Goal: Task Accomplishment & Management: Use online tool/utility

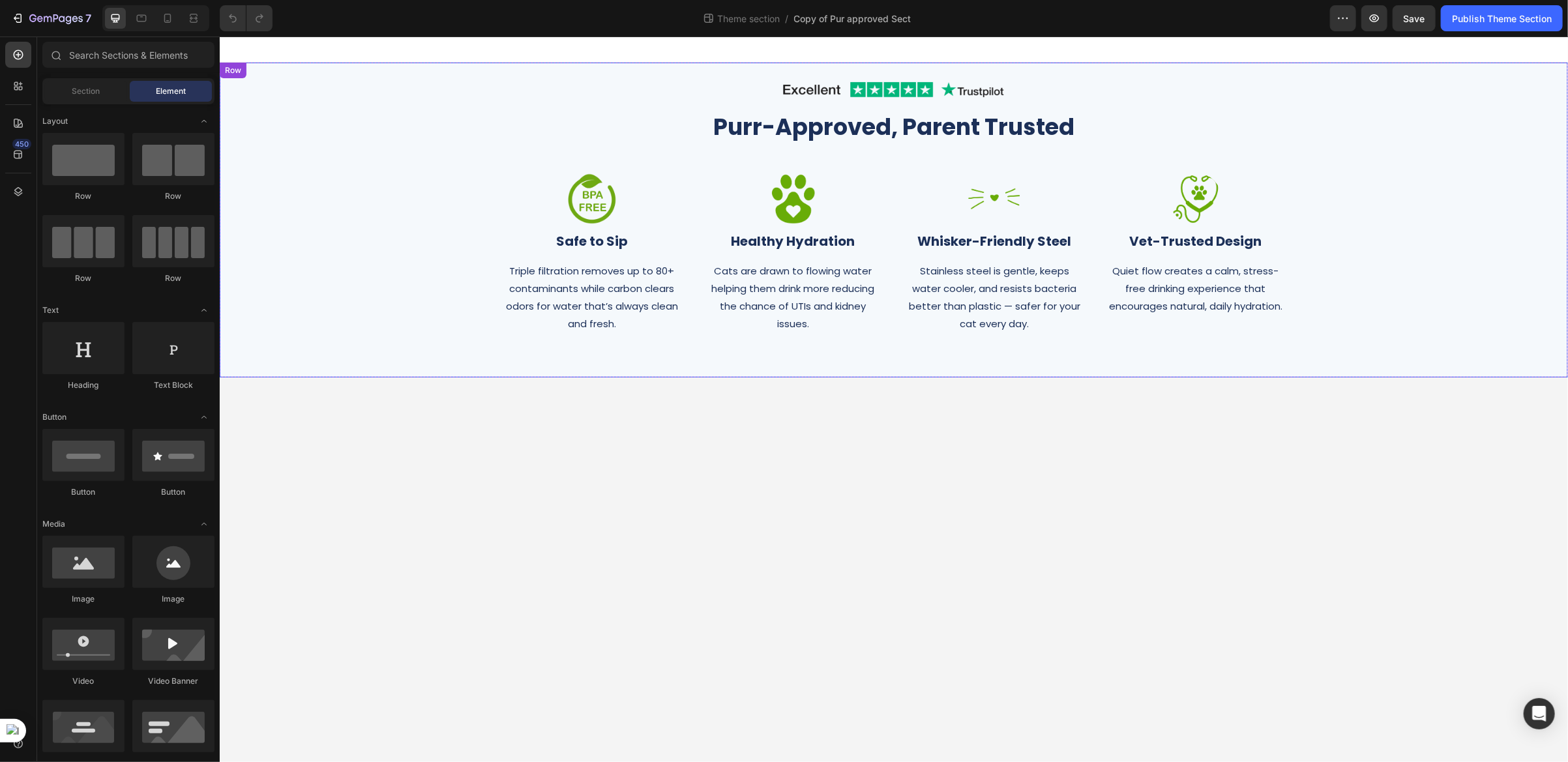
click at [361, 87] on div "Image Row Purr-Approved, Parent Trusted Heading Row Image Safe to Sip Heading T…" at bounding box center [893, 219] width 1329 height 289
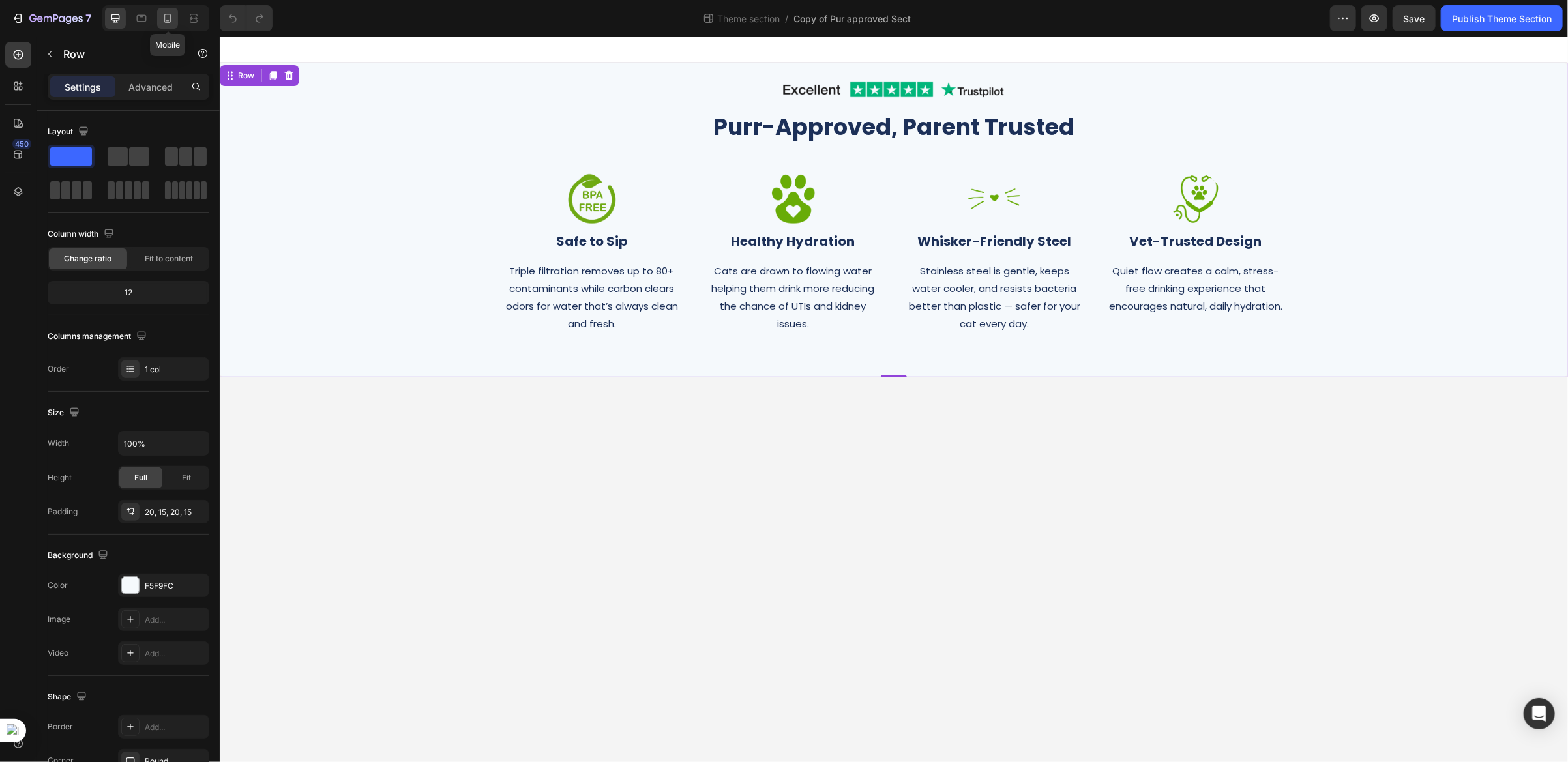
click at [159, 22] on div at bounding box center [168, 18] width 20 height 20
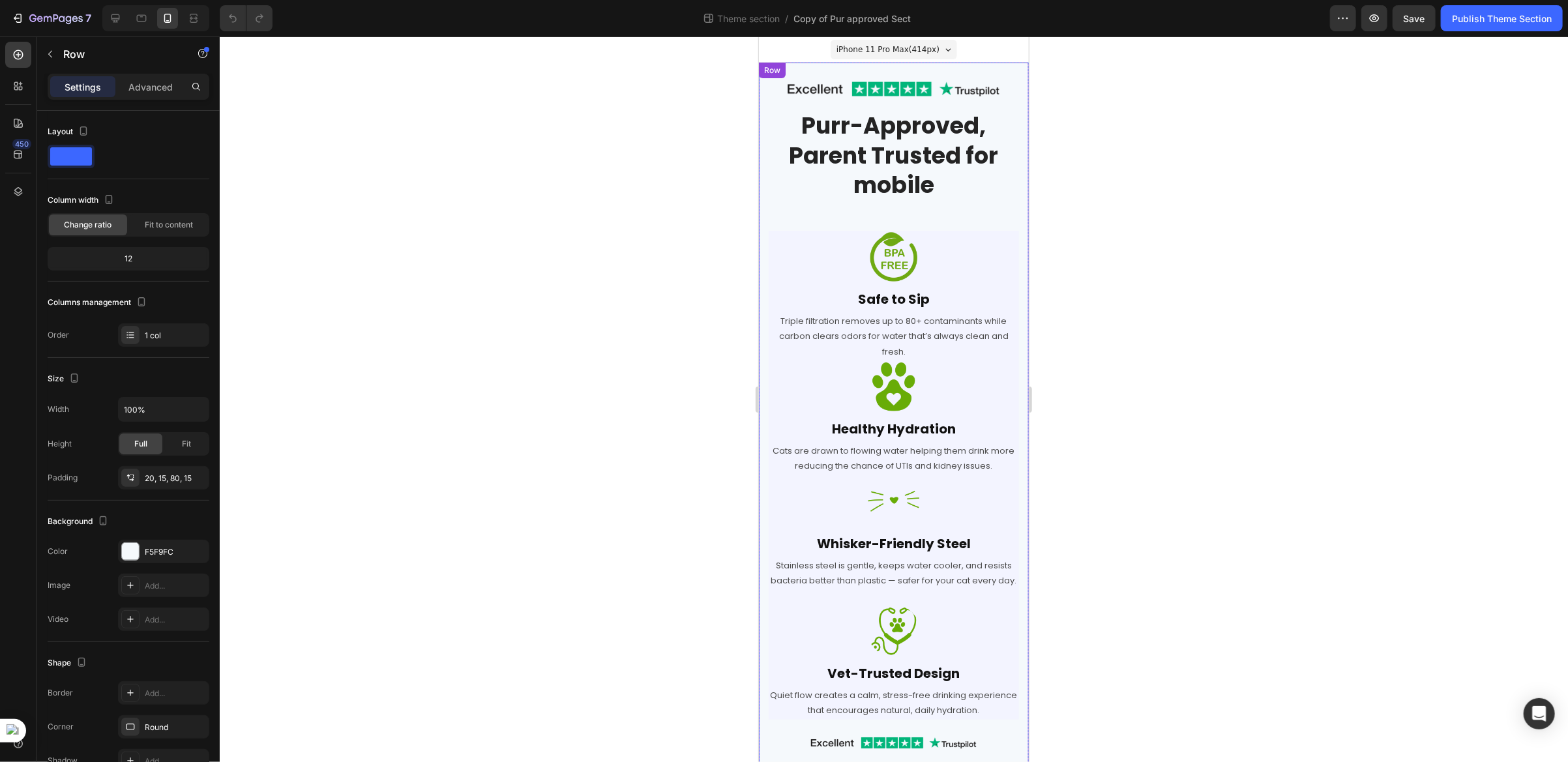
click at [1001, 215] on div "Image Row Purr-Approved, Parent Trusted for mobile Heading Row Image Safe to Si…" at bounding box center [893, 568] width 251 height 988
click at [789, 221] on div "Image" at bounding box center [784, 222] width 28 height 12
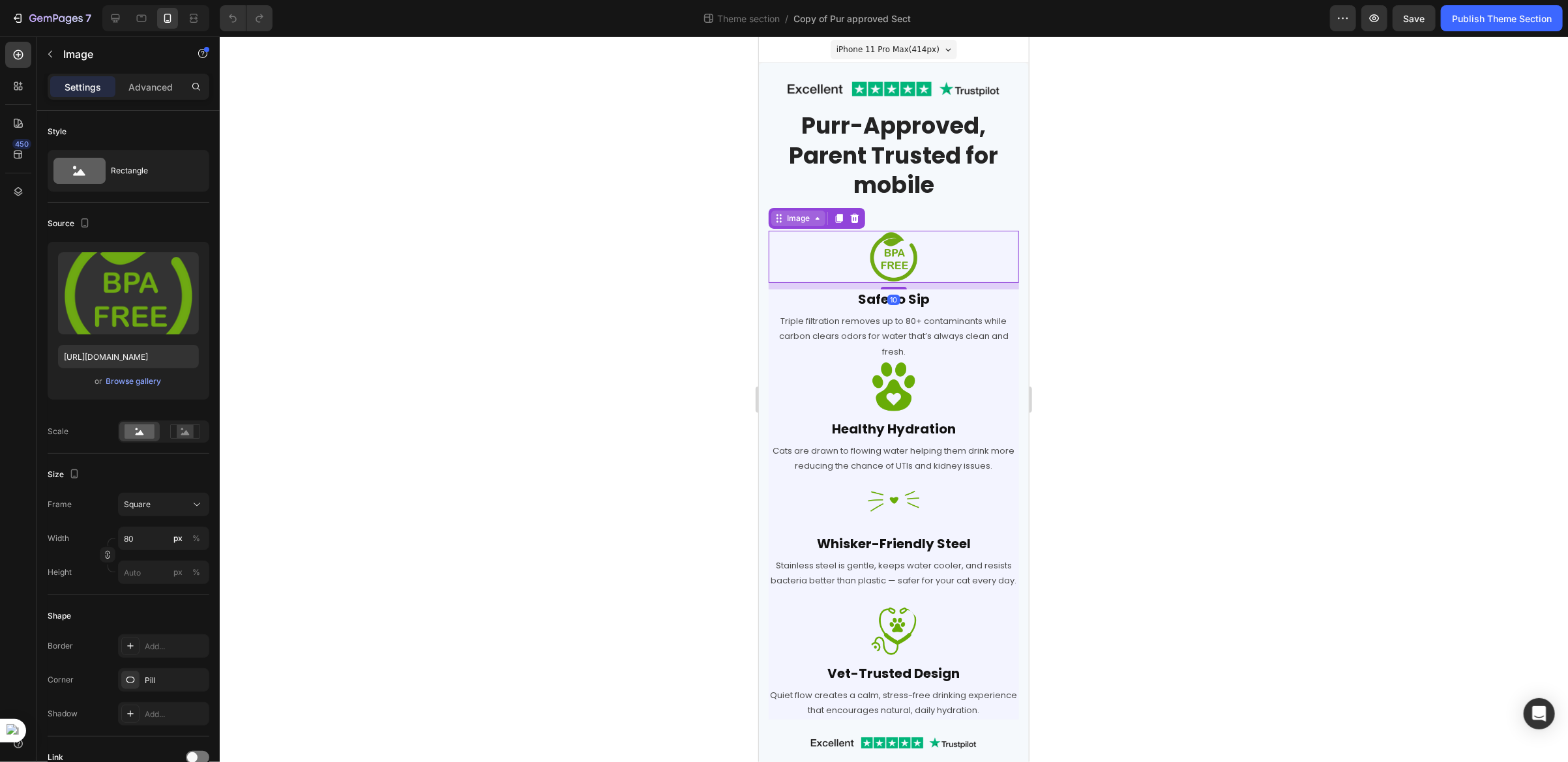
click at [800, 220] on div "Image" at bounding box center [798, 217] width 28 height 12
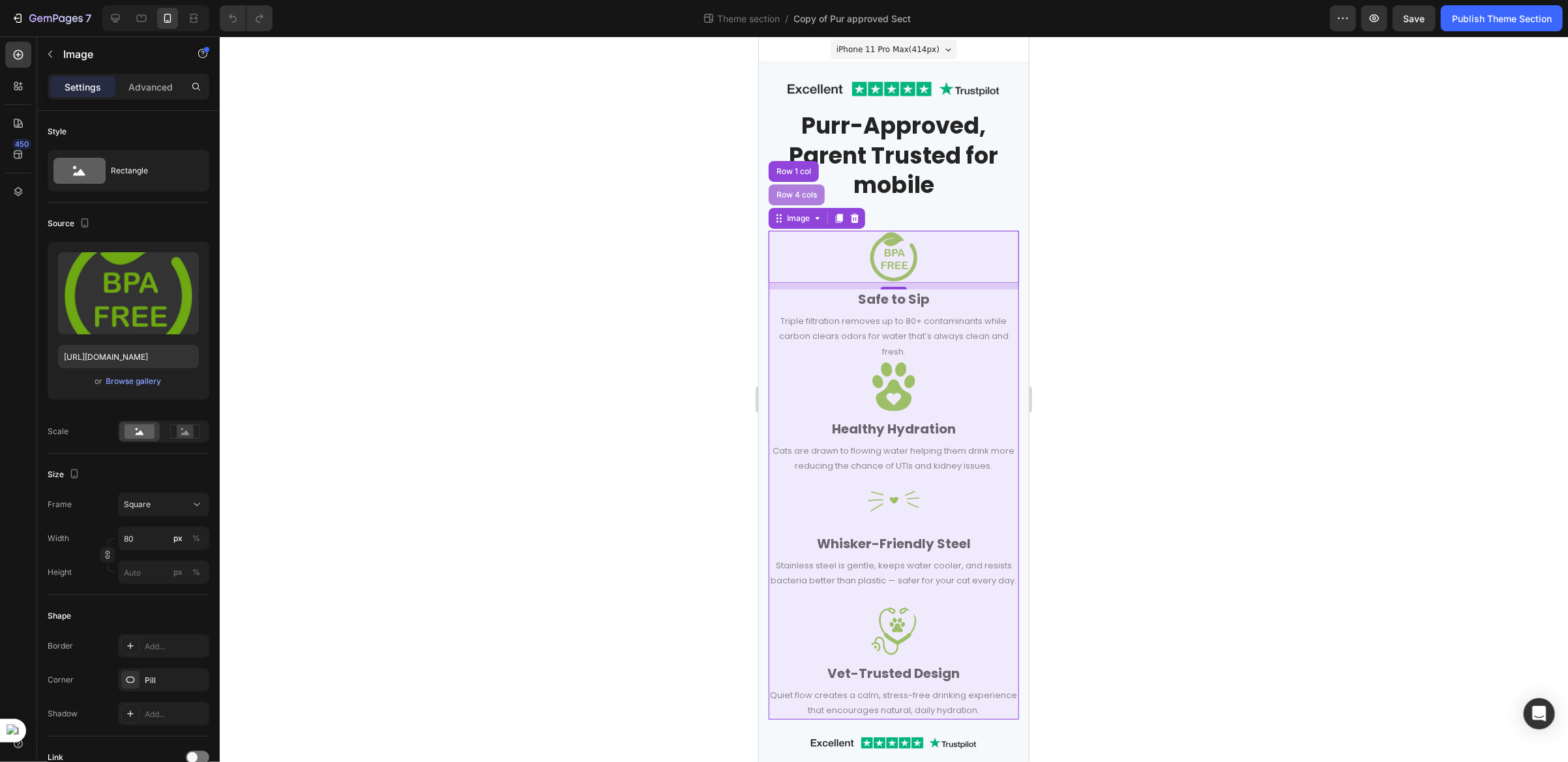
click at [800, 191] on div "Row 4 cols" at bounding box center [796, 194] width 46 height 7
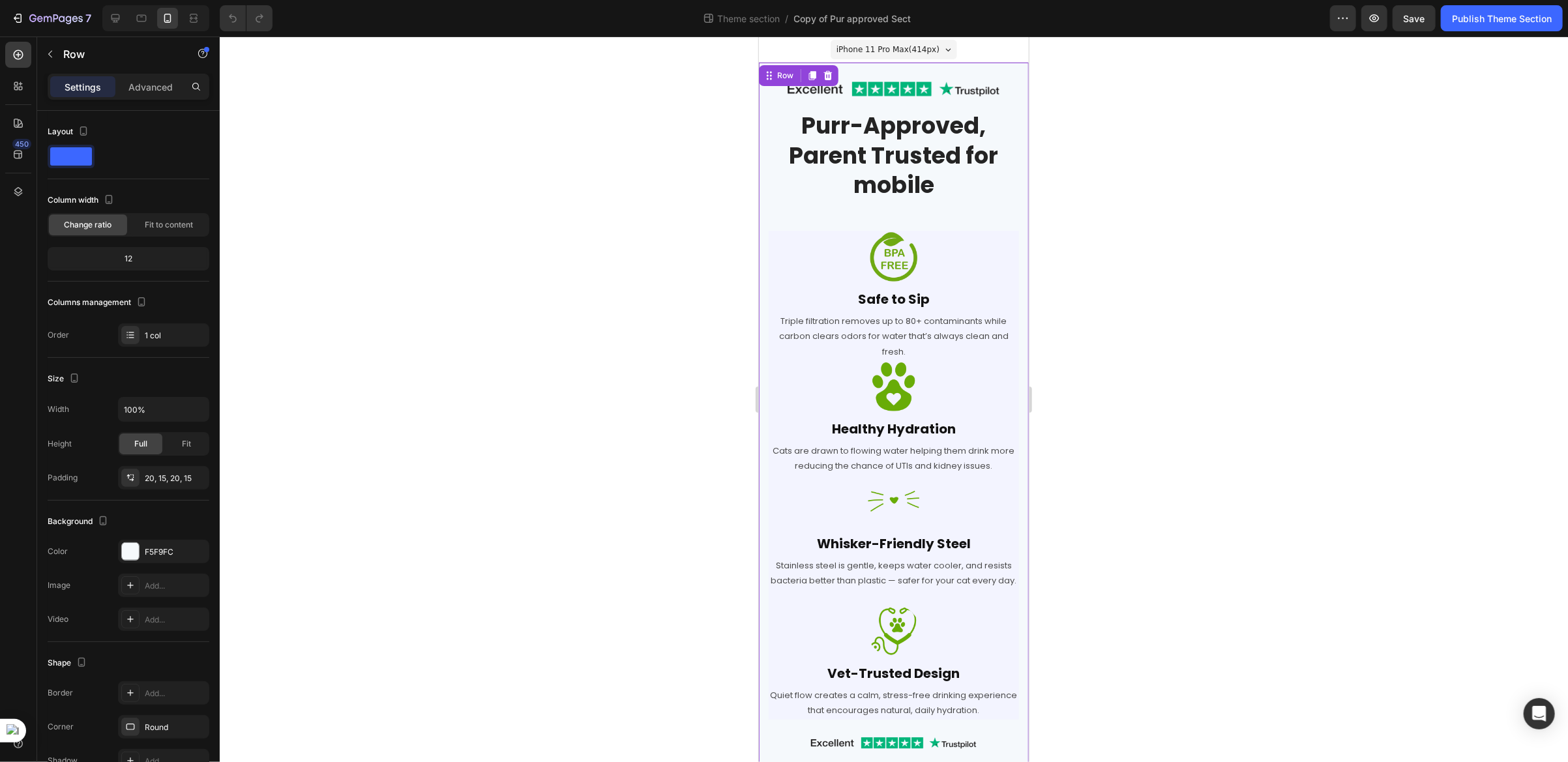
click at [763, 102] on div "Image Row Purr-Approved, Parent Trusted for mobile Heading Row Image Safe to Si…" at bounding box center [893, 568] width 270 height 1014
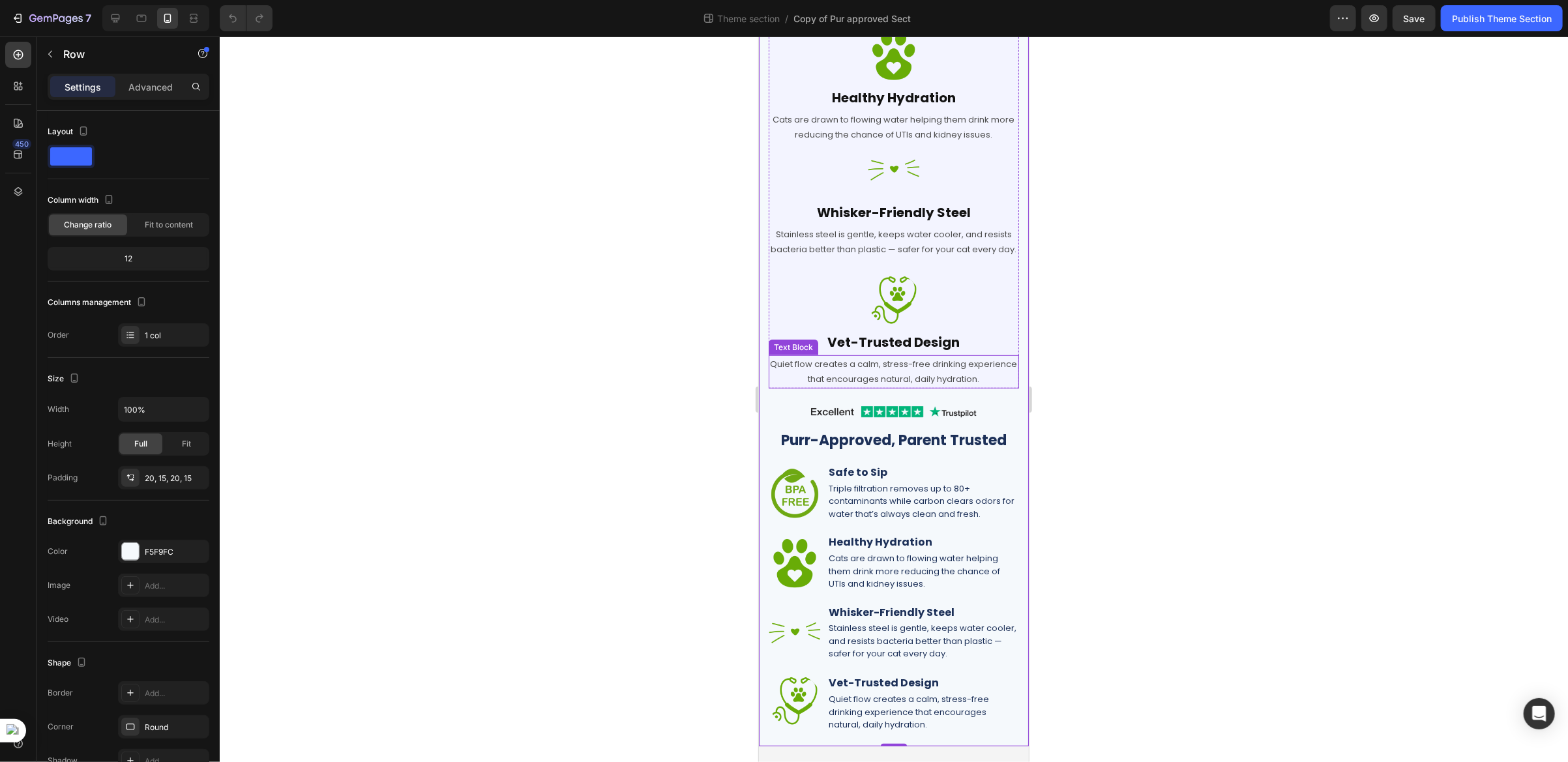
click at [847, 386] on p "Quiet flow creates a calm, stress-free drinking experience that encourages natu…" at bounding box center [893, 371] width 248 height 31
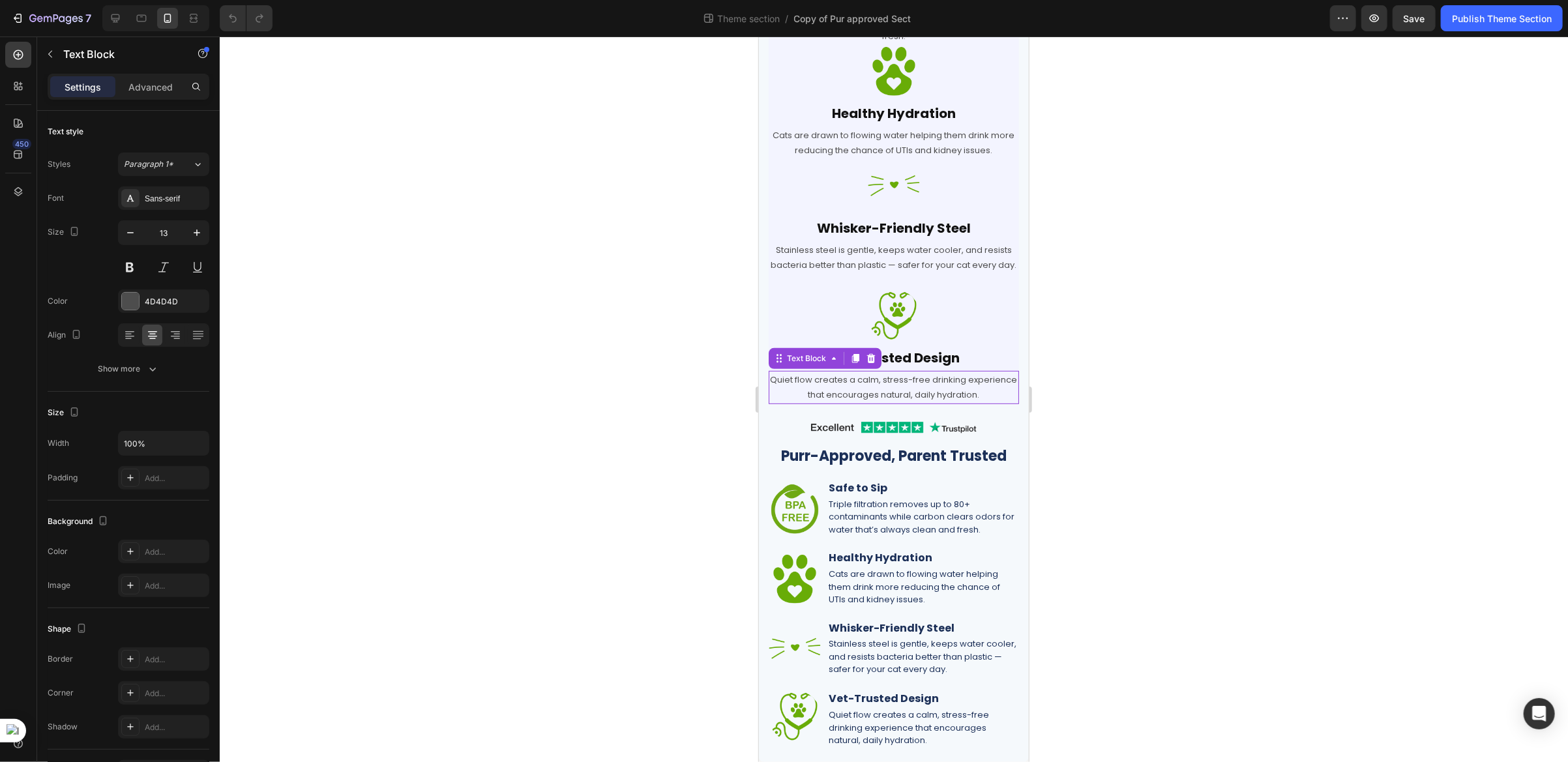
scroll to position [329, 0]
click at [788, 360] on div "Text Block" at bounding box center [806, 358] width 45 height 12
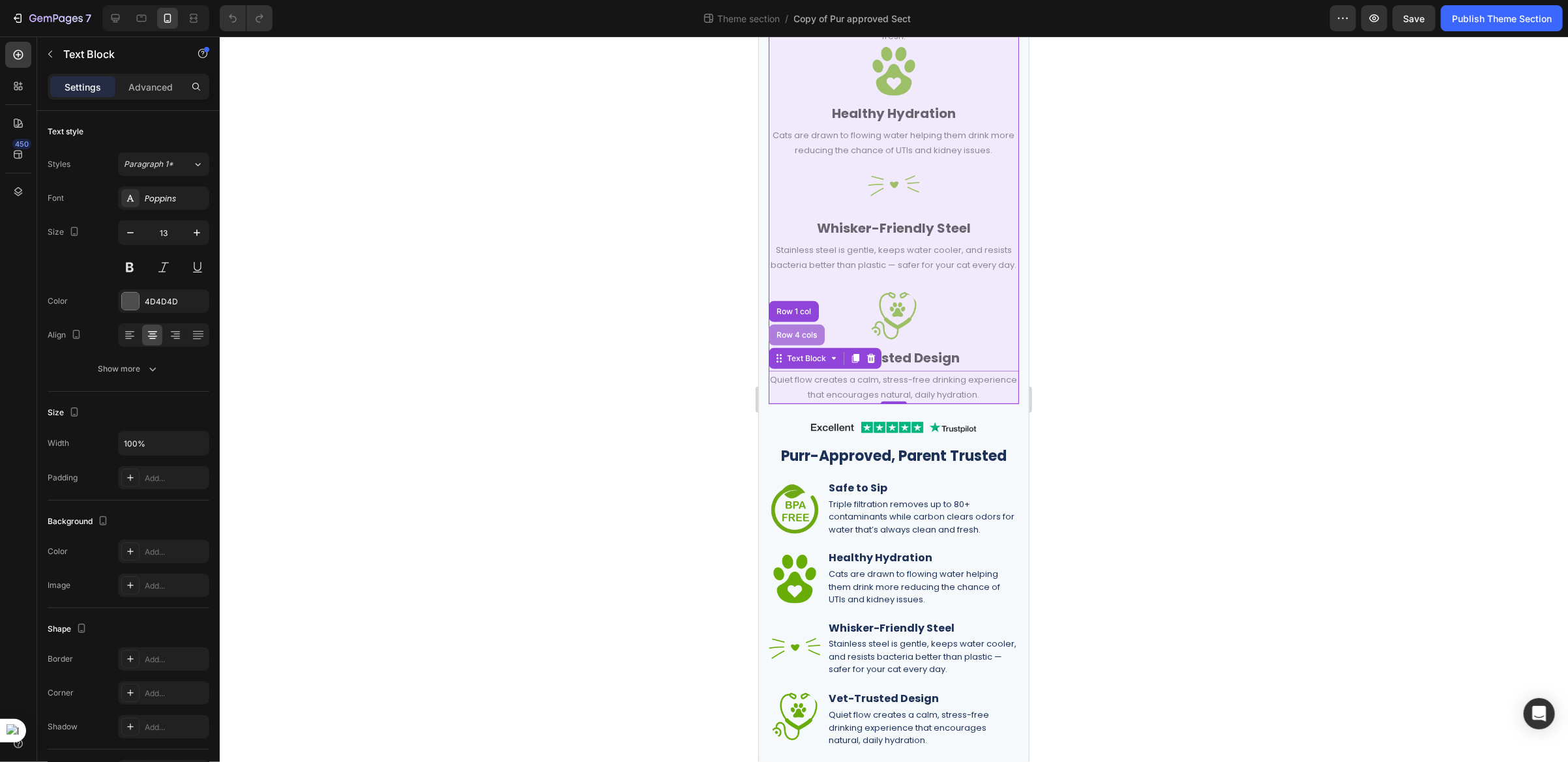
click at [781, 332] on div "Row 4 cols" at bounding box center [796, 334] width 46 height 7
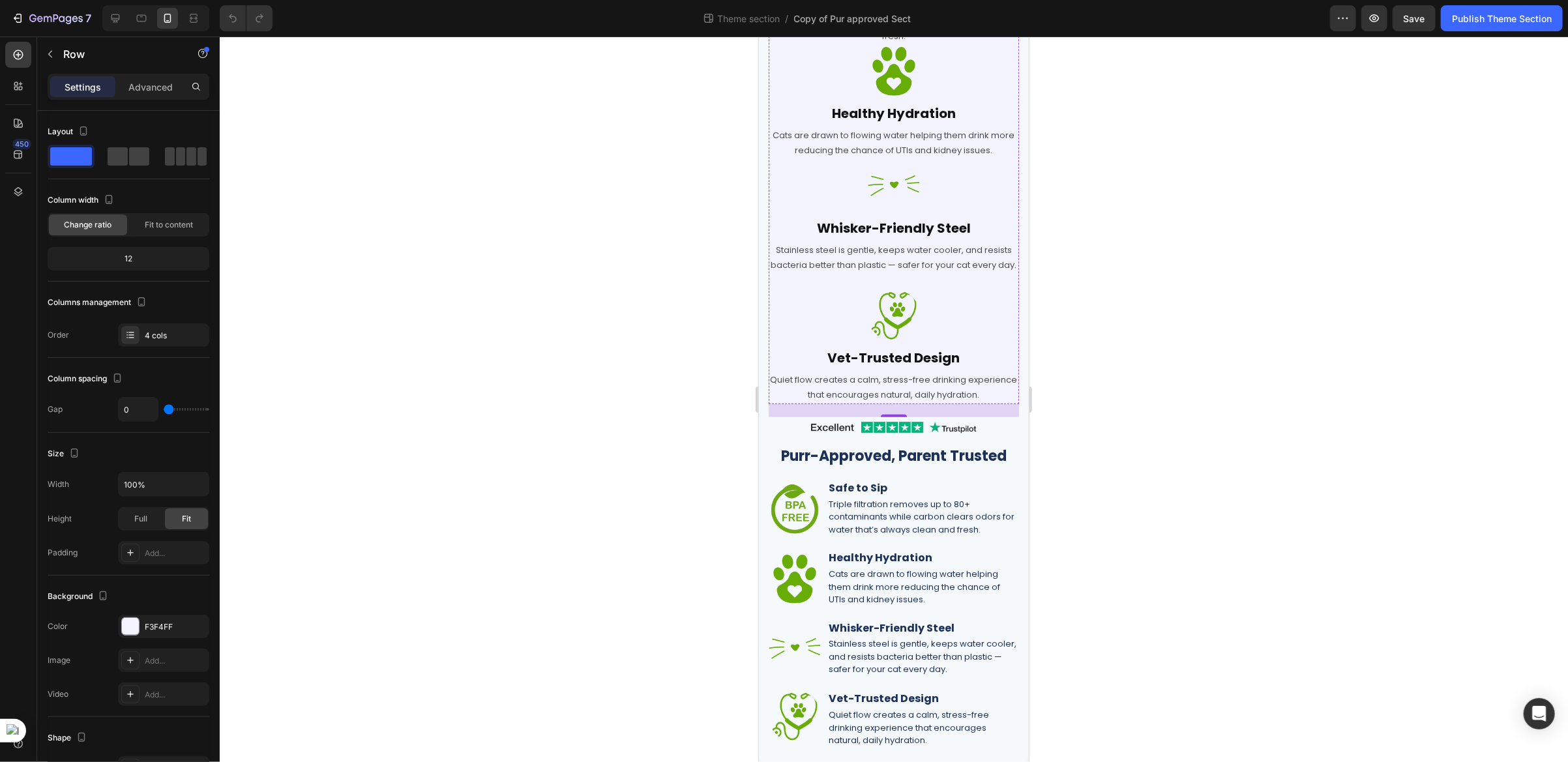
scroll to position [0, 0]
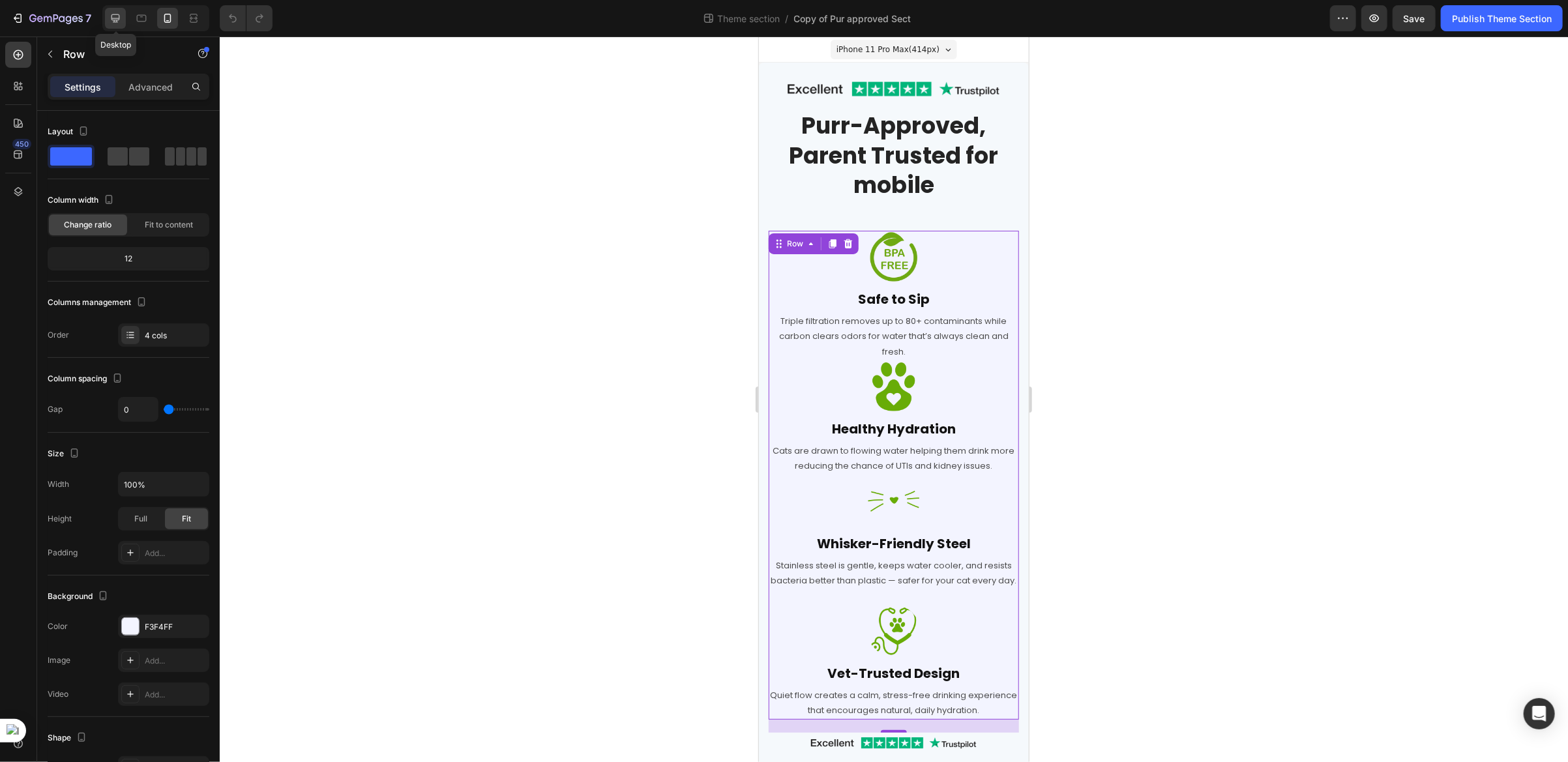
click at [114, 24] on icon at bounding box center [116, 19] width 13 height 13
type input "35"
type input "1200"
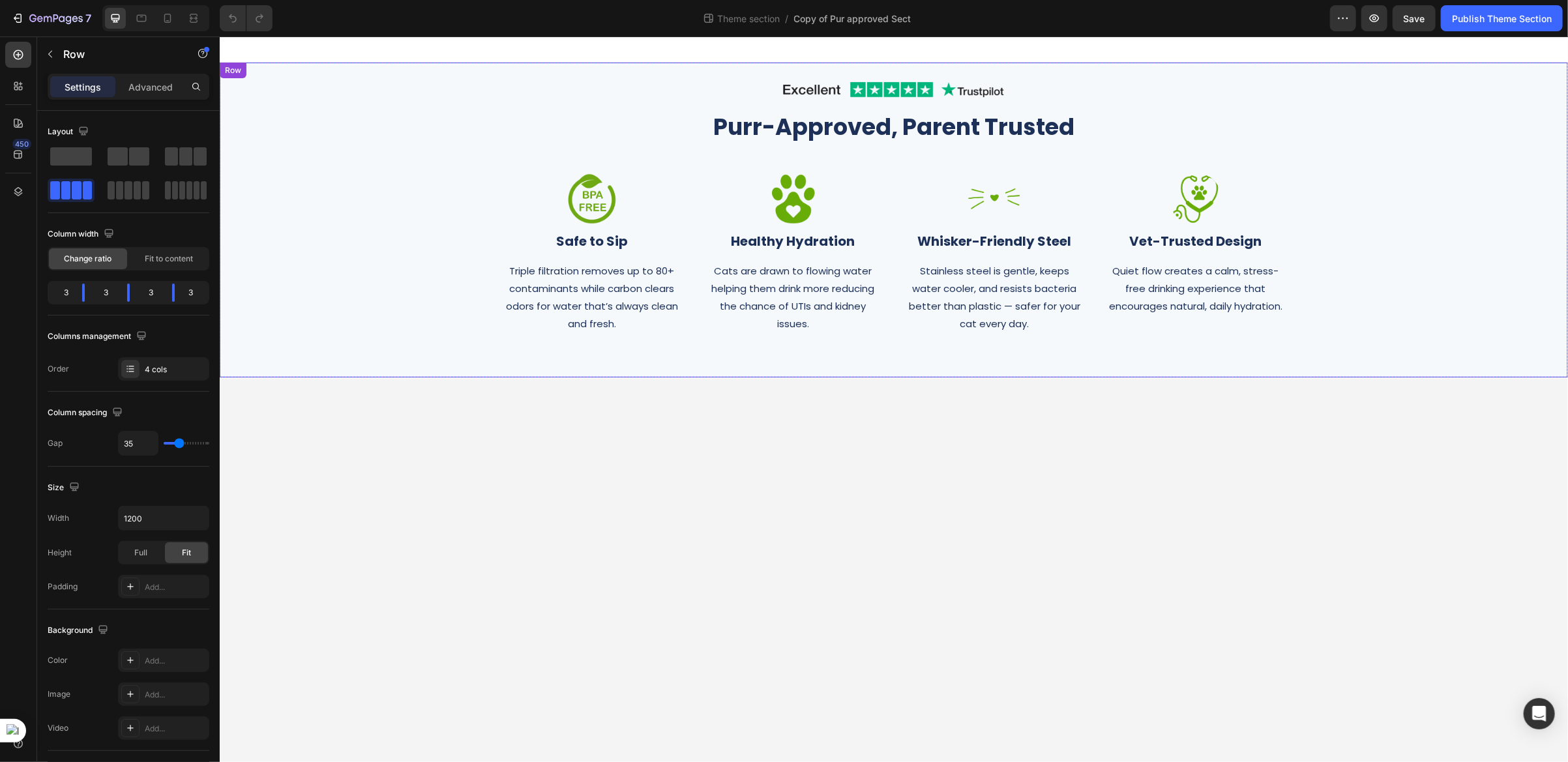
click at [362, 97] on div "Image Row Purr-Approved, Parent Trusted Heading Row Image Safe to Sip Heading T…" at bounding box center [893, 219] width 1329 height 289
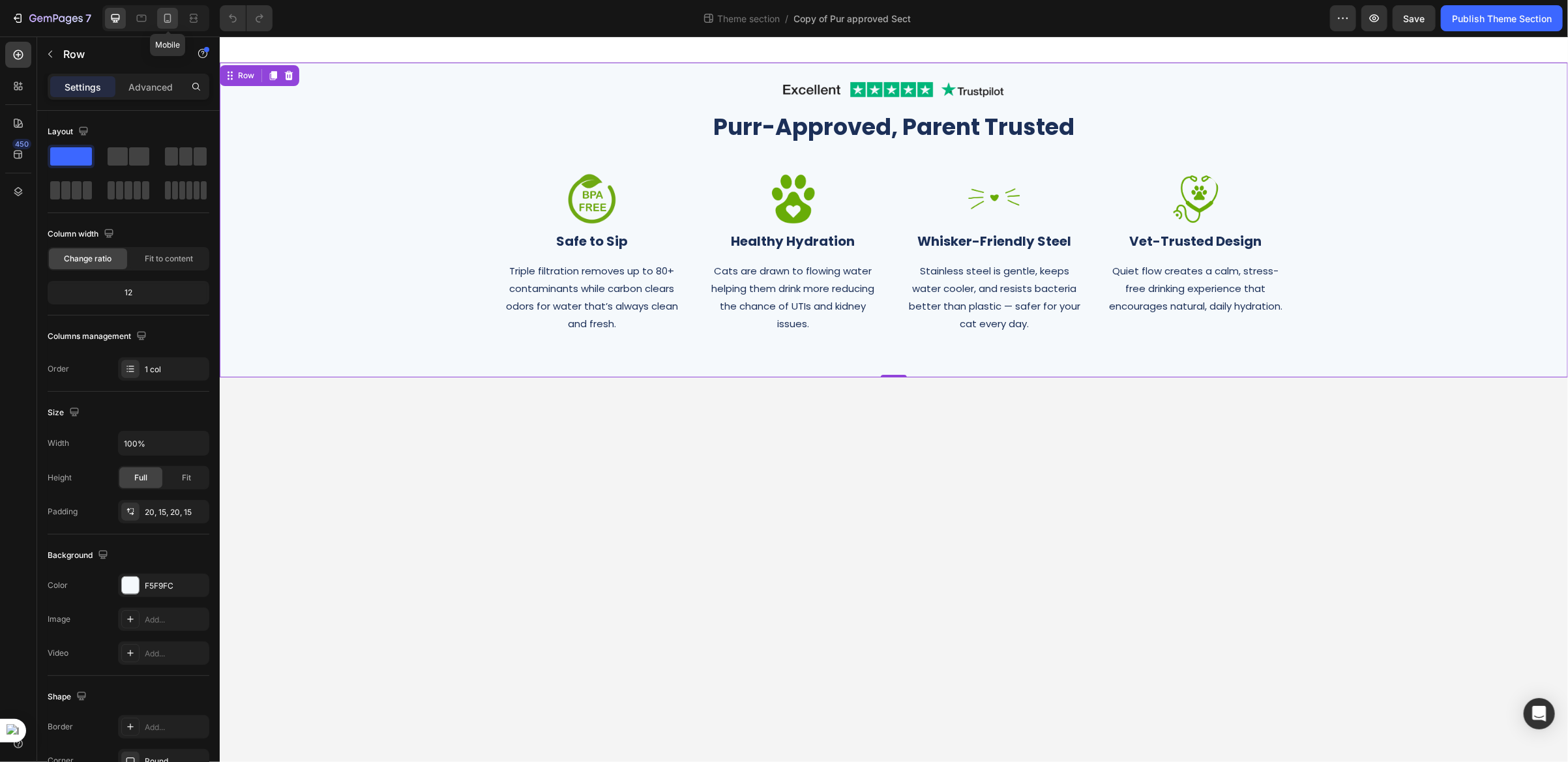
click at [160, 25] on div at bounding box center [168, 18] width 20 height 20
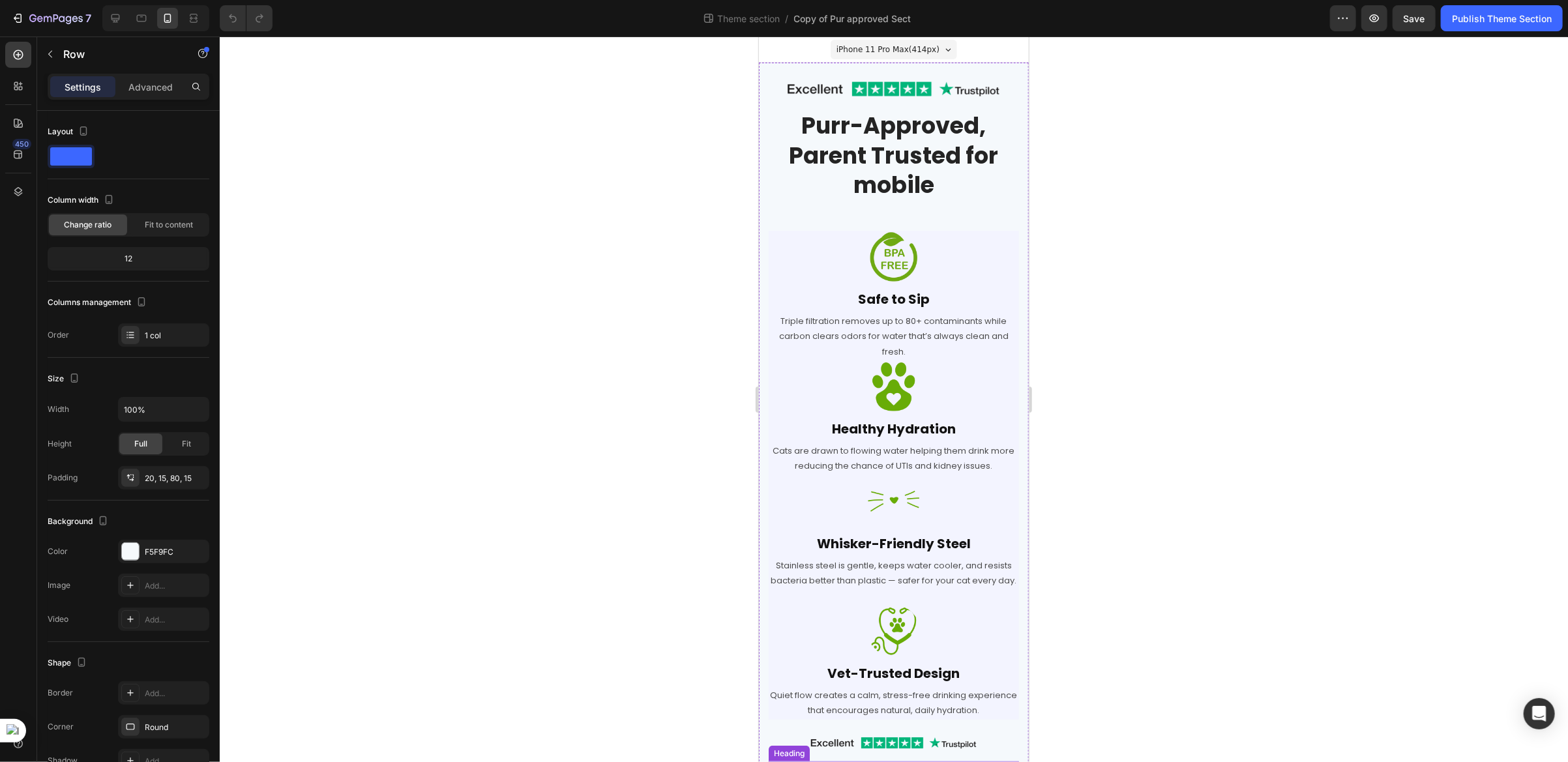
scroll to position [329, 0]
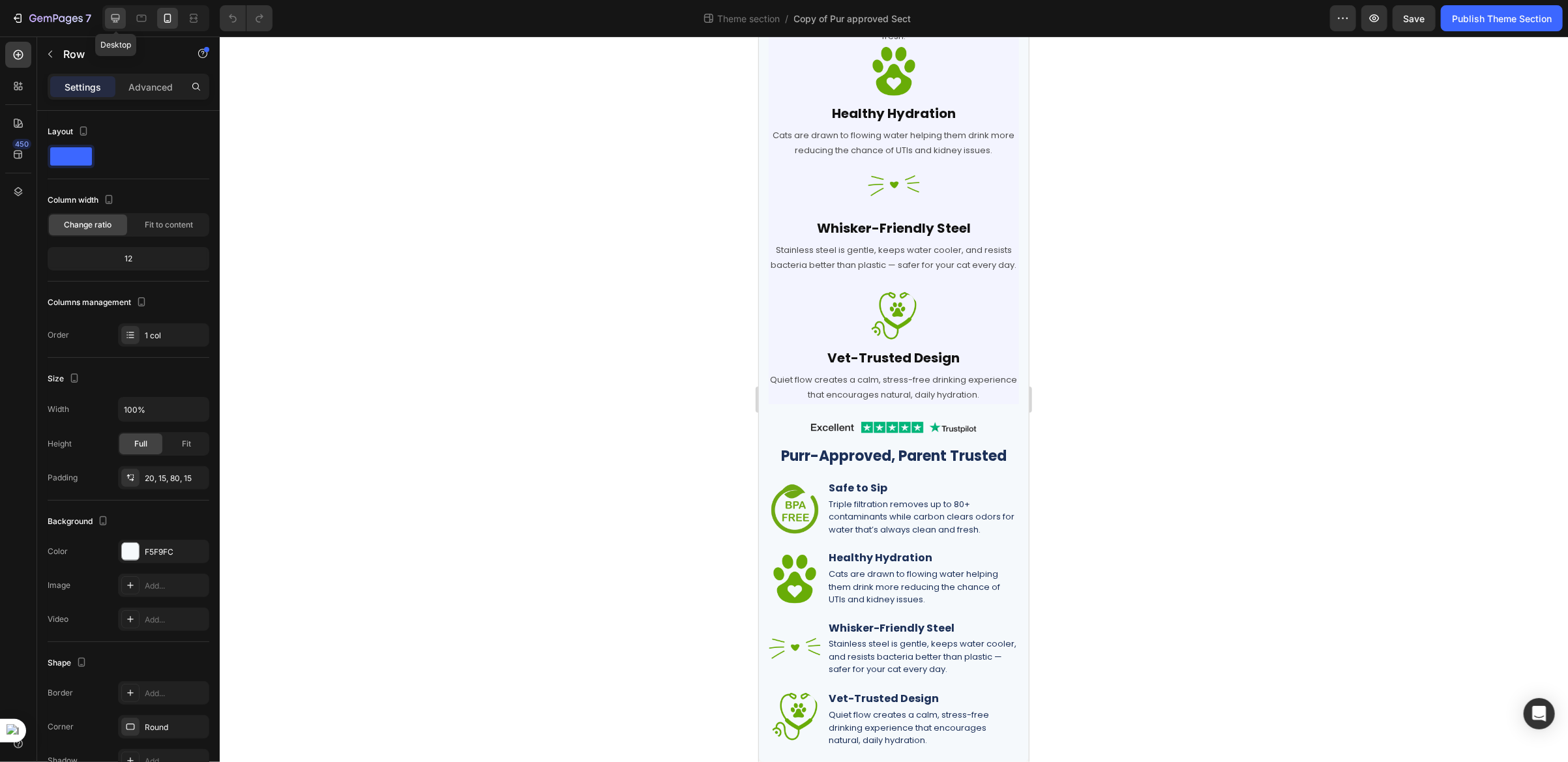
click at [115, 23] on icon at bounding box center [116, 19] width 13 height 13
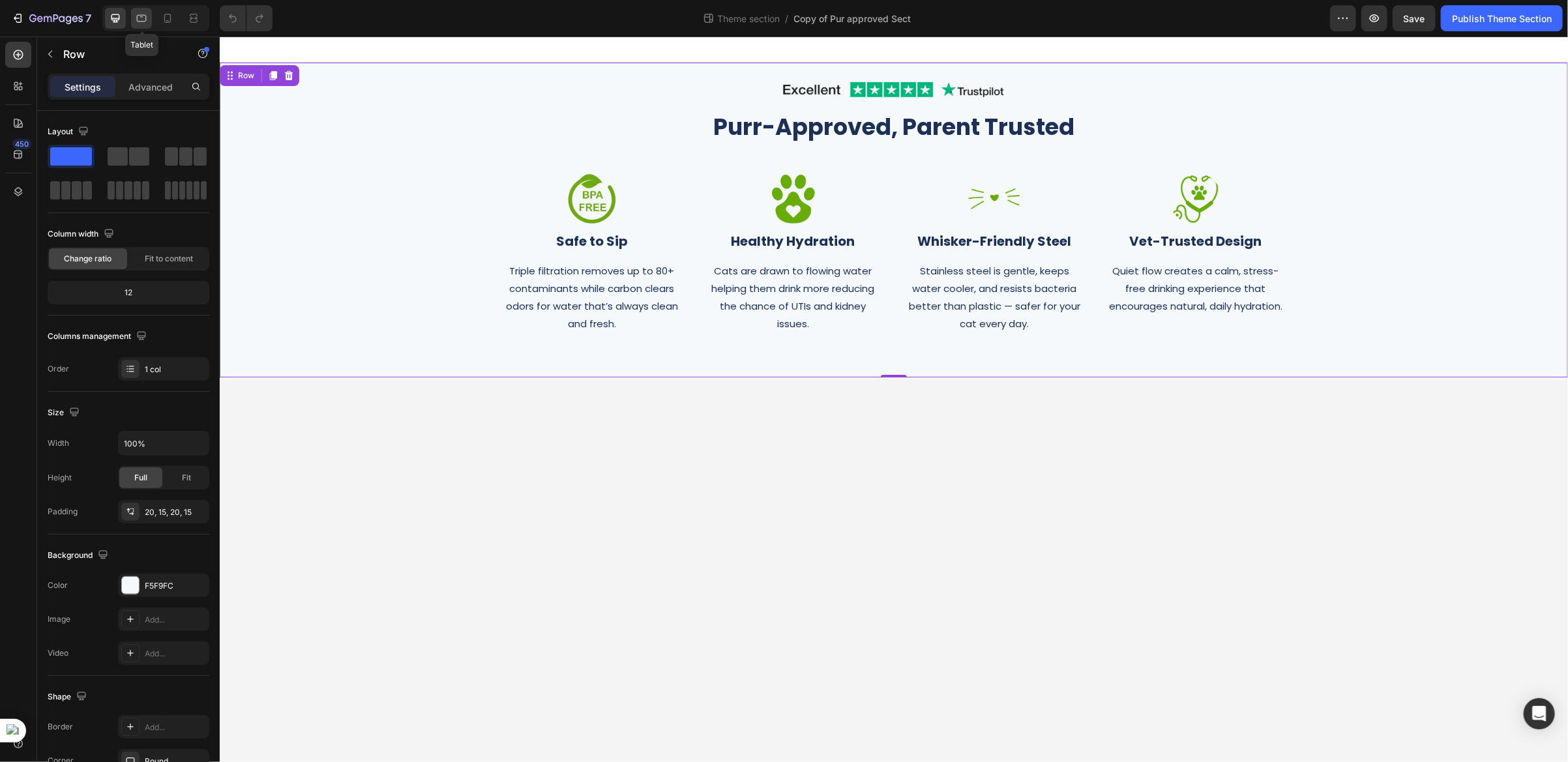
click at [141, 20] on icon at bounding box center [142, 19] width 13 height 13
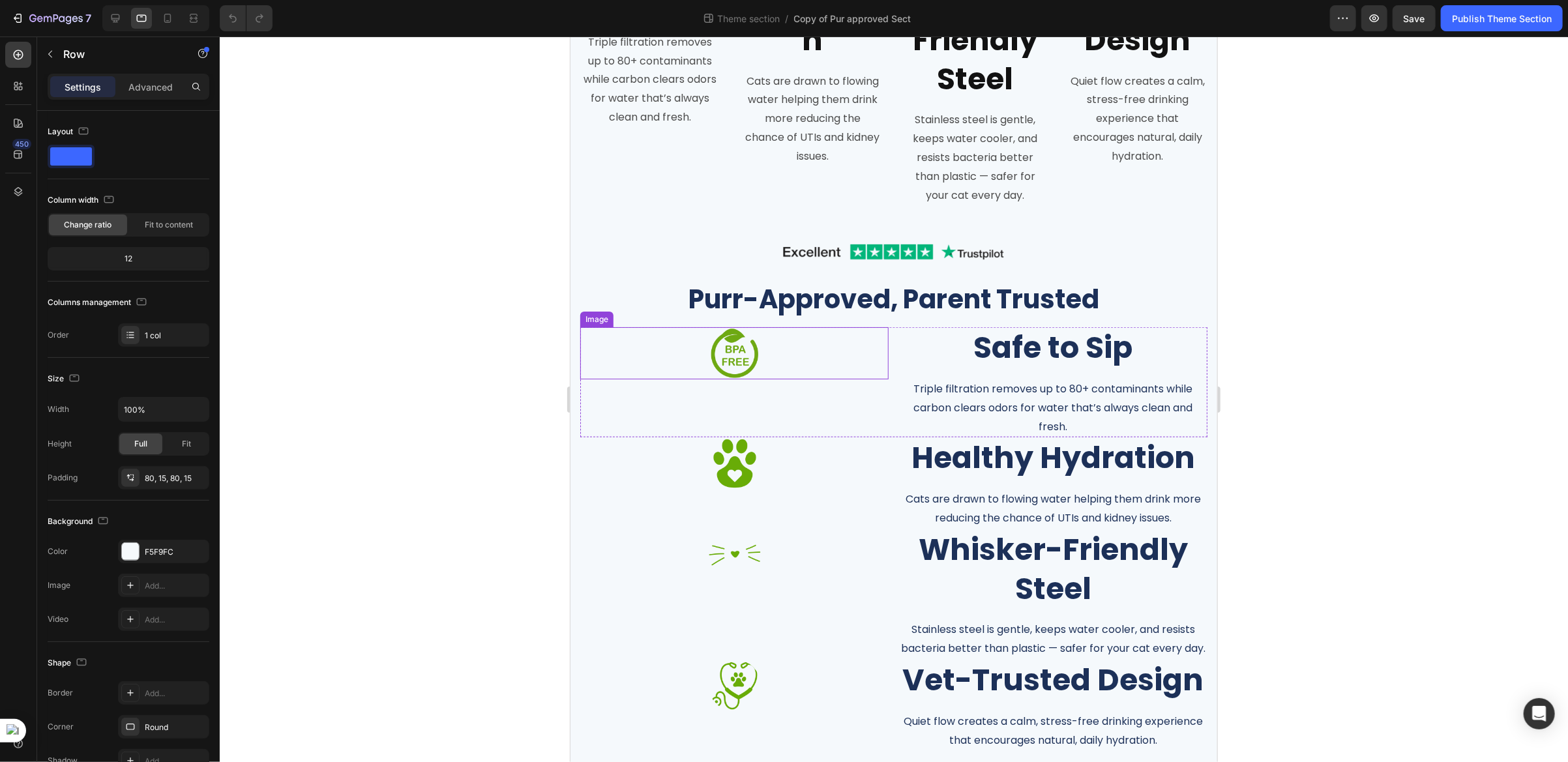
scroll to position [796, 0]
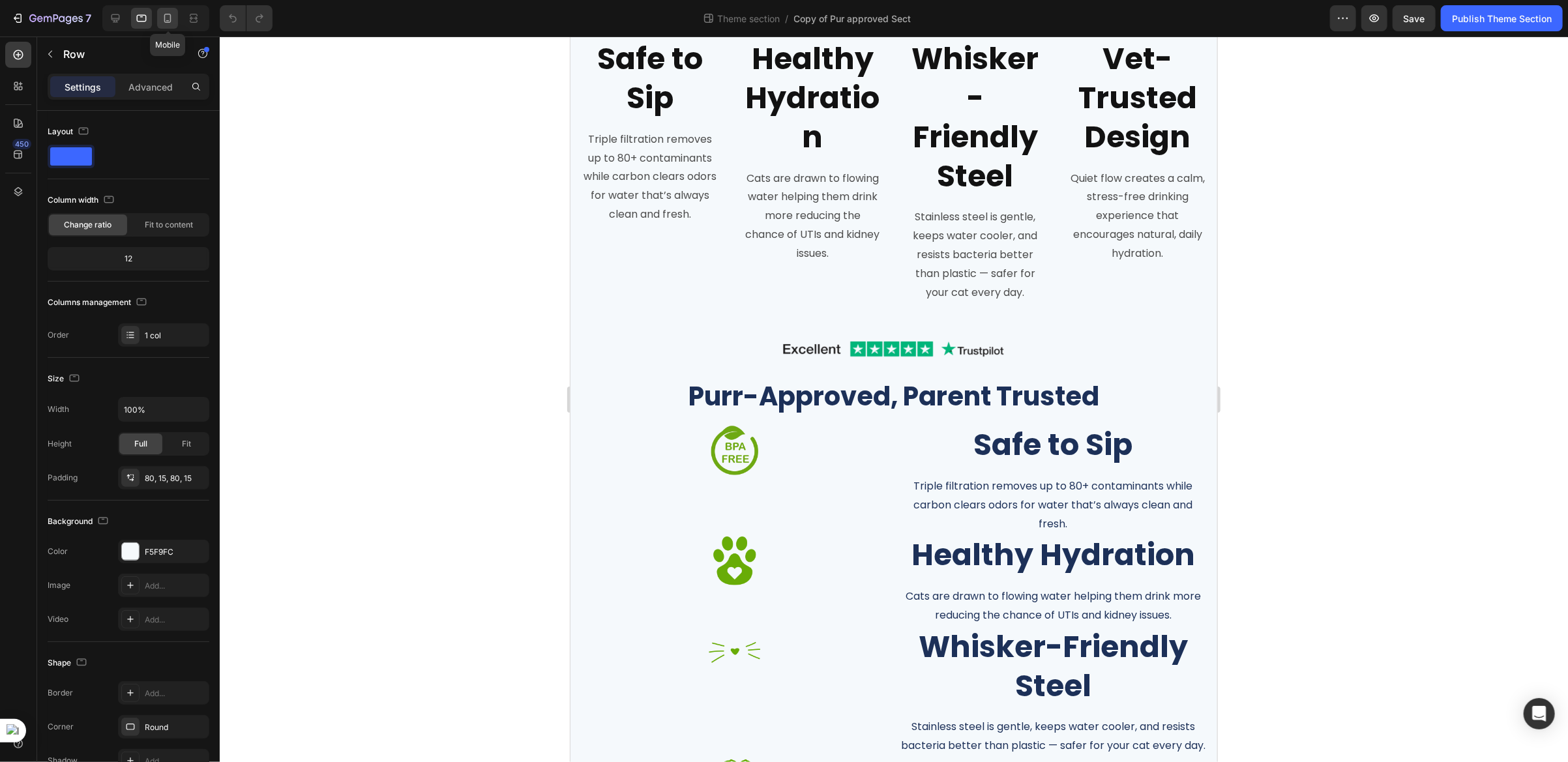
click at [172, 22] on icon at bounding box center [168, 19] width 13 height 13
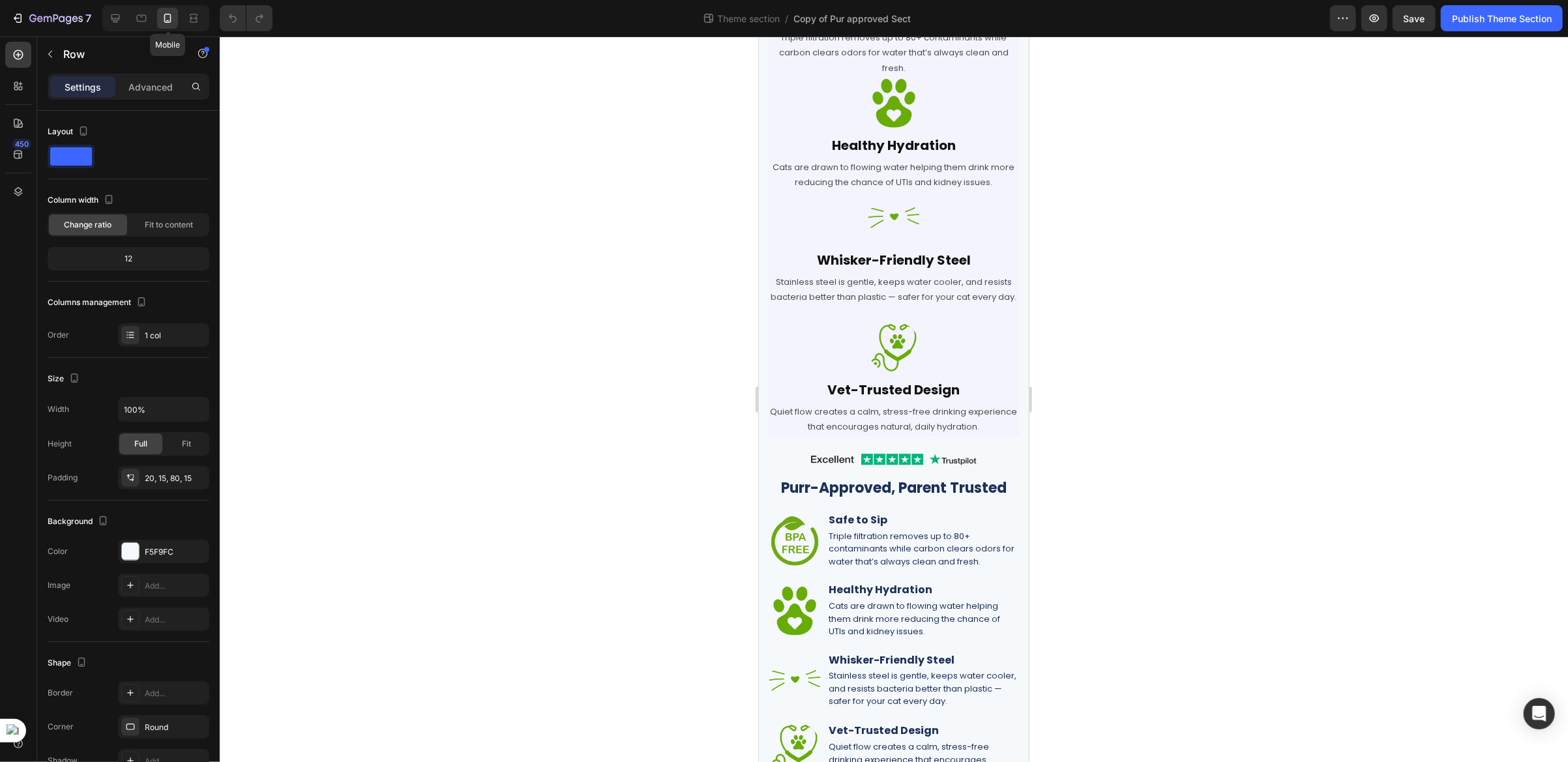
scroll to position [238, 0]
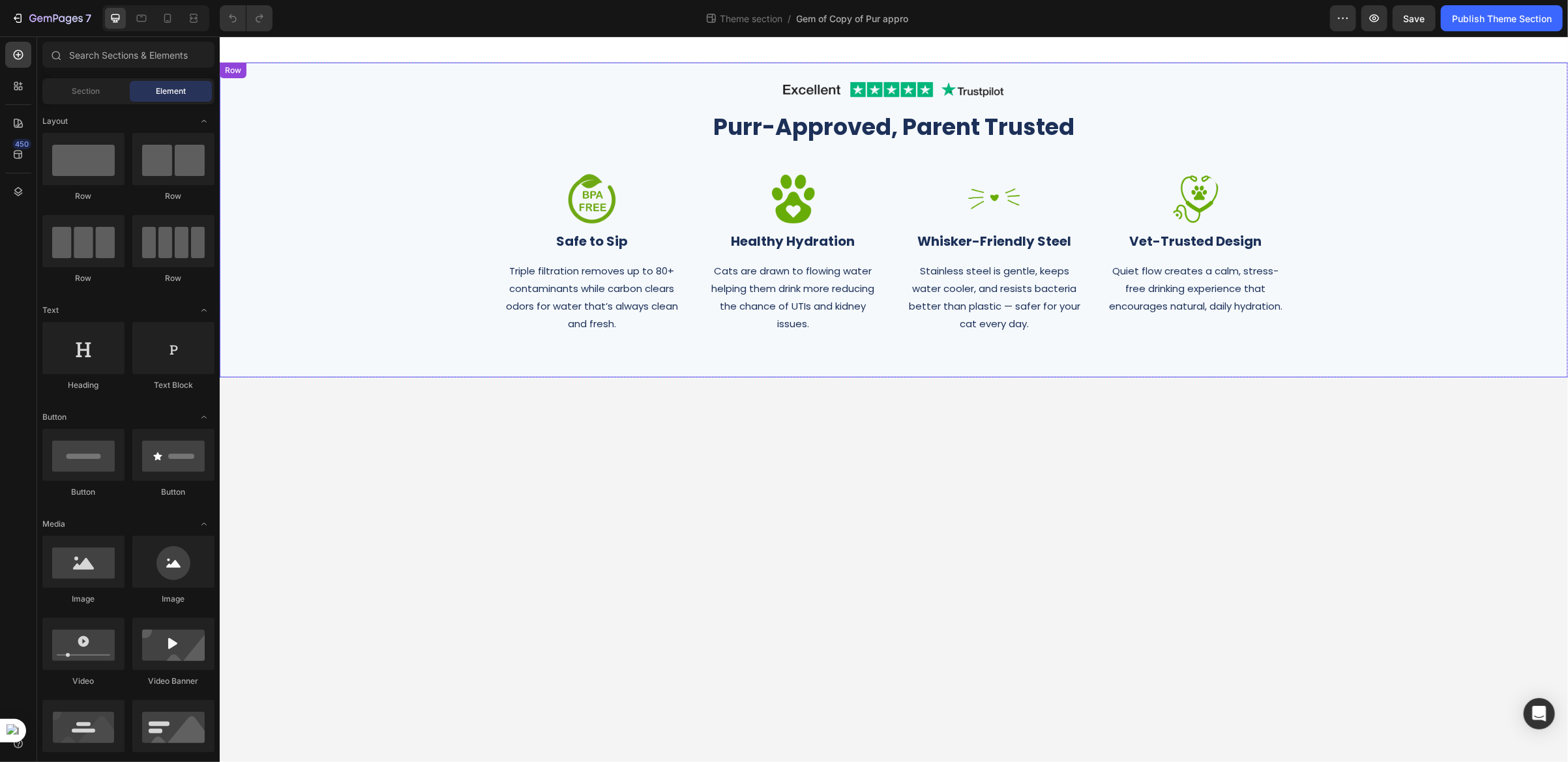
click at [327, 172] on div "Image Row Purr-Approved, Parent Trusted Heading Row Image Safe to Sip Heading T…" at bounding box center [893, 219] width 1329 height 289
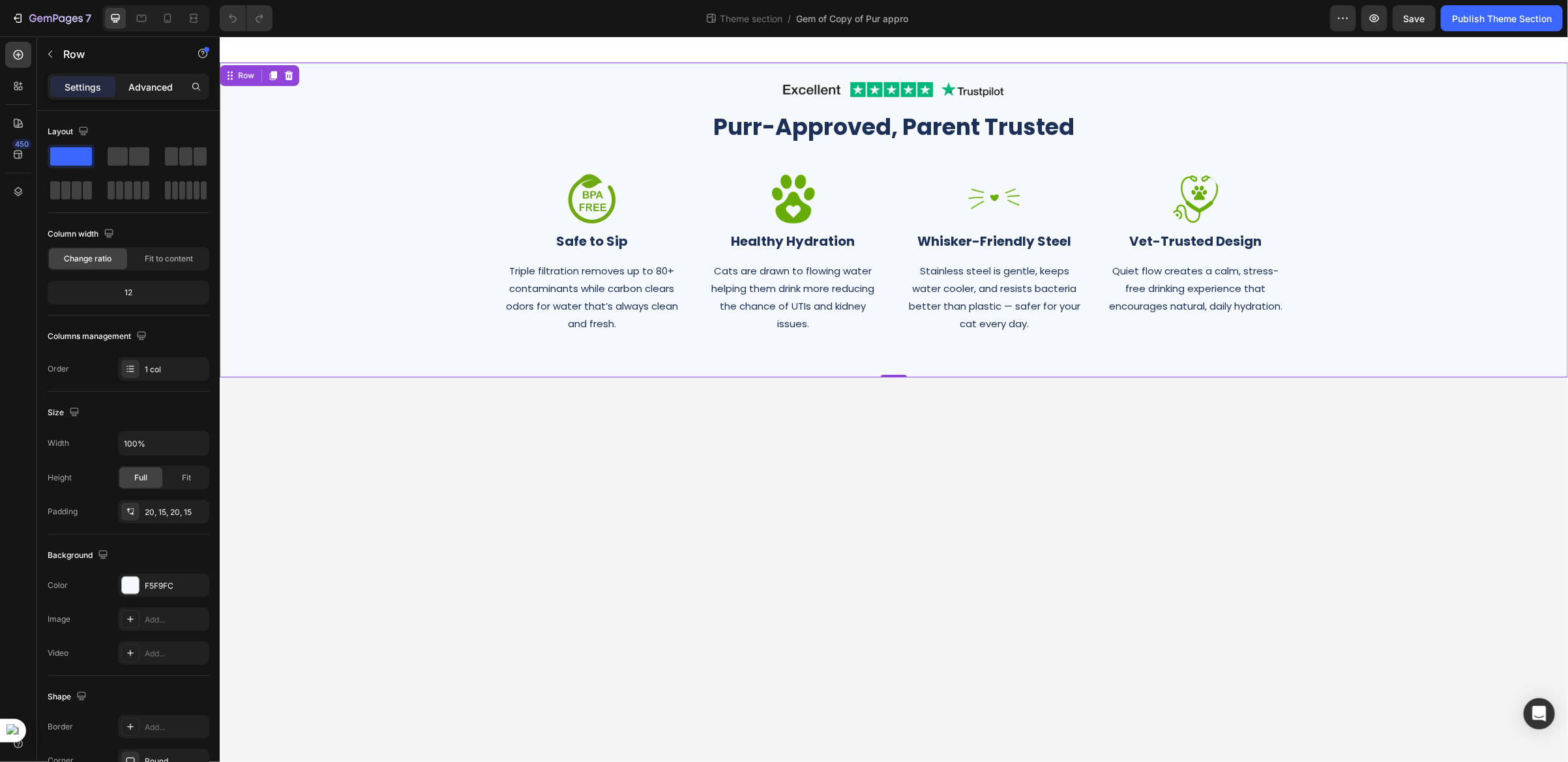
click at [162, 88] on p "Advanced" at bounding box center [151, 87] width 45 height 14
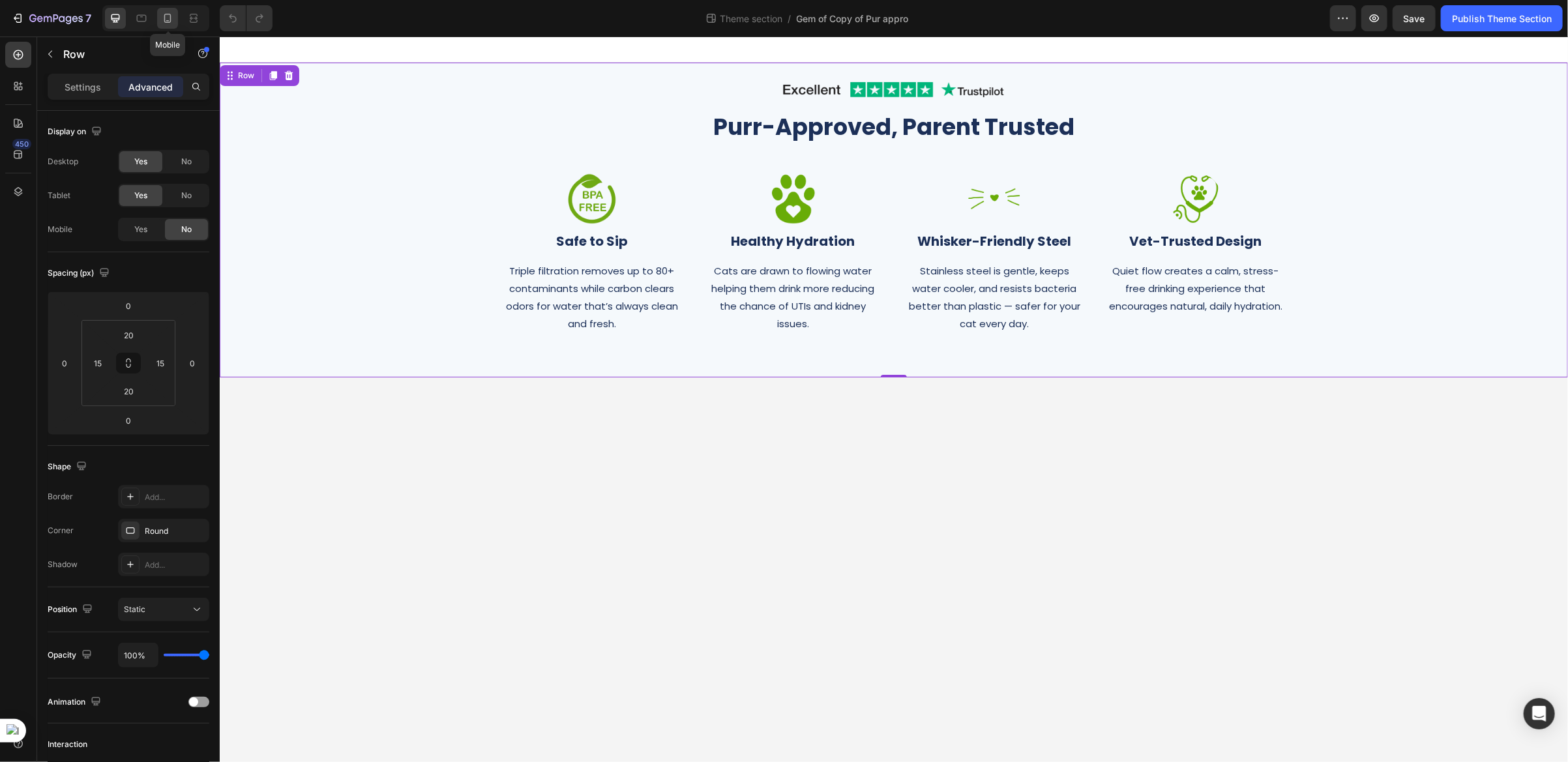
click at [169, 21] on icon at bounding box center [168, 19] width 7 height 9
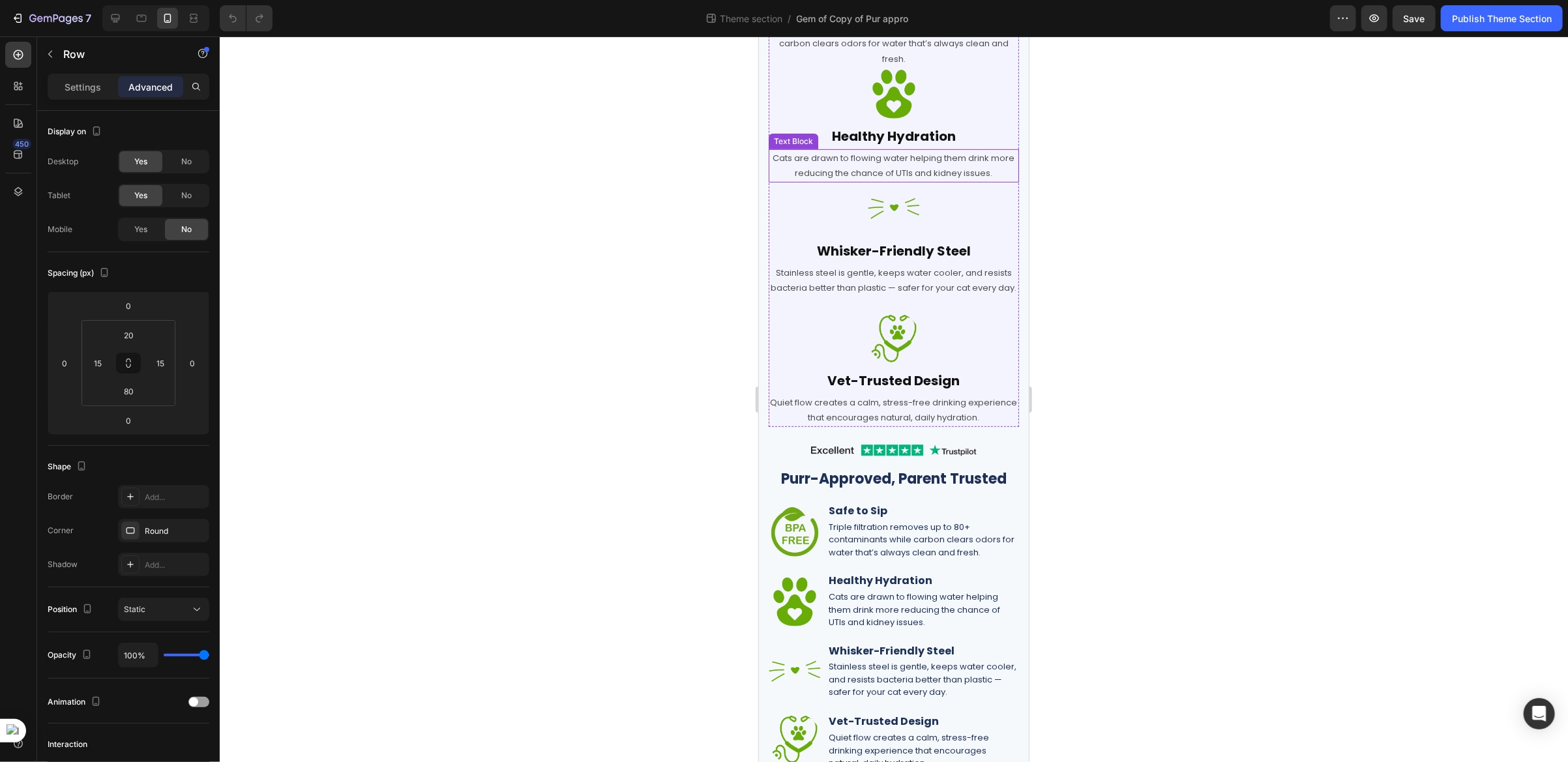
scroll to position [329, 0]
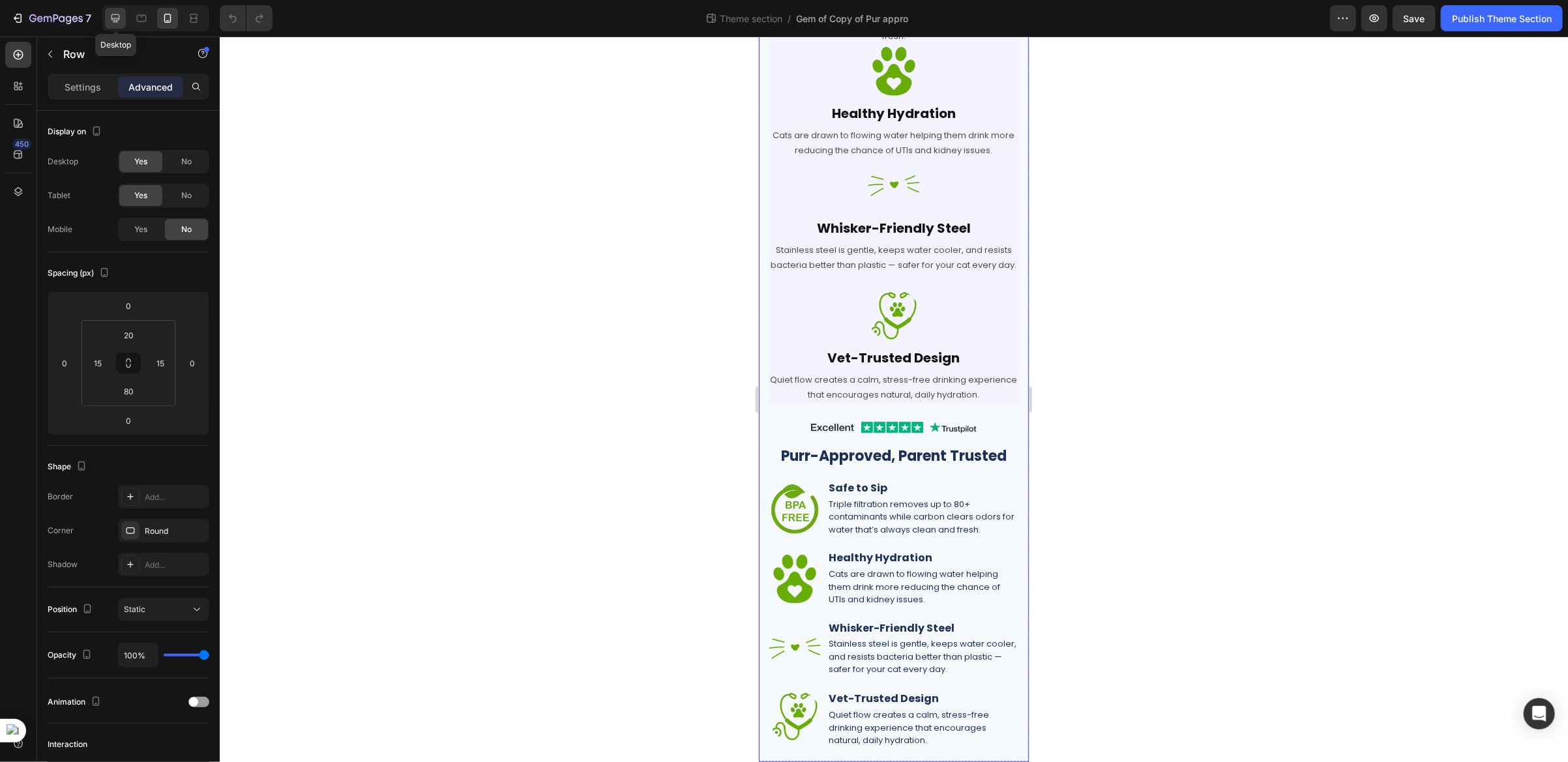
click at [121, 15] on icon at bounding box center [116, 19] width 13 height 13
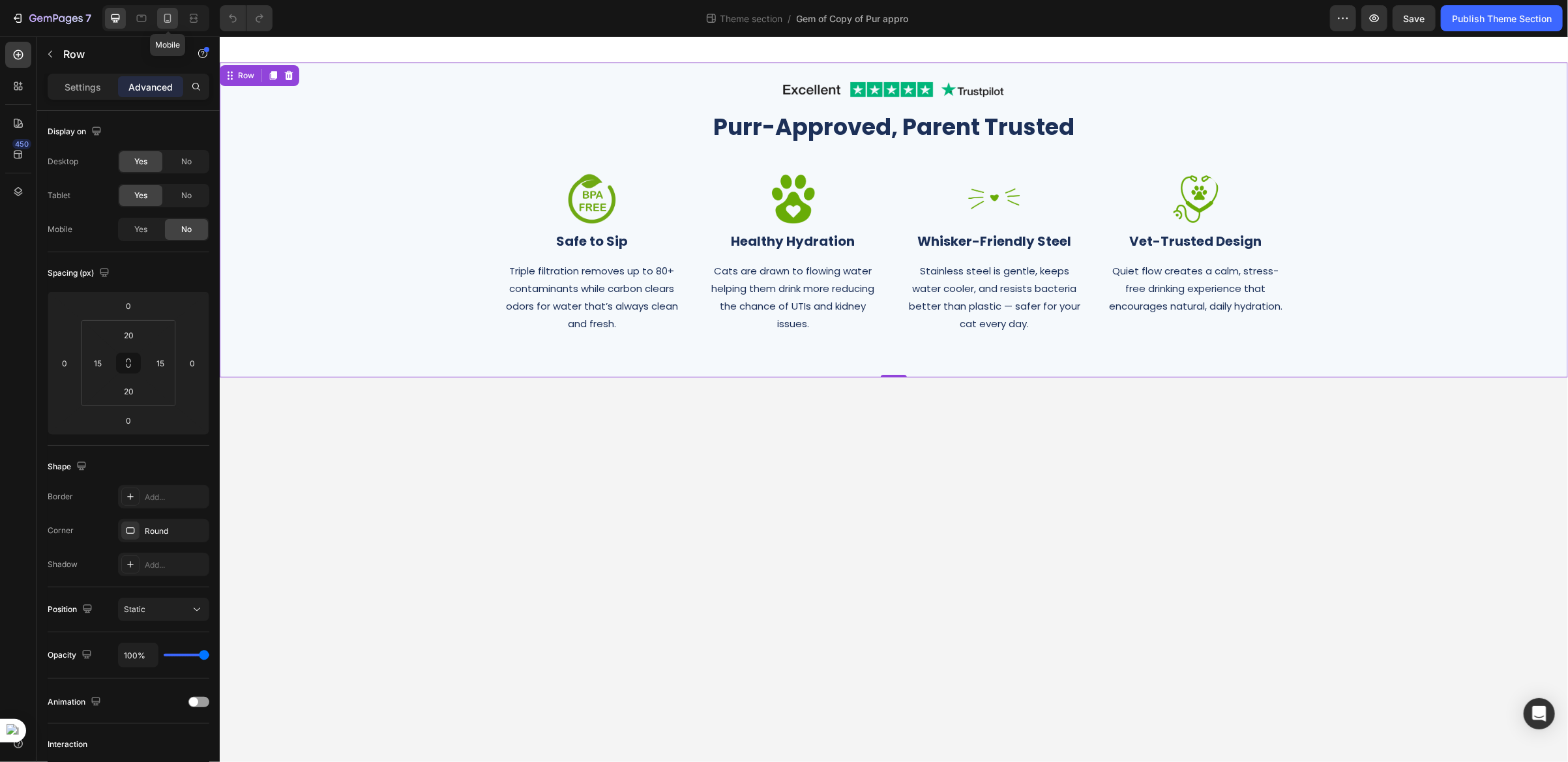
click at [167, 20] on icon at bounding box center [168, 19] width 13 height 13
type input "80"
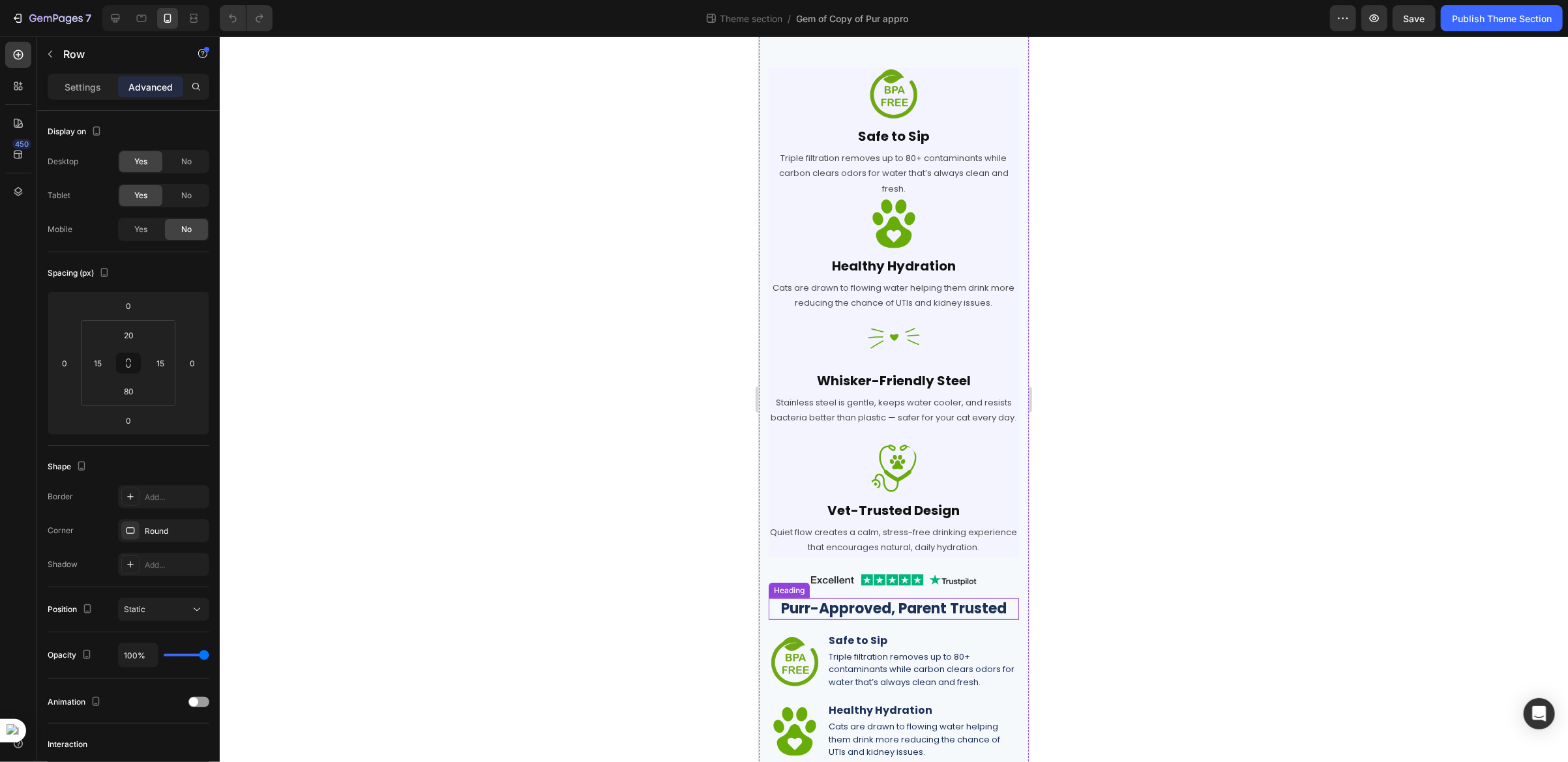
scroll to position [329, 0]
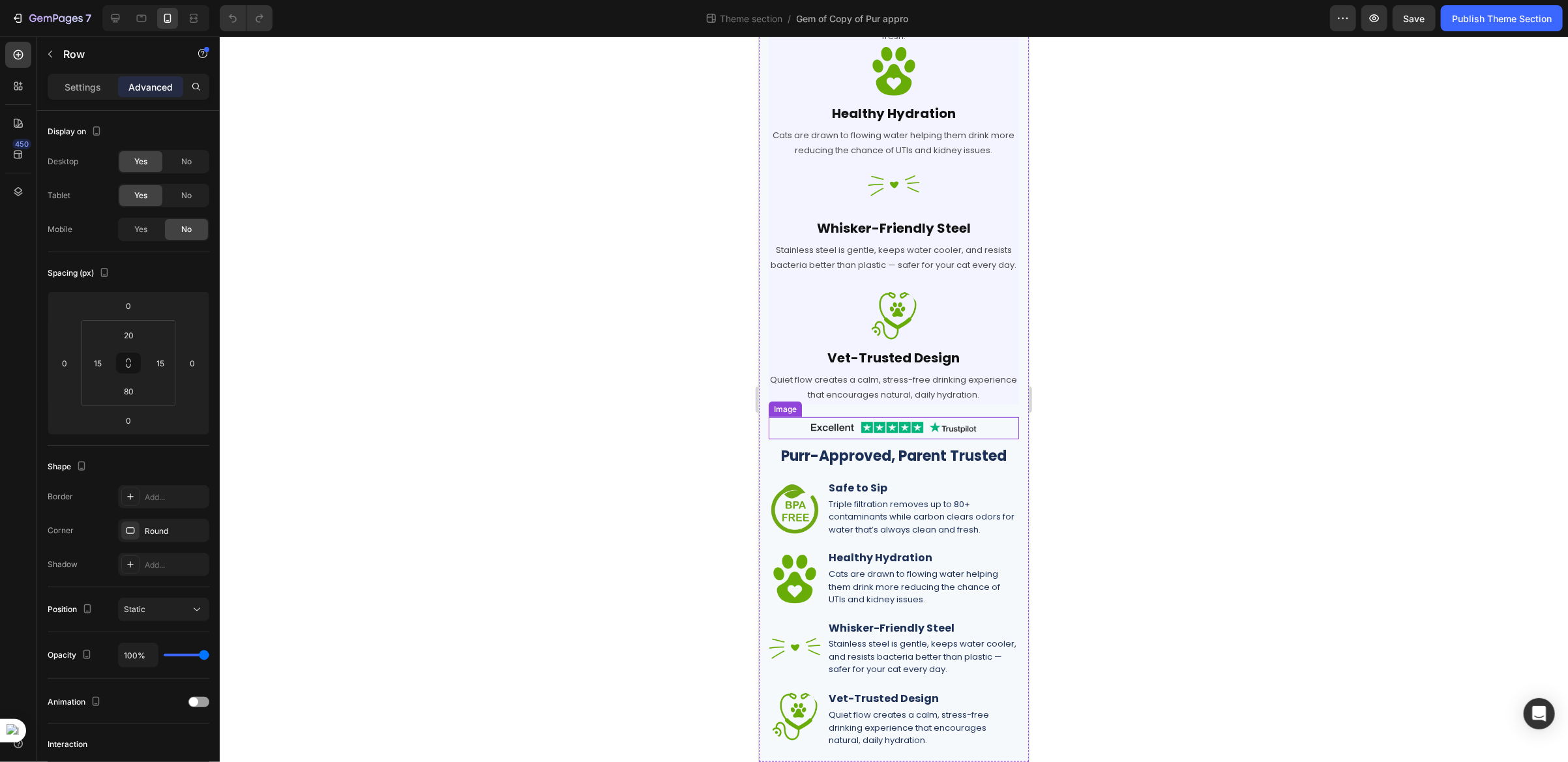
click at [796, 427] on img at bounding box center [893, 428] width 196 height 22
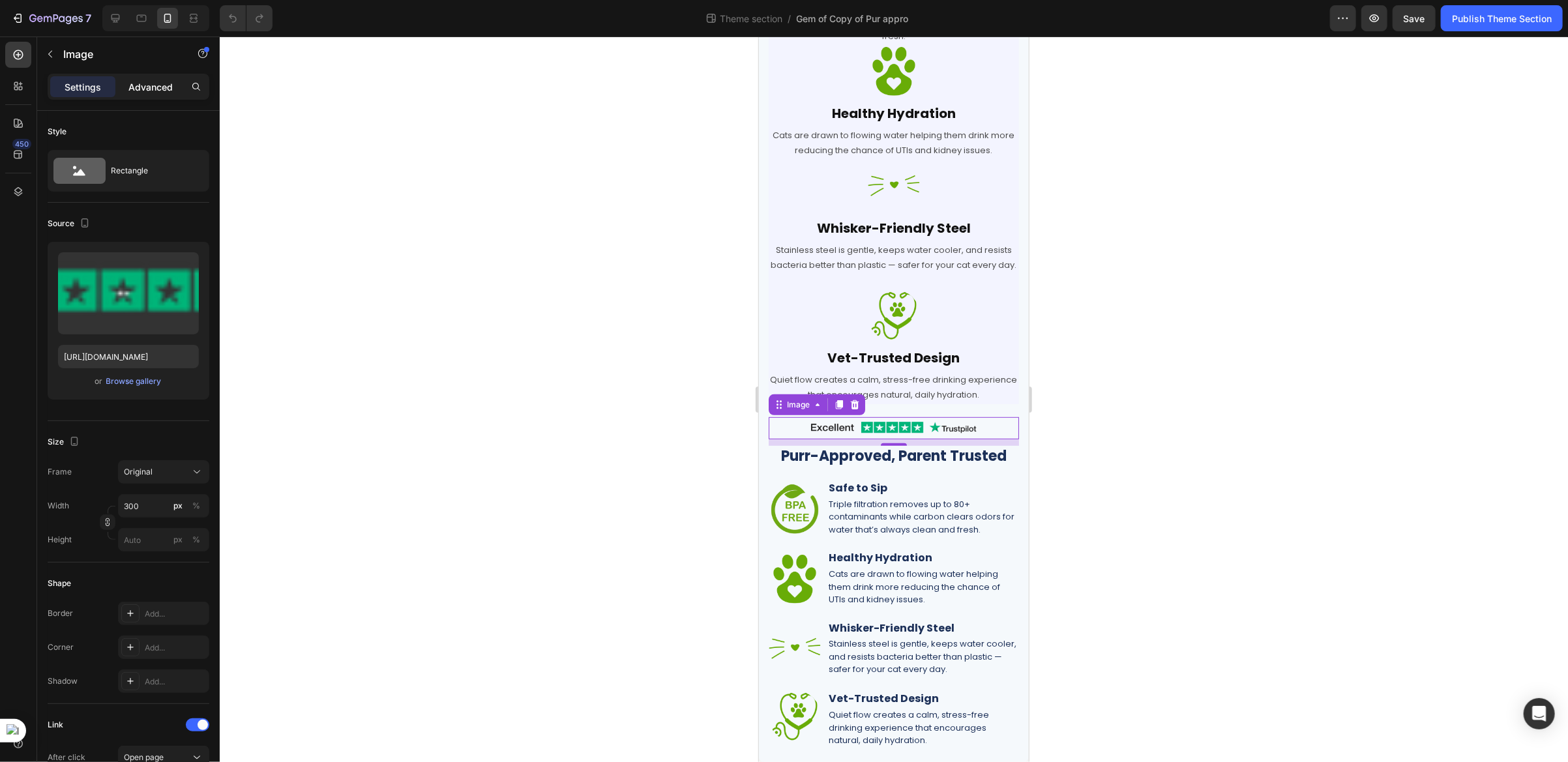
click at [161, 95] on div "Advanced" at bounding box center [151, 87] width 65 height 20
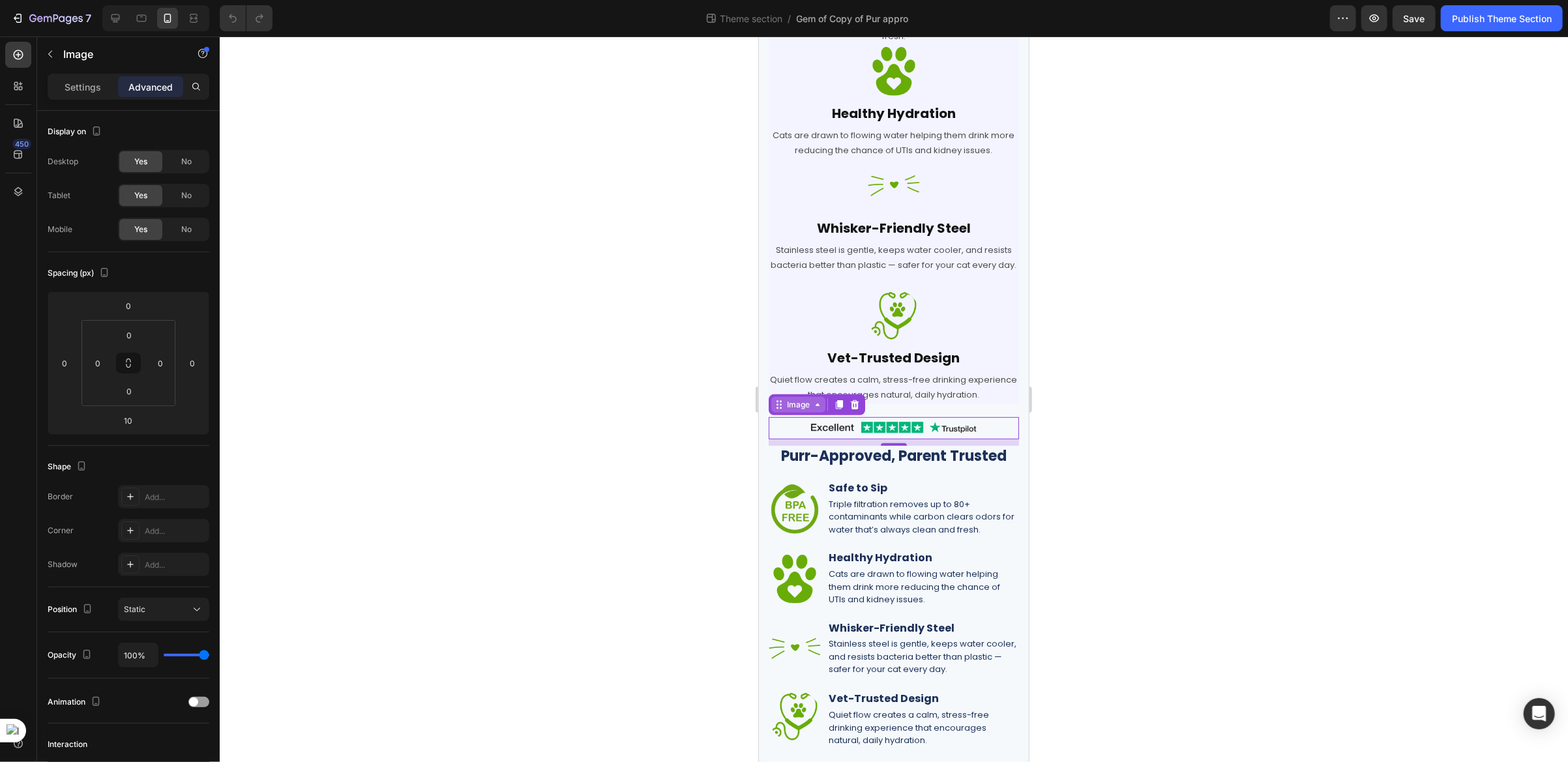
click at [794, 402] on div "Image" at bounding box center [798, 404] width 28 height 12
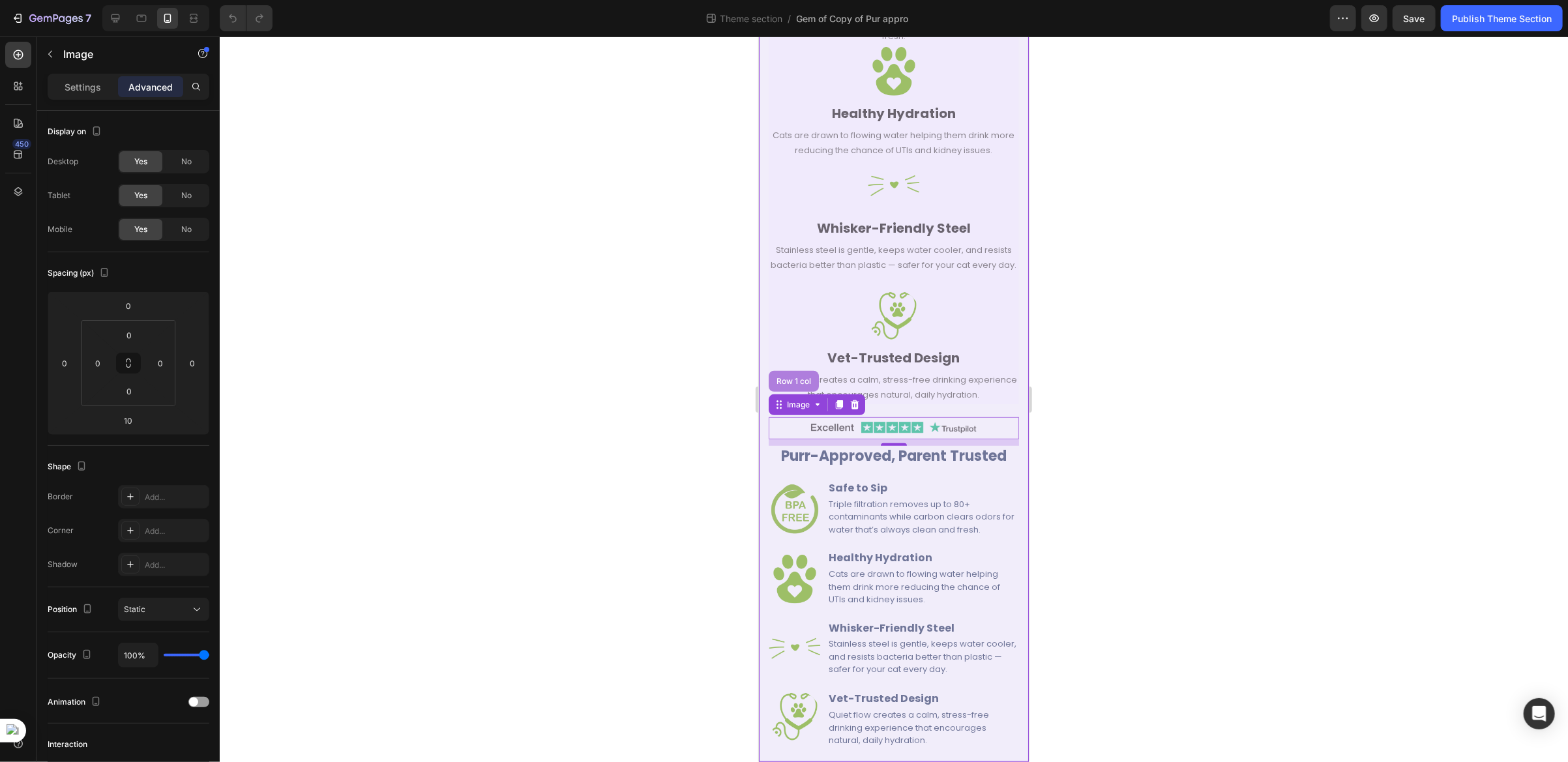
click at [788, 379] on div "Row 1 col" at bounding box center [793, 380] width 40 height 7
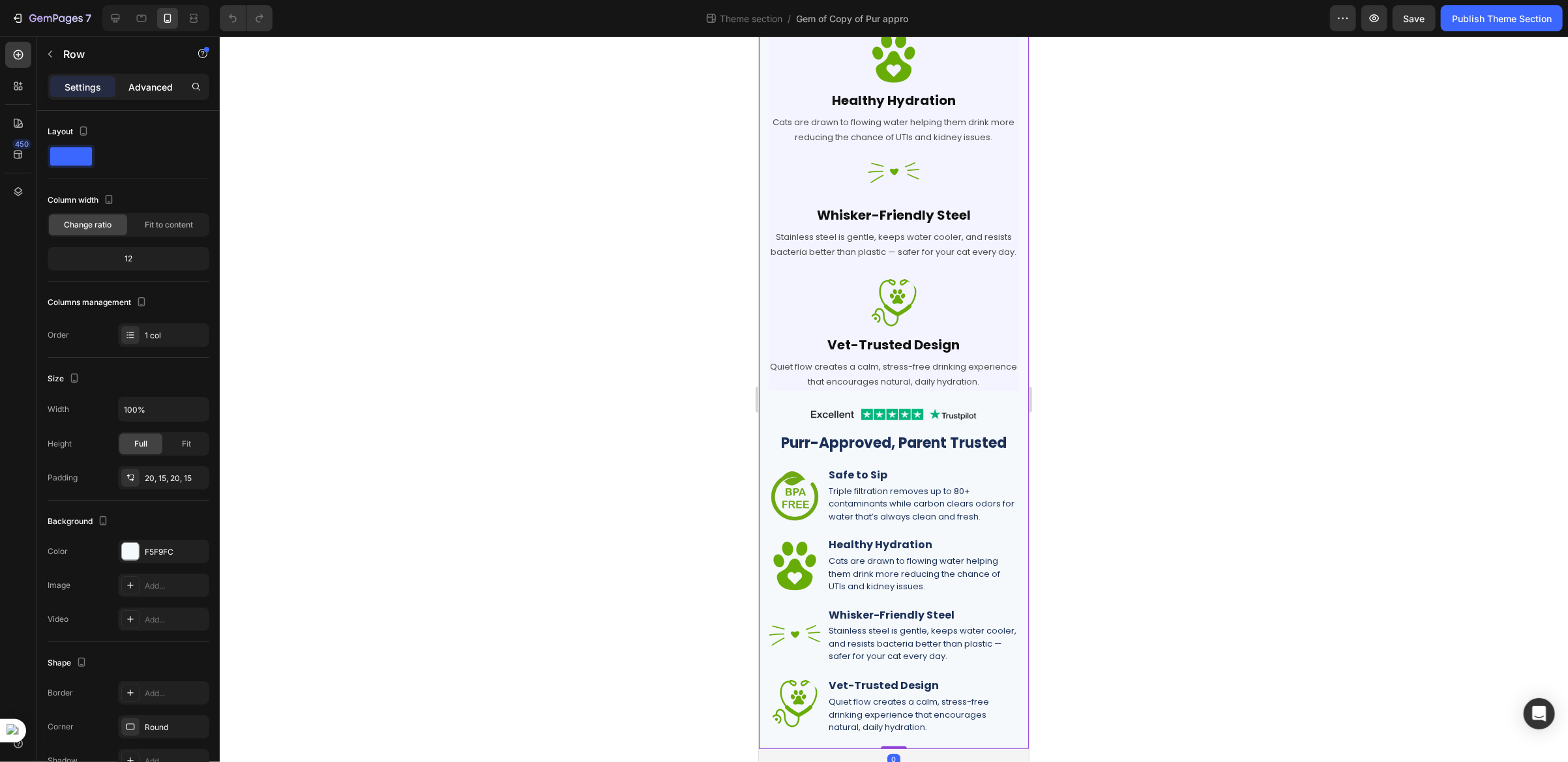
click at [156, 89] on p "Advanced" at bounding box center [151, 87] width 45 height 14
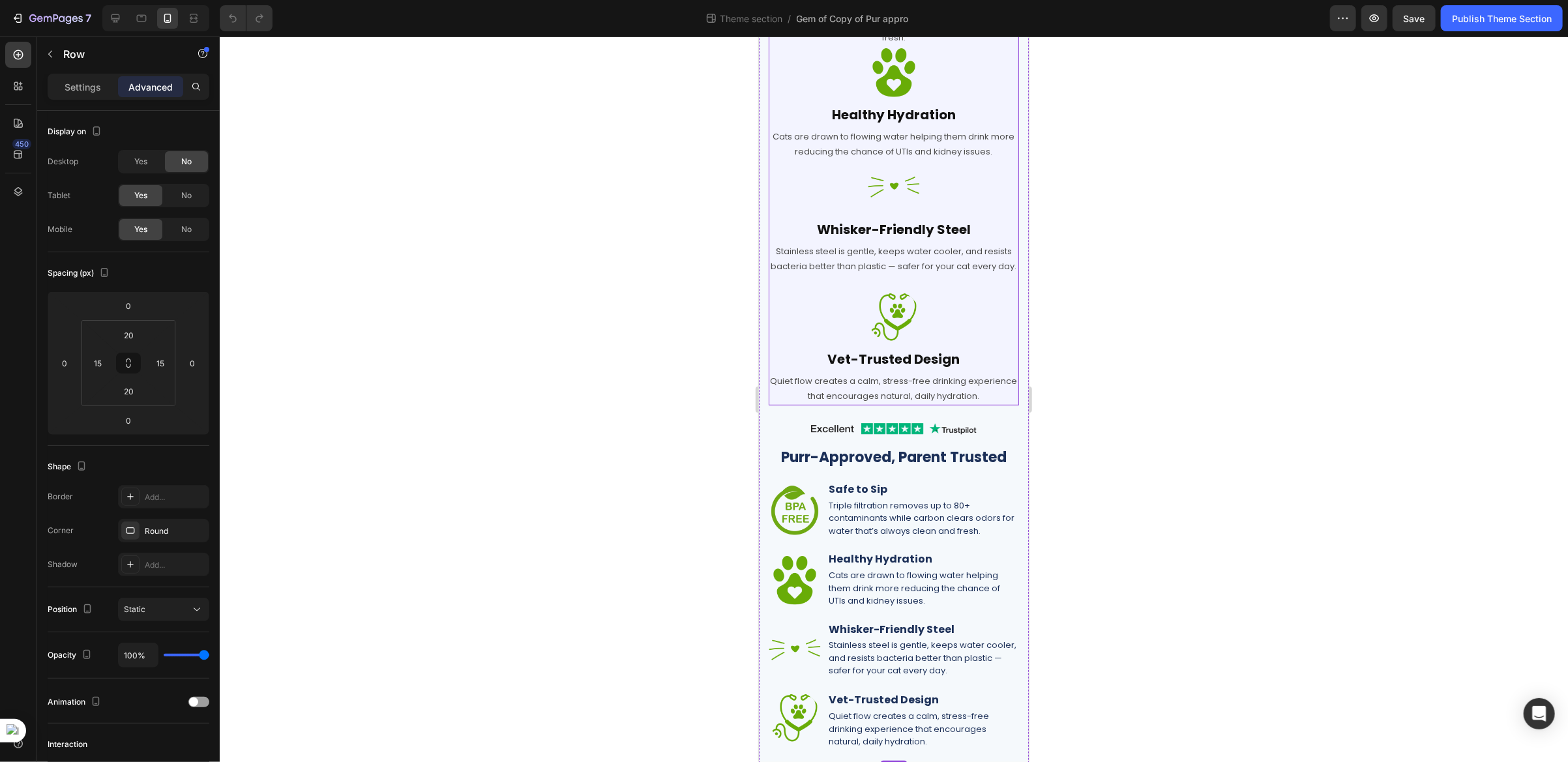
scroll to position [344, 0]
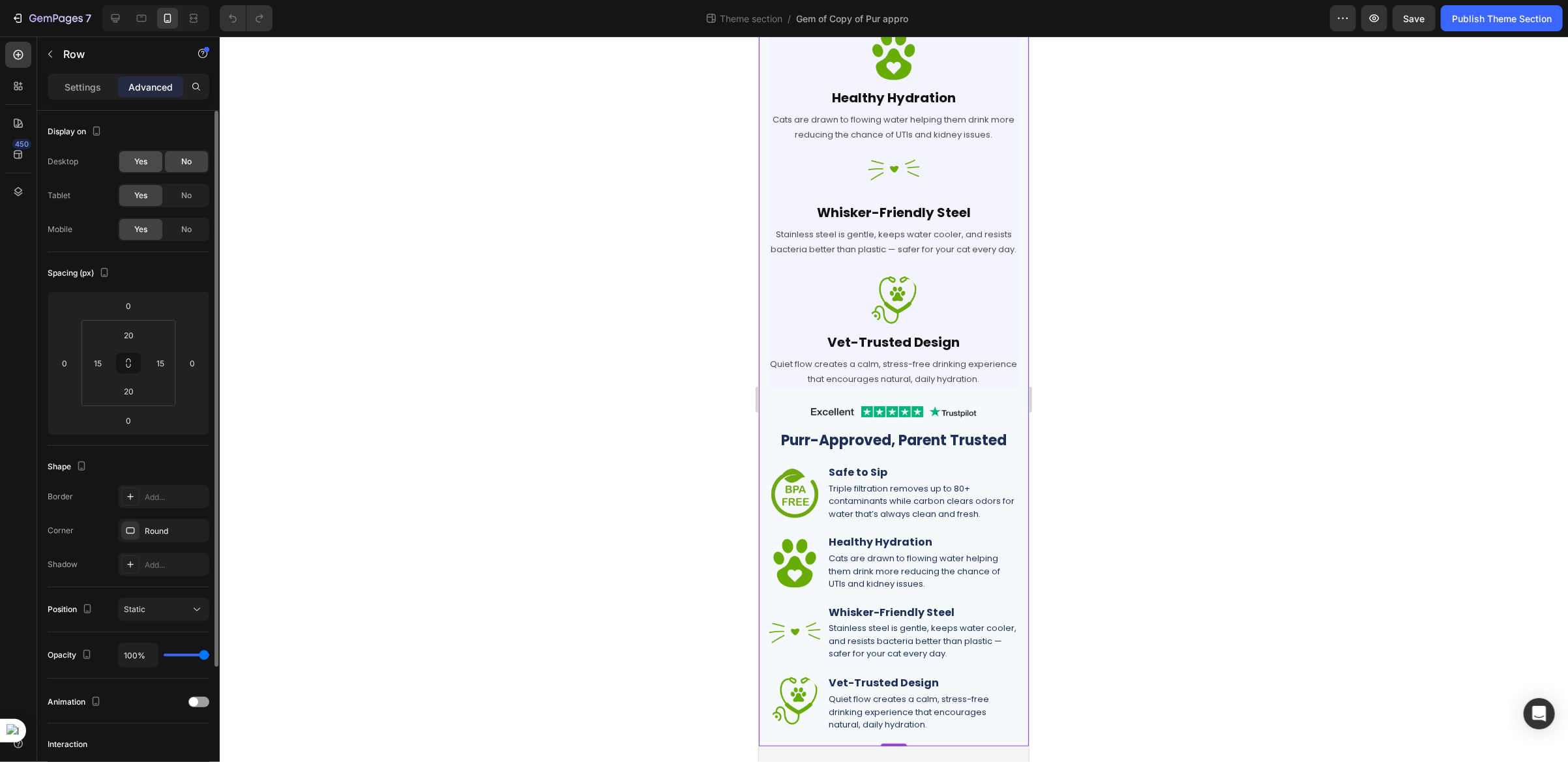
click at [135, 165] on span "Yes" at bounding box center [141, 161] width 13 height 12
click at [118, 21] on icon at bounding box center [116, 19] width 13 height 13
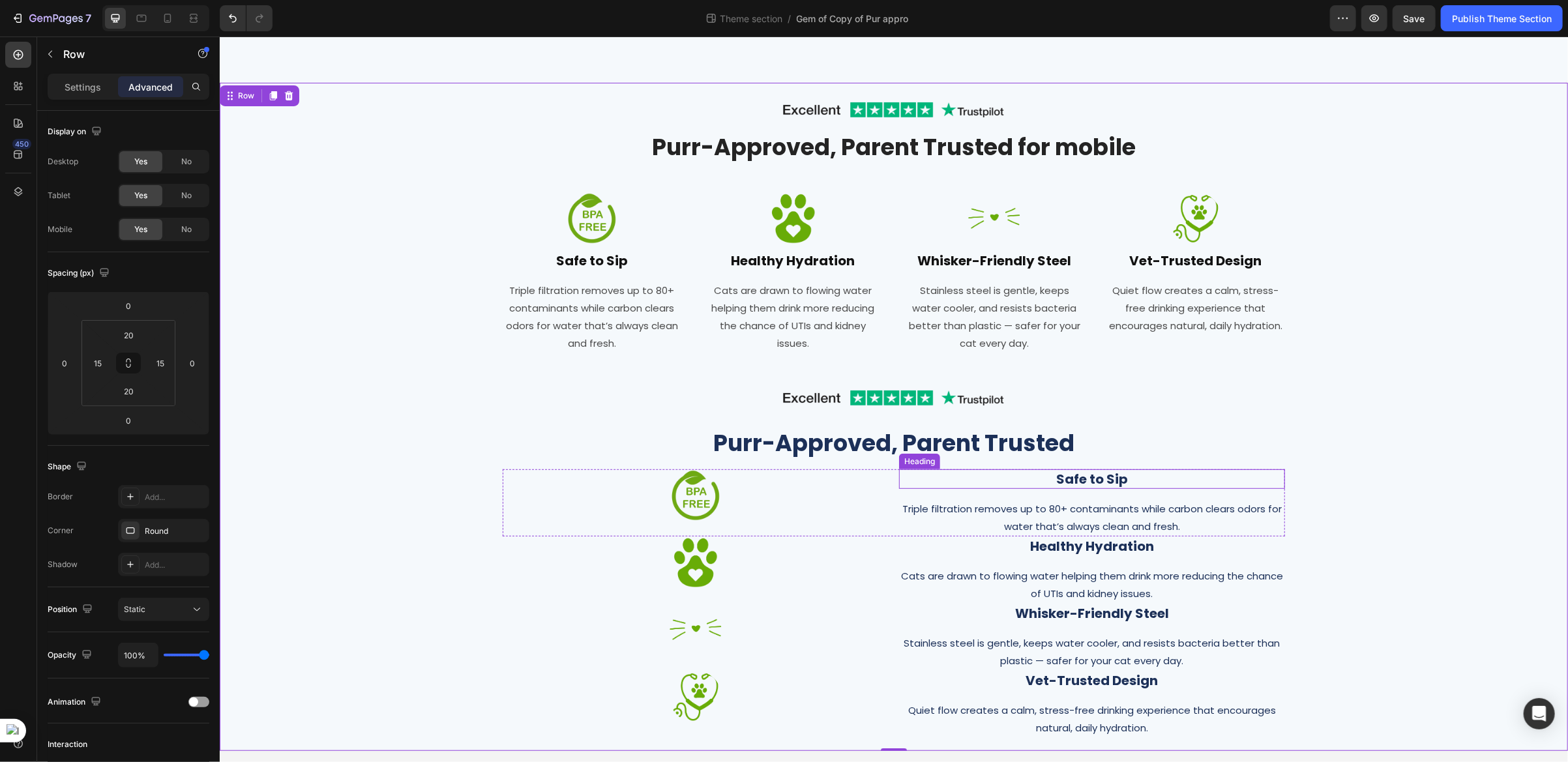
scroll to position [298, 0]
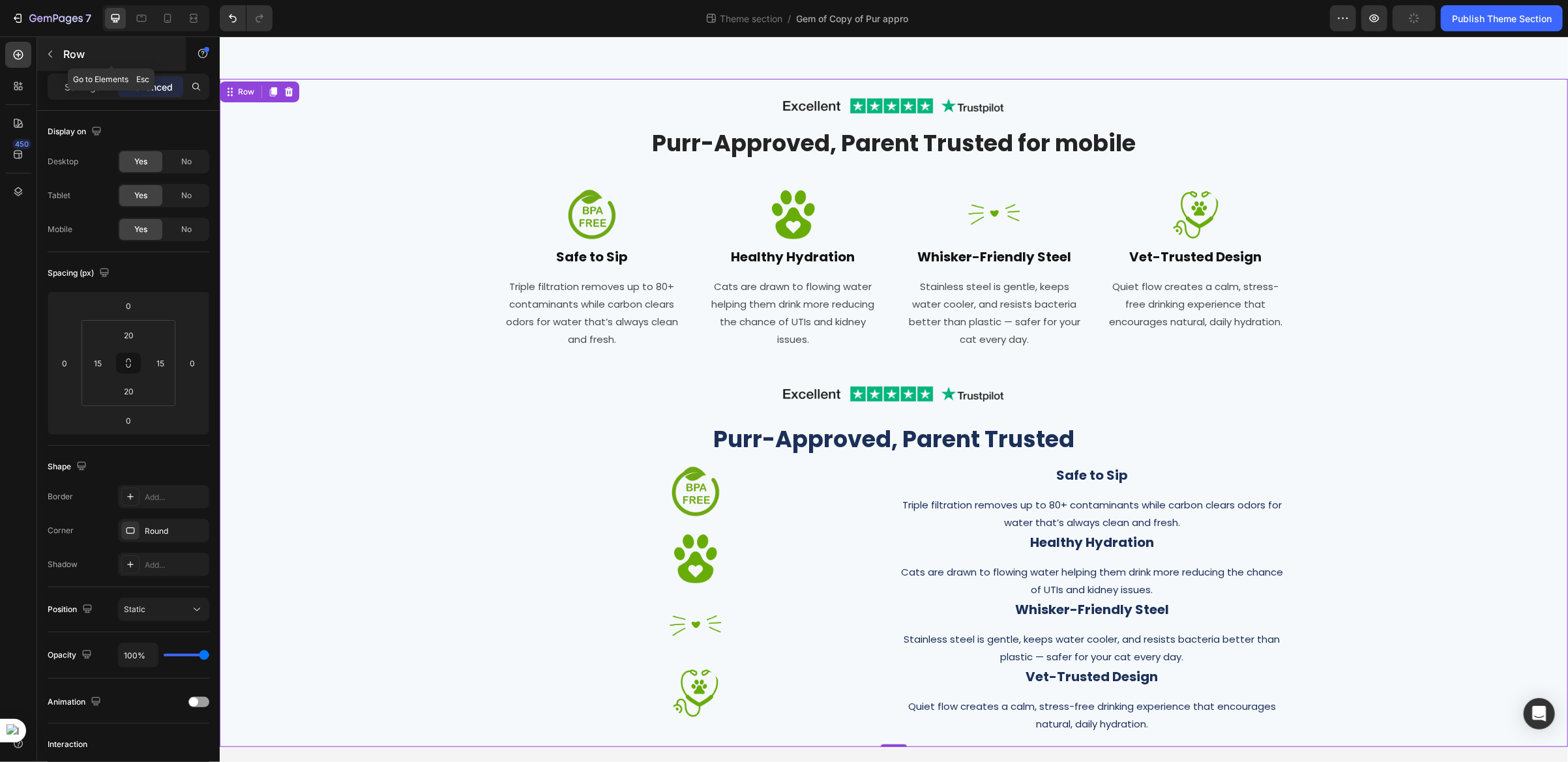
click at [48, 55] on icon "button" at bounding box center [49, 53] width 10 height 10
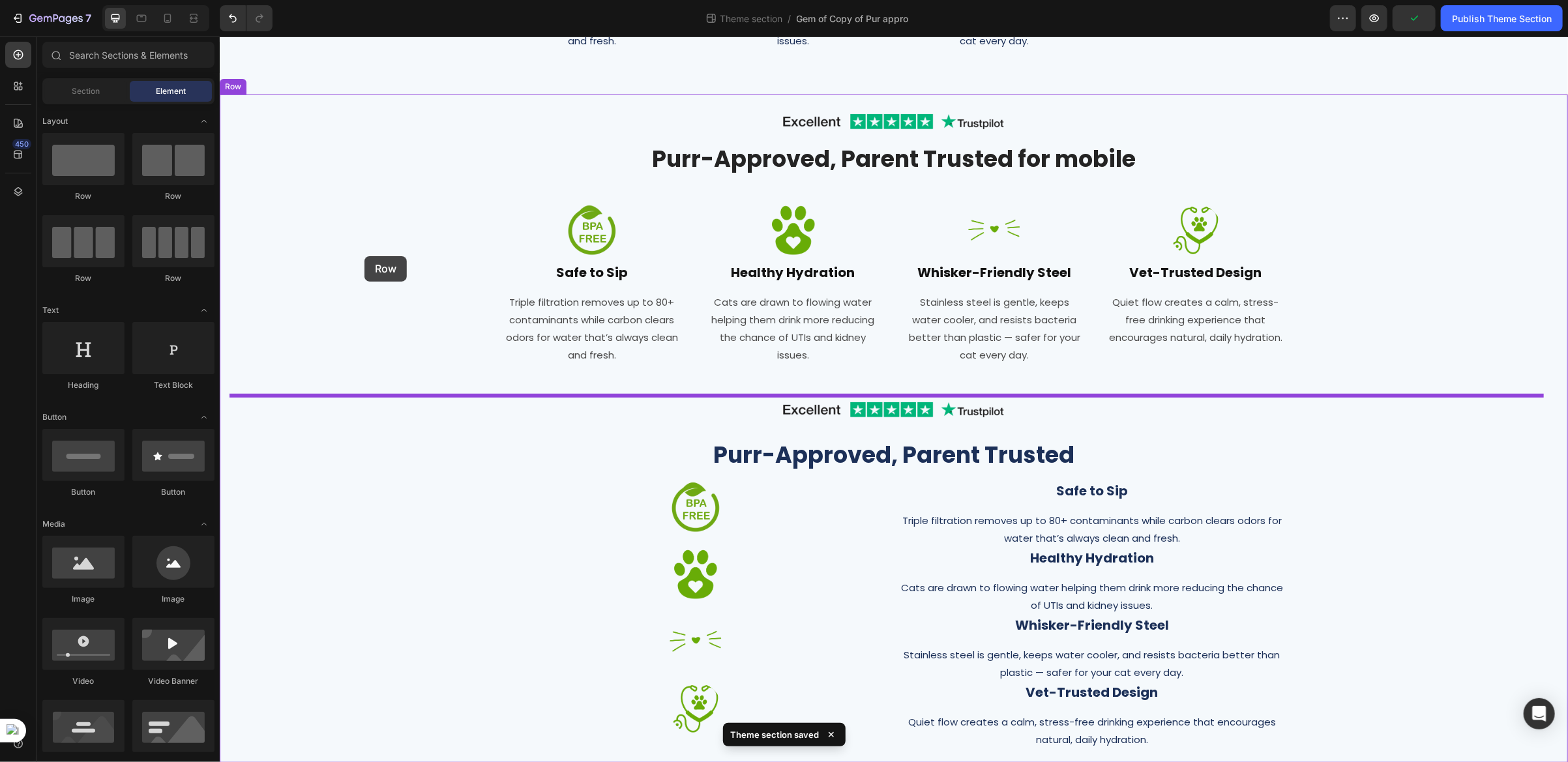
scroll to position [285, 0]
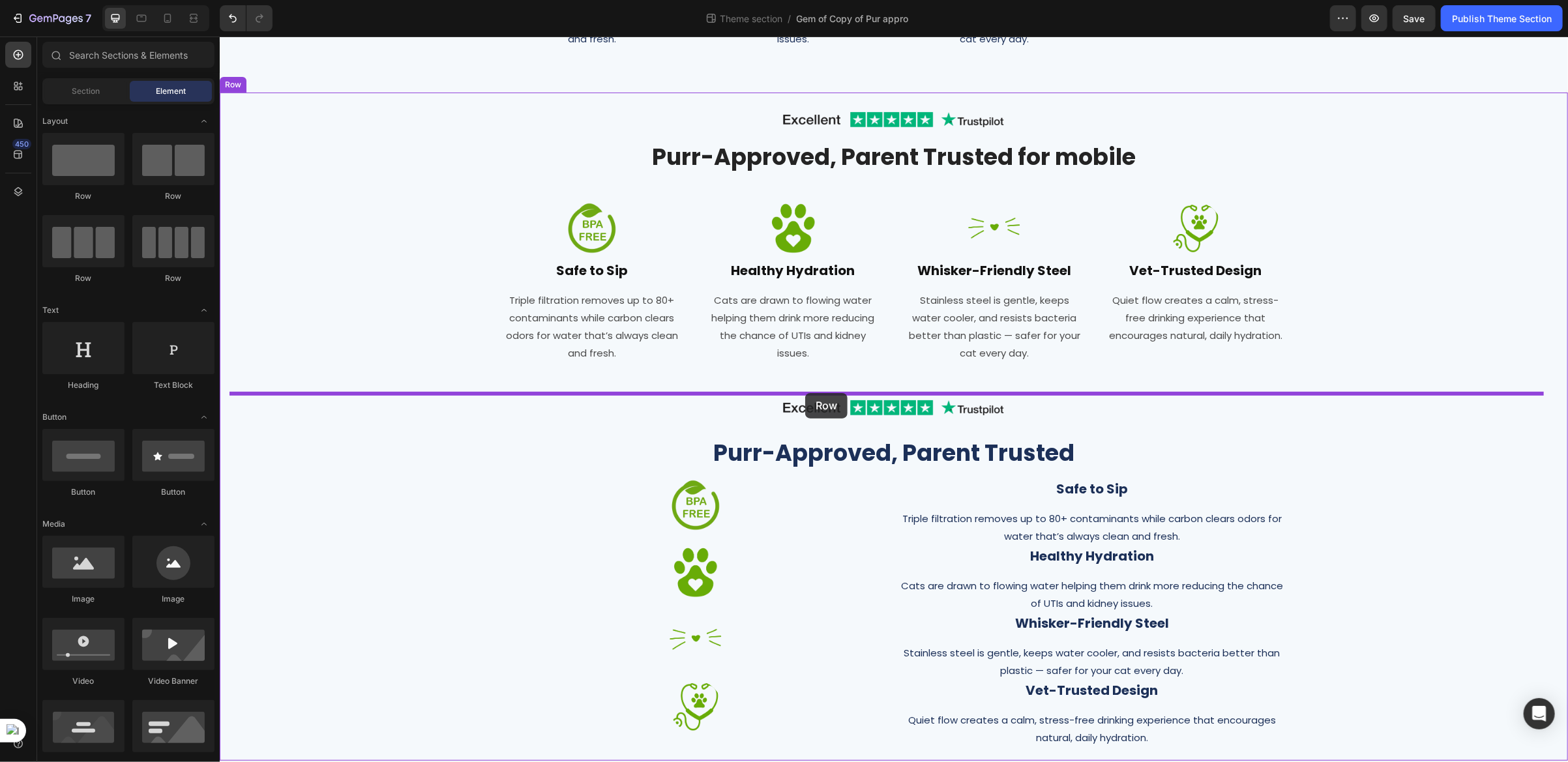
drag, startPoint x: 297, startPoint y: 196, endPoint x: 804, endPoint y: 392, distance: 543.6
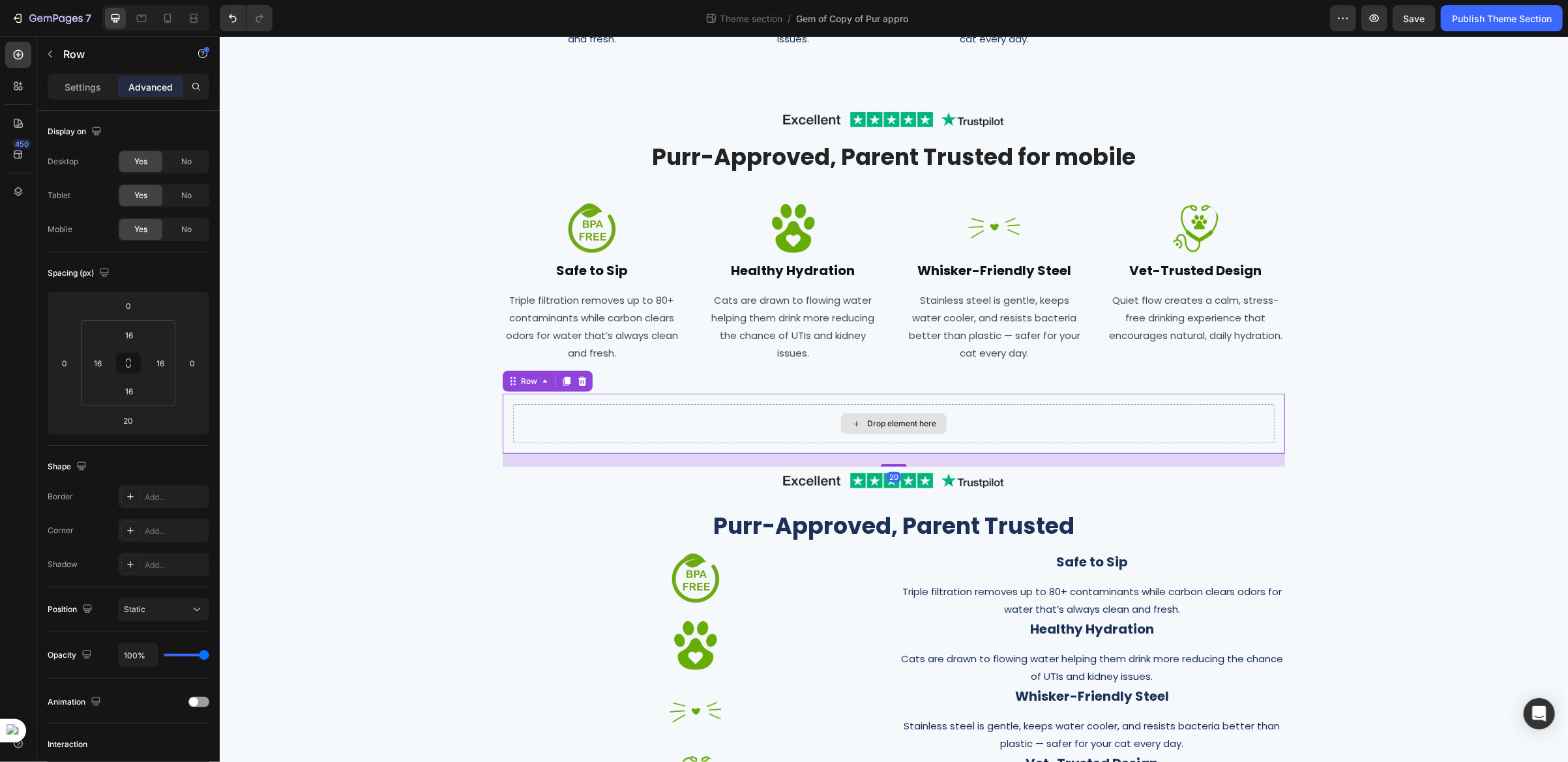
scroll to position [298, 0]
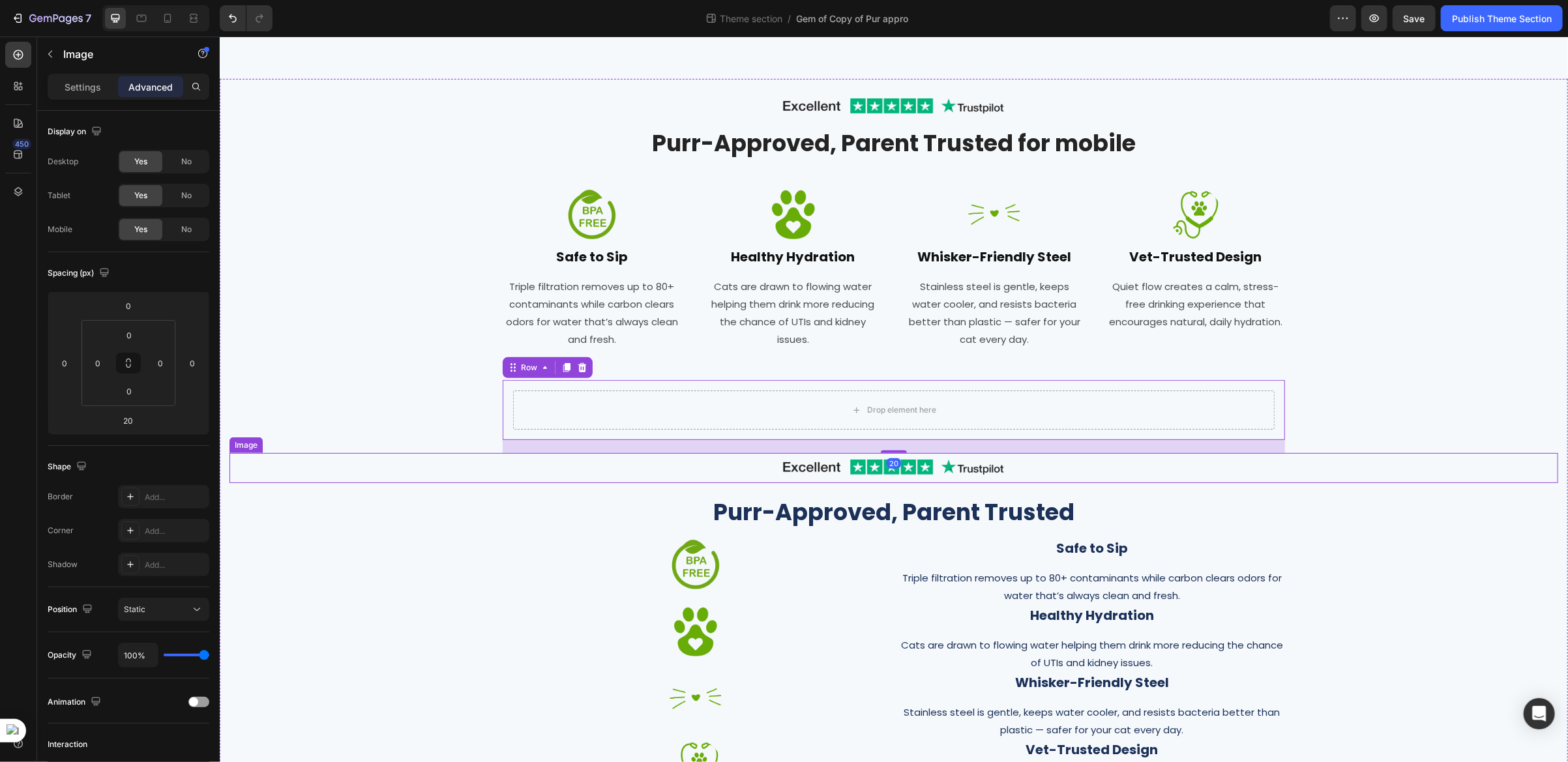
click at [763, 469] on img at bounding box center [893, 468] width 261 height 30
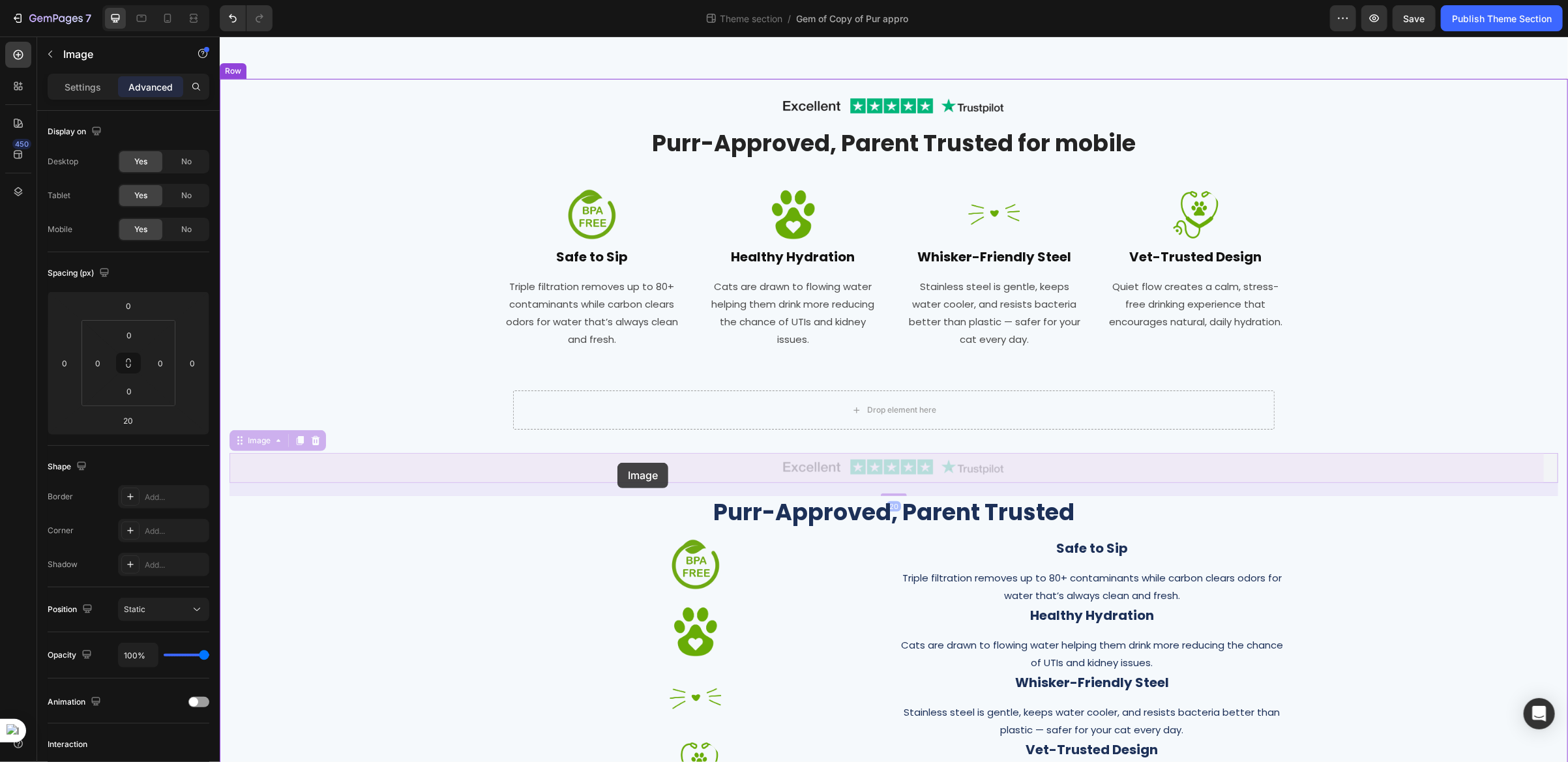
drag, startPoint x: 234, startPoint y: 442, endPoint x: 617, endPoint y: 462, distance: 383.5
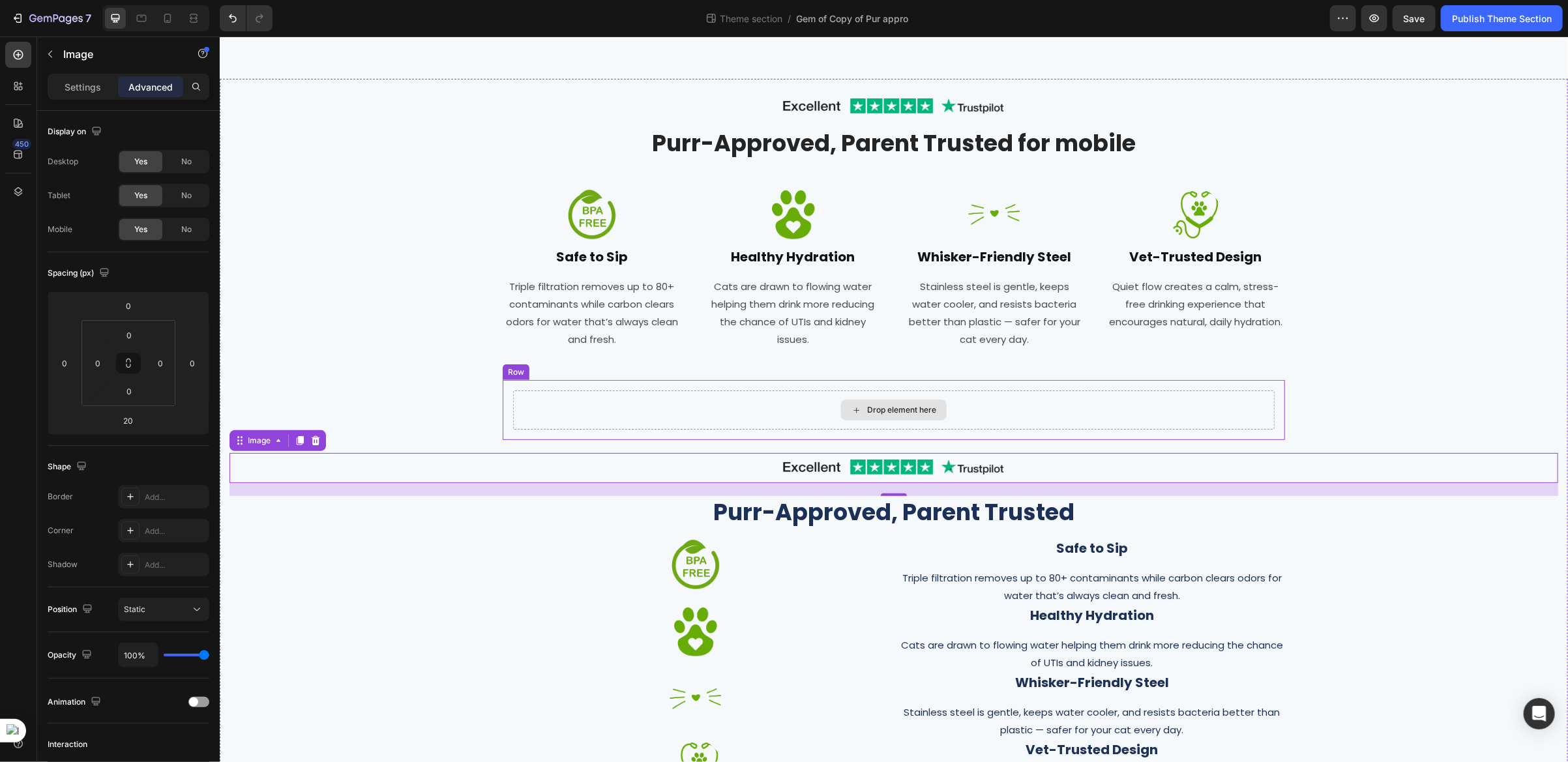
click at [618, 418] on div "Drop element here" at bounding box center [893, 409] width 761 height 39
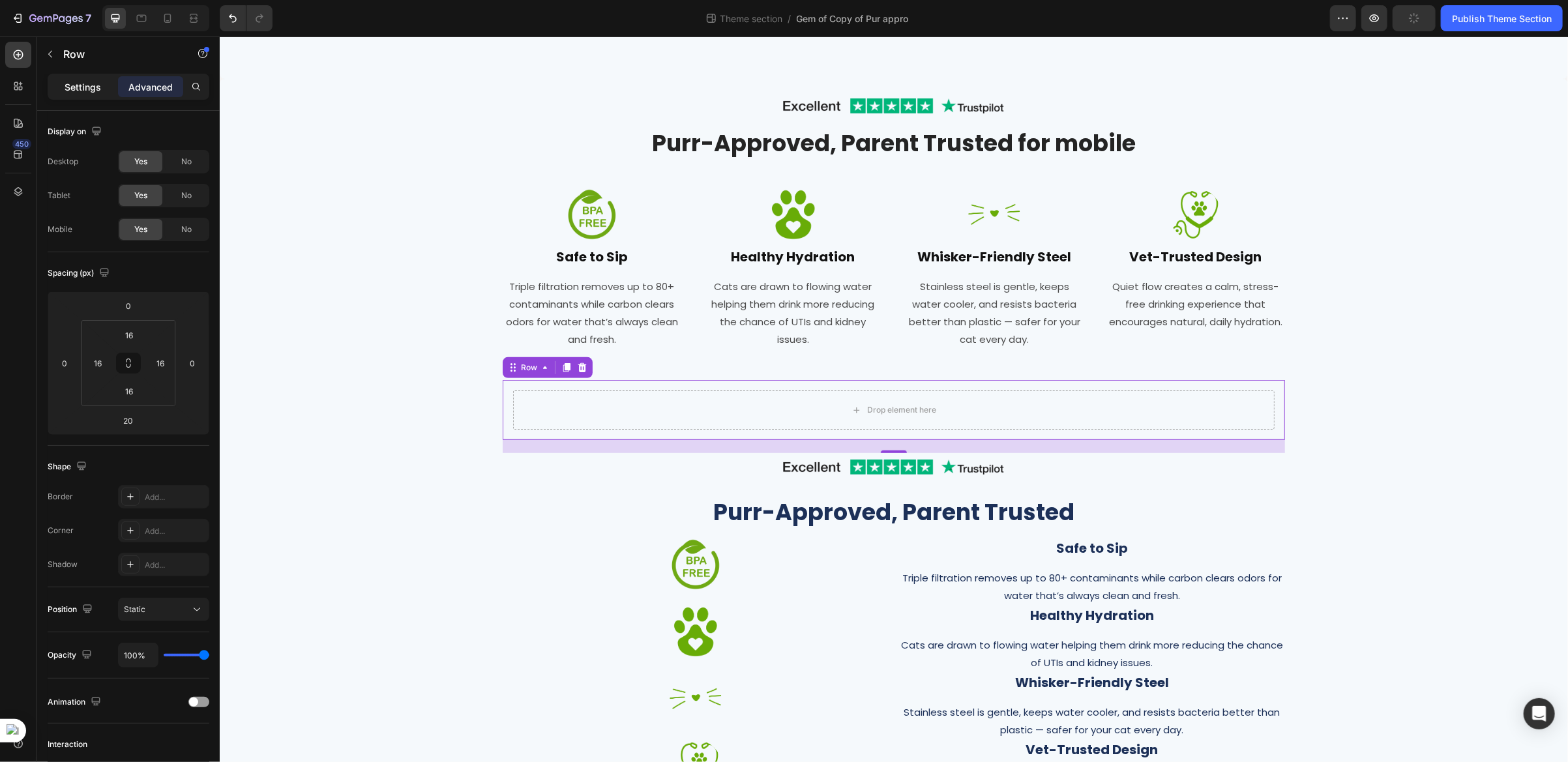
click at [76, 88] on p "Settings" at bounding box center [82, 87] width 36 height 14
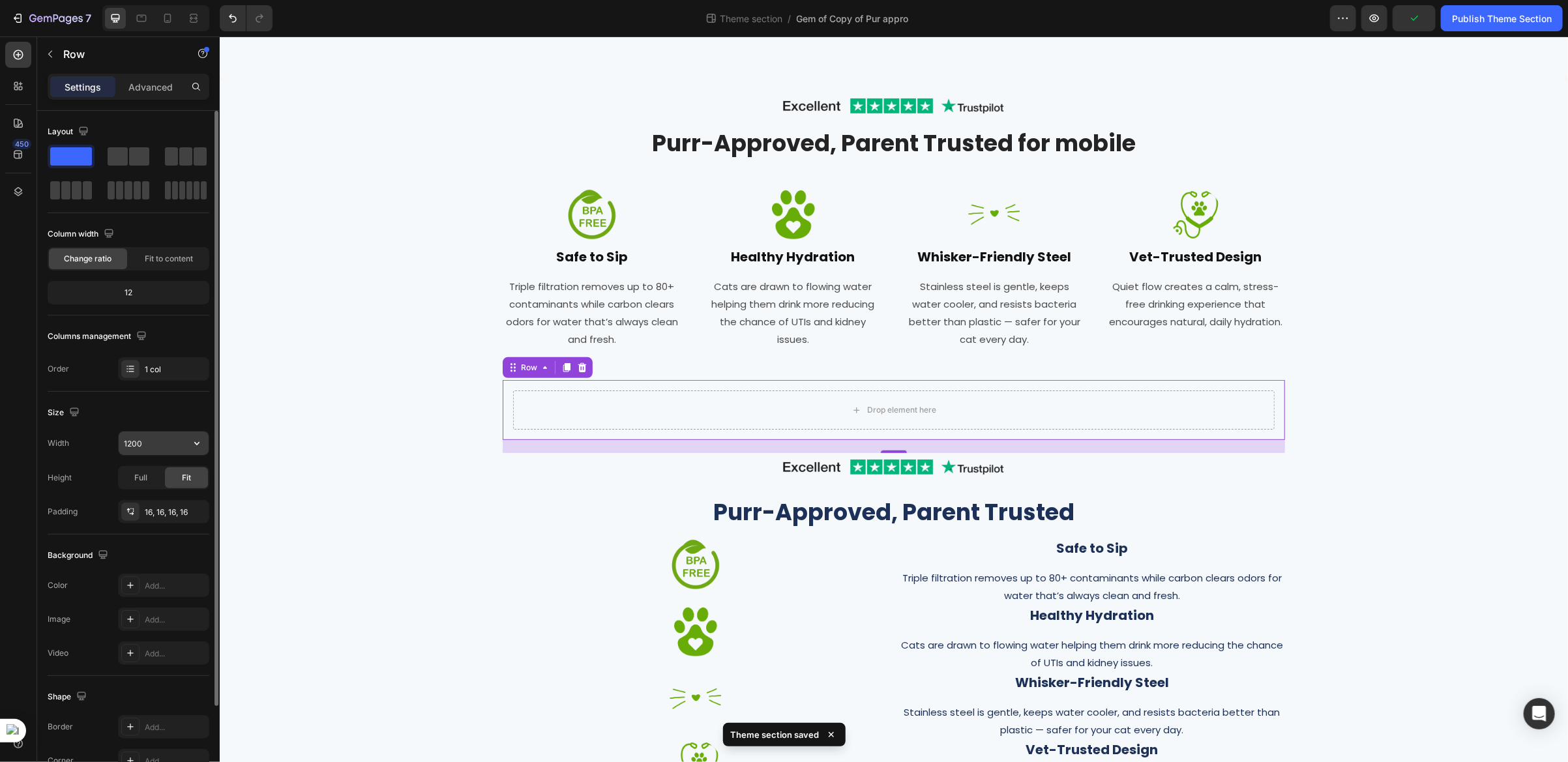
click at [201, 442] on icon "button" at bounding box center [197, 443] width 13 height 13
click at [140, 497] on p "Full 100%" at bounding box center [160, 501] width 75 height 12
type input "100%"
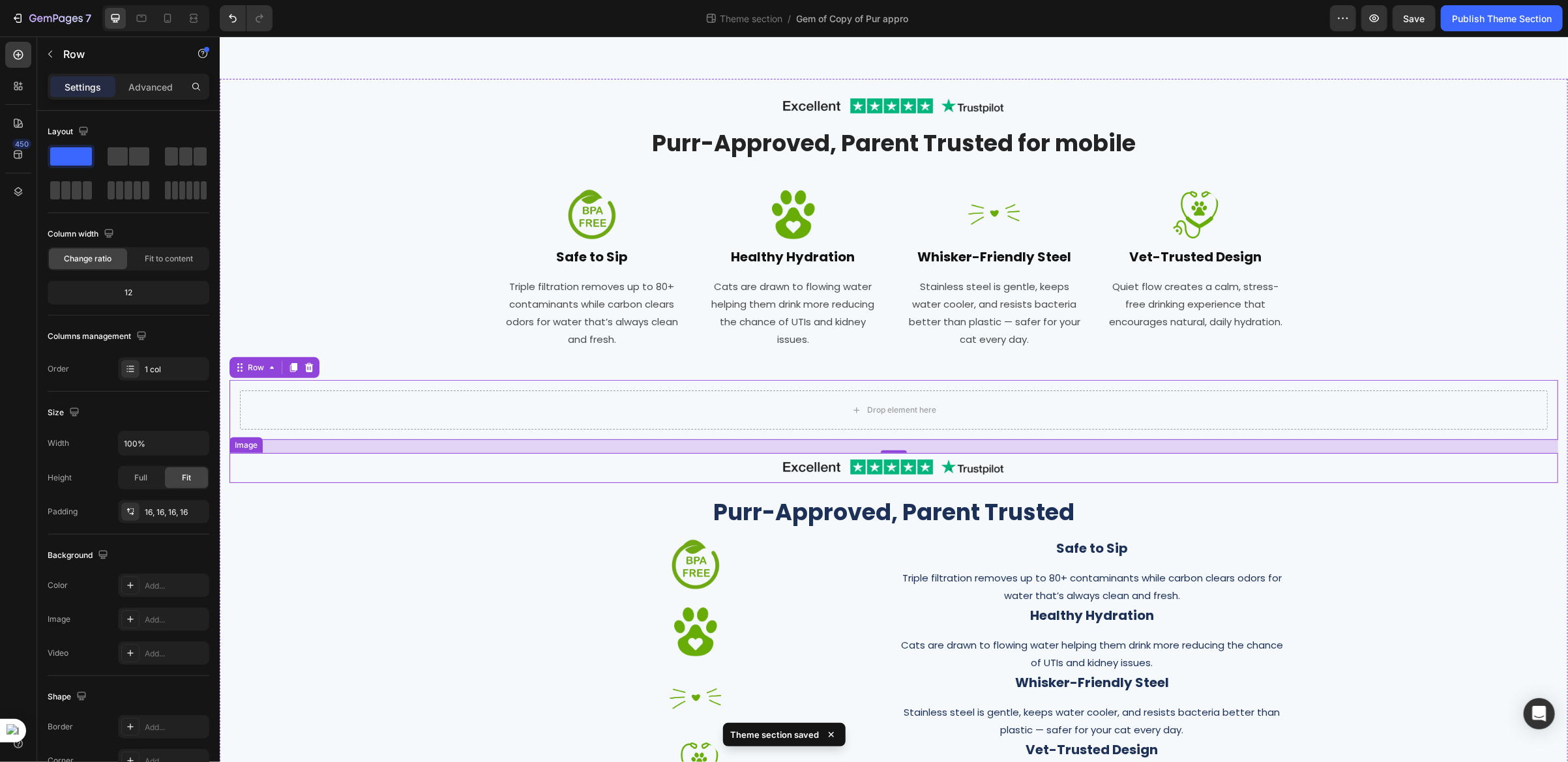
click at [736, 463] on link at bounding box center [893, 468] width 1329 height 30
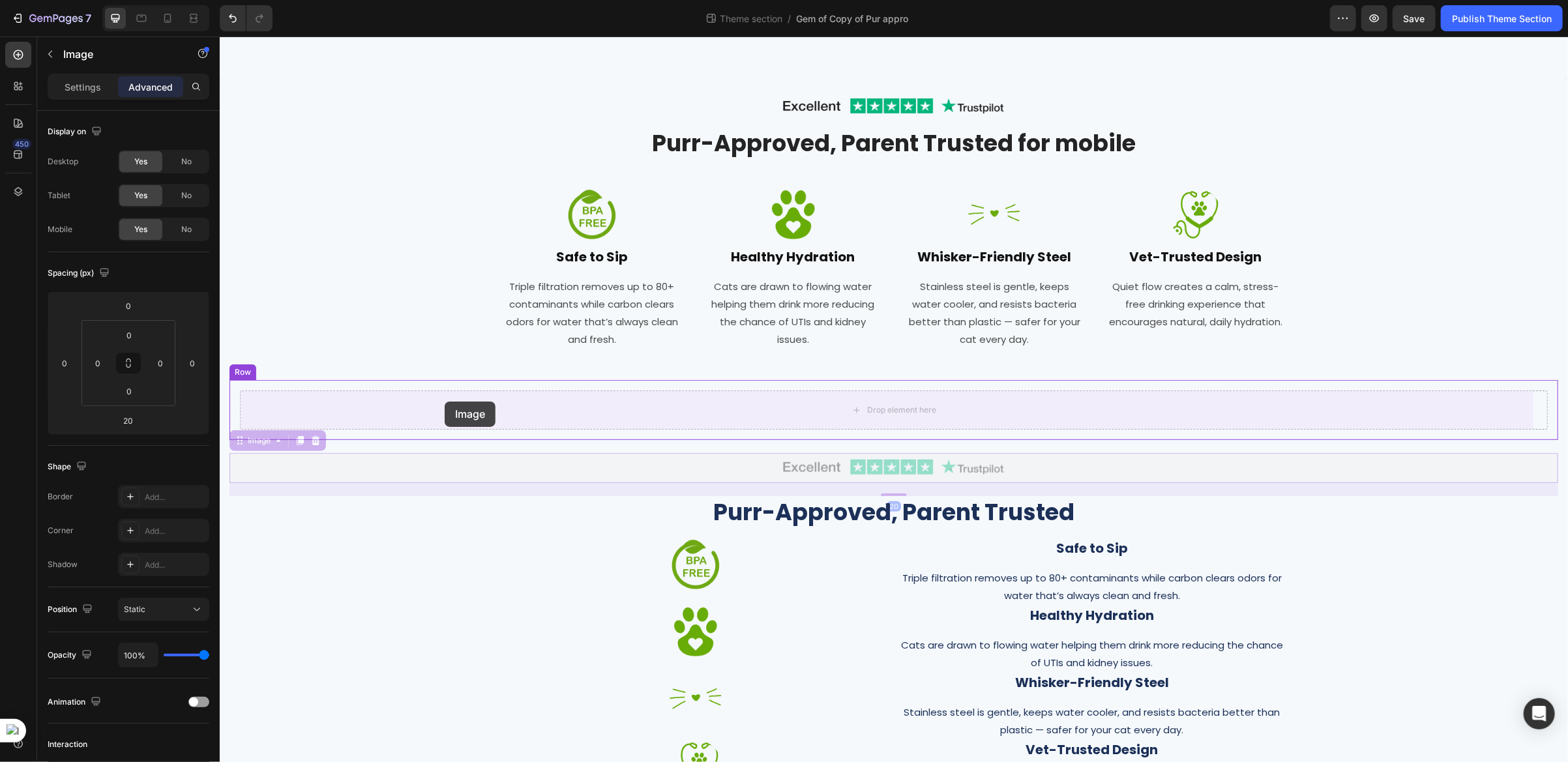
drag, startPoint x: 243, startPoint y: 443, endPoint x: 443, endPoint y: 401, distance: 204.4
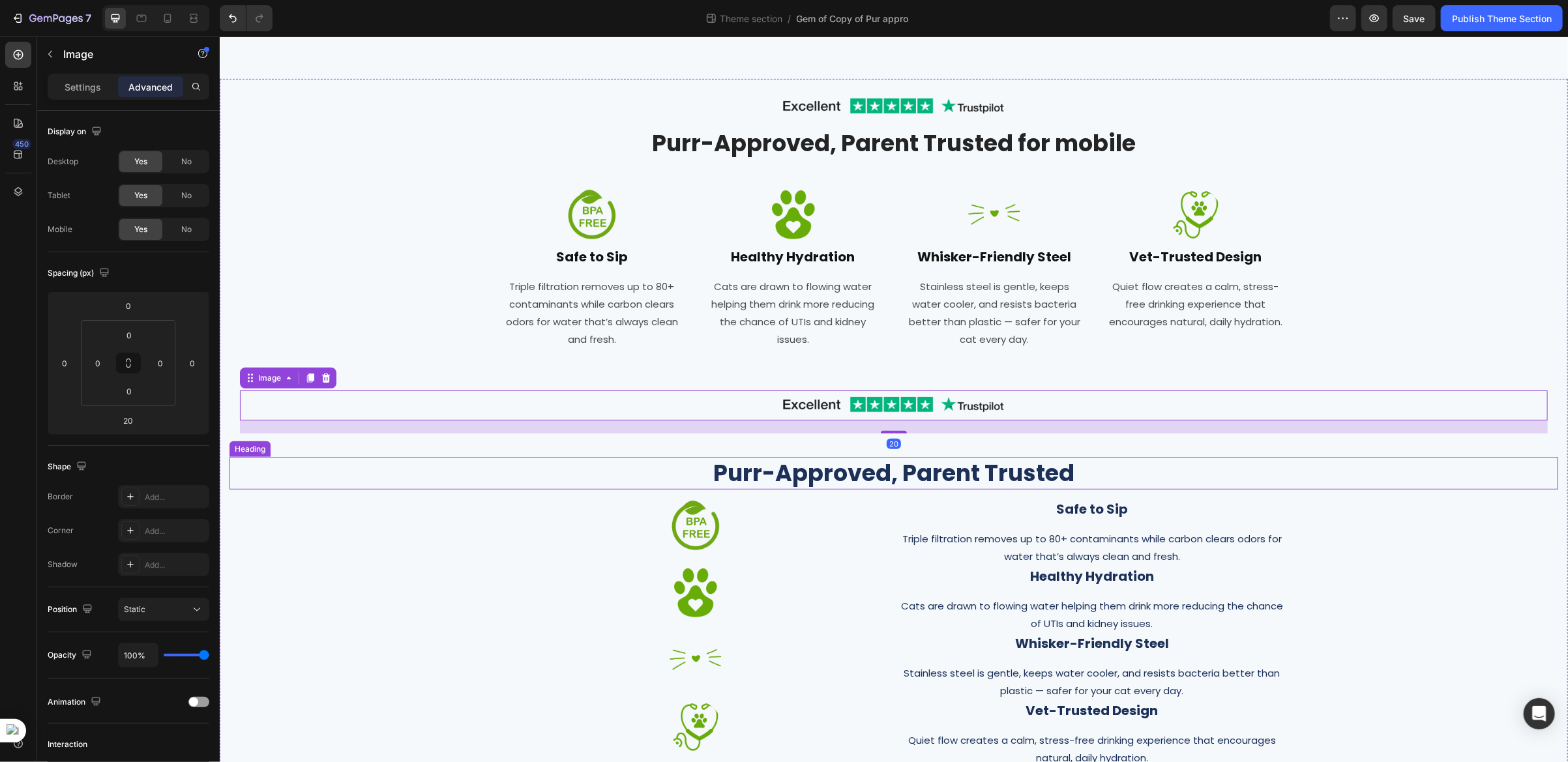
click at [690, 472] on h2 "Purr-Approved, Parent Trusted" at bounding box center [893, 472] width 1329 height 33
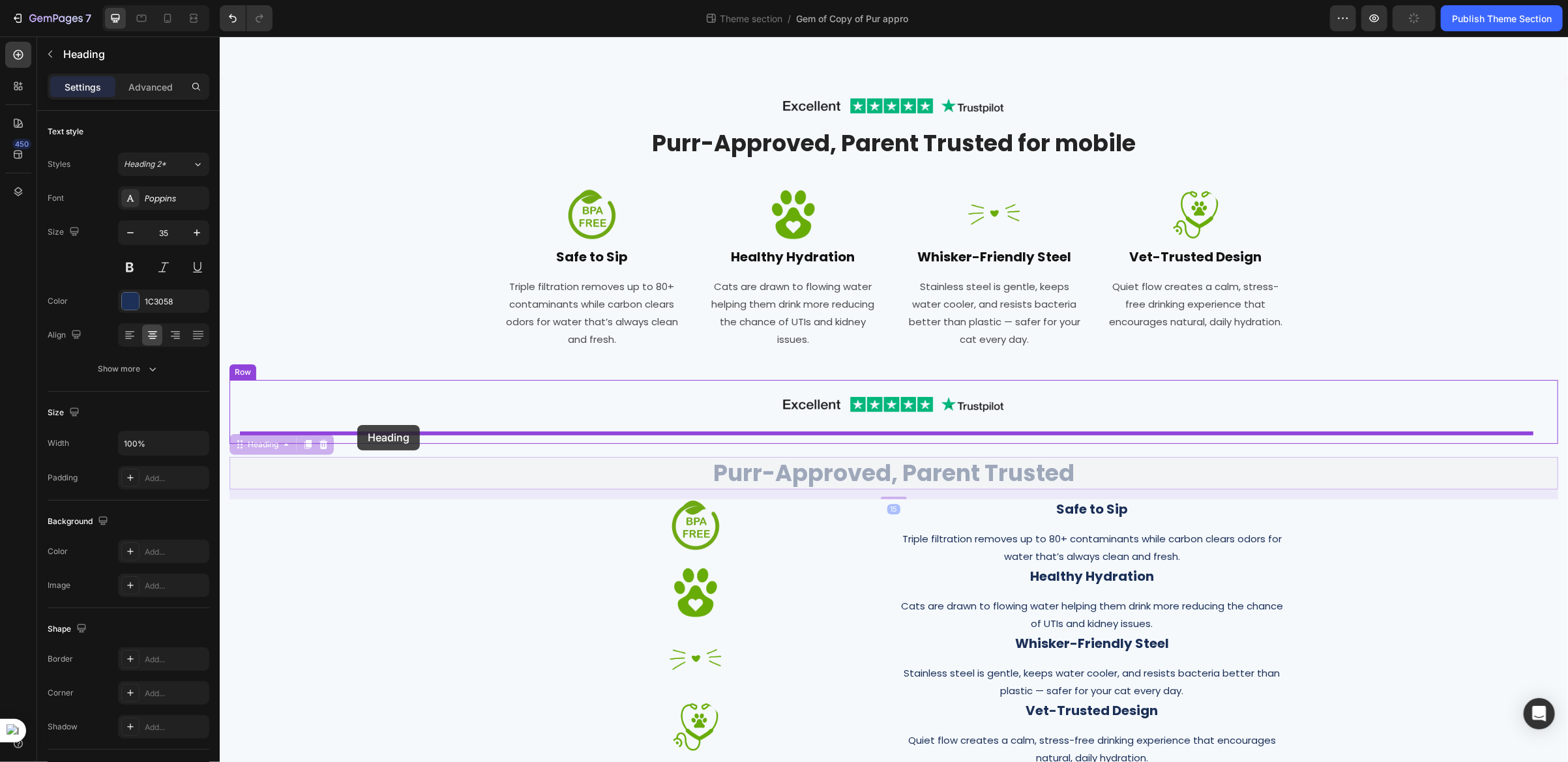
drag, startPoint x: 235, startPoint y: 447, endPoint x: 357, endPoint y: 425, distance: 124.0
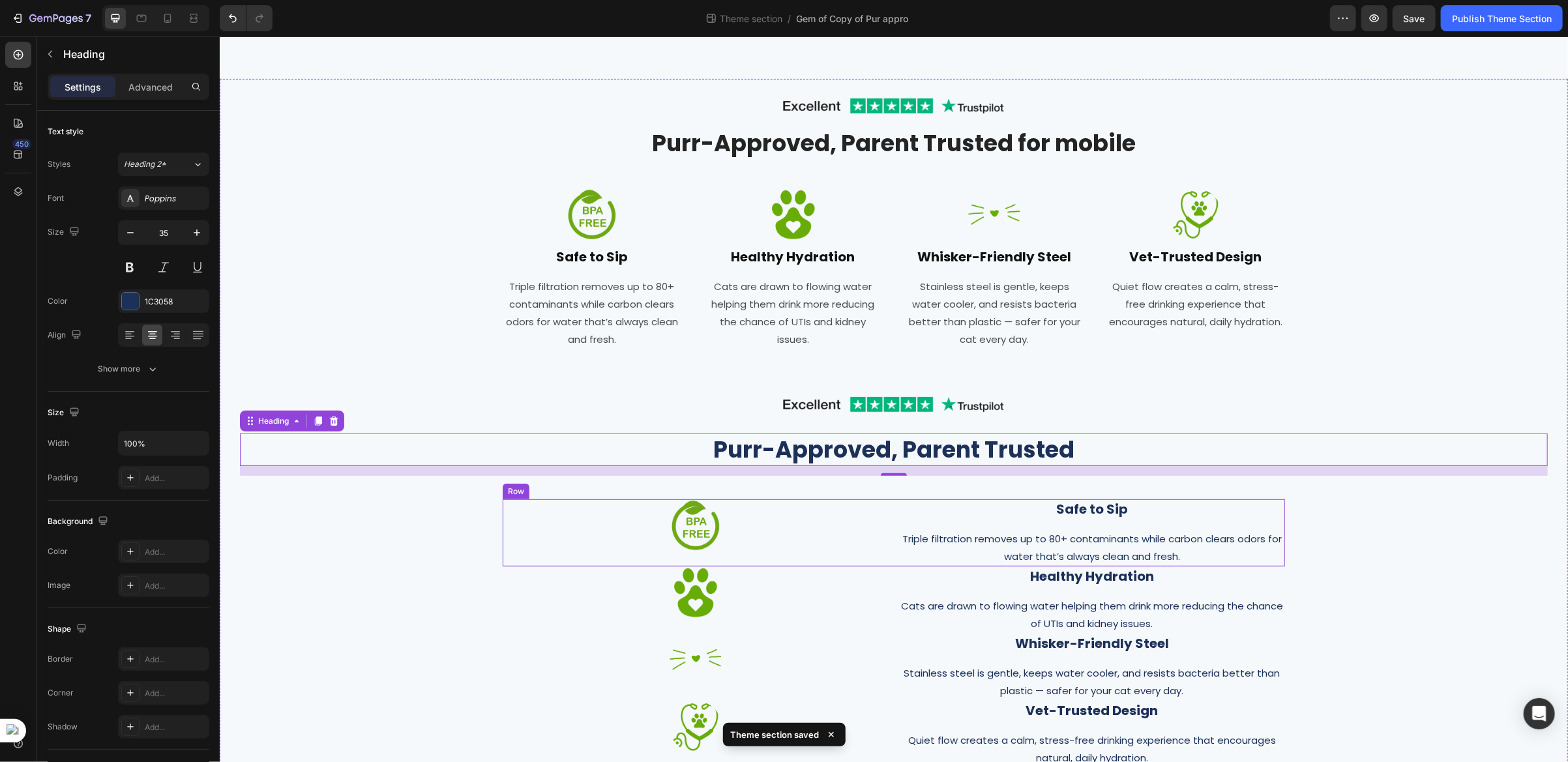
click at [866, 560] on div "Image" at bounding box center [695, 532] width 386 height 67
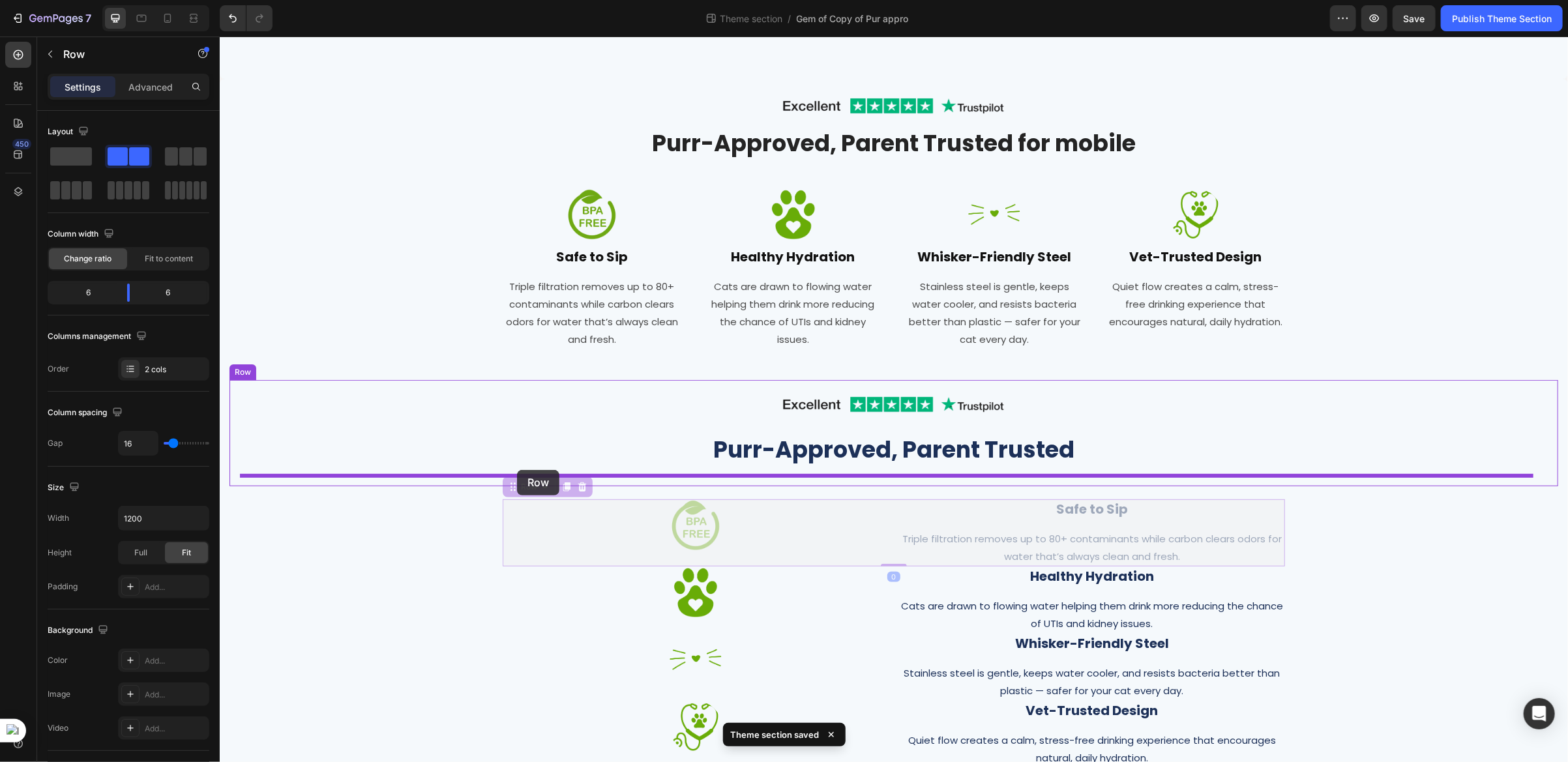
drag, startPoint x: 511, startPoint y: 492, endPoint x: 516, endPoint y: 469, distance: 23.5
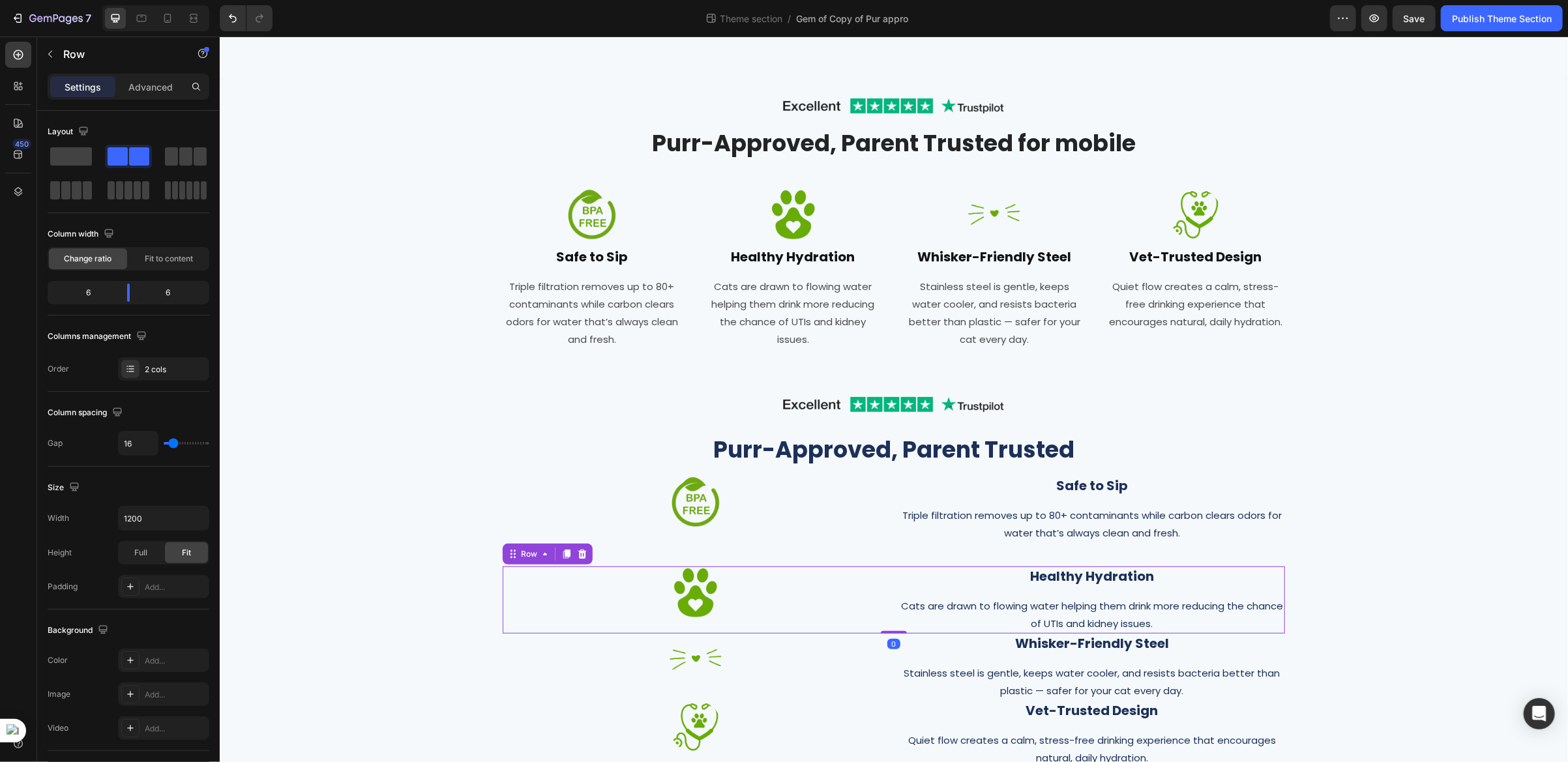
click at [876, 622] on div "Image" at bounding box center [695, 599] width 386 height 67
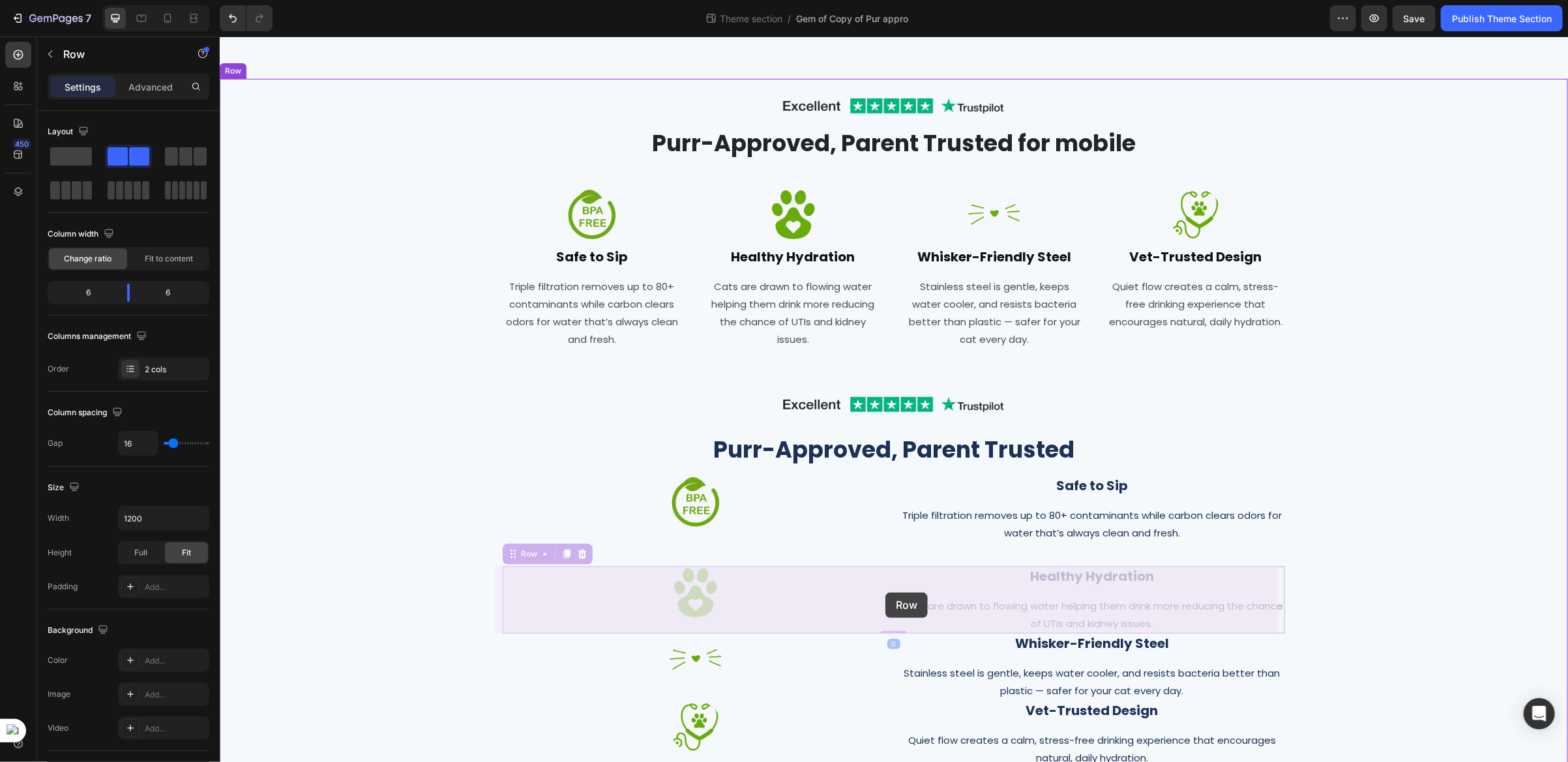
drag, startPoint x: 505, startPoint y: 551, endPoint x: 884, endPoint y: 592, distance: 381.2
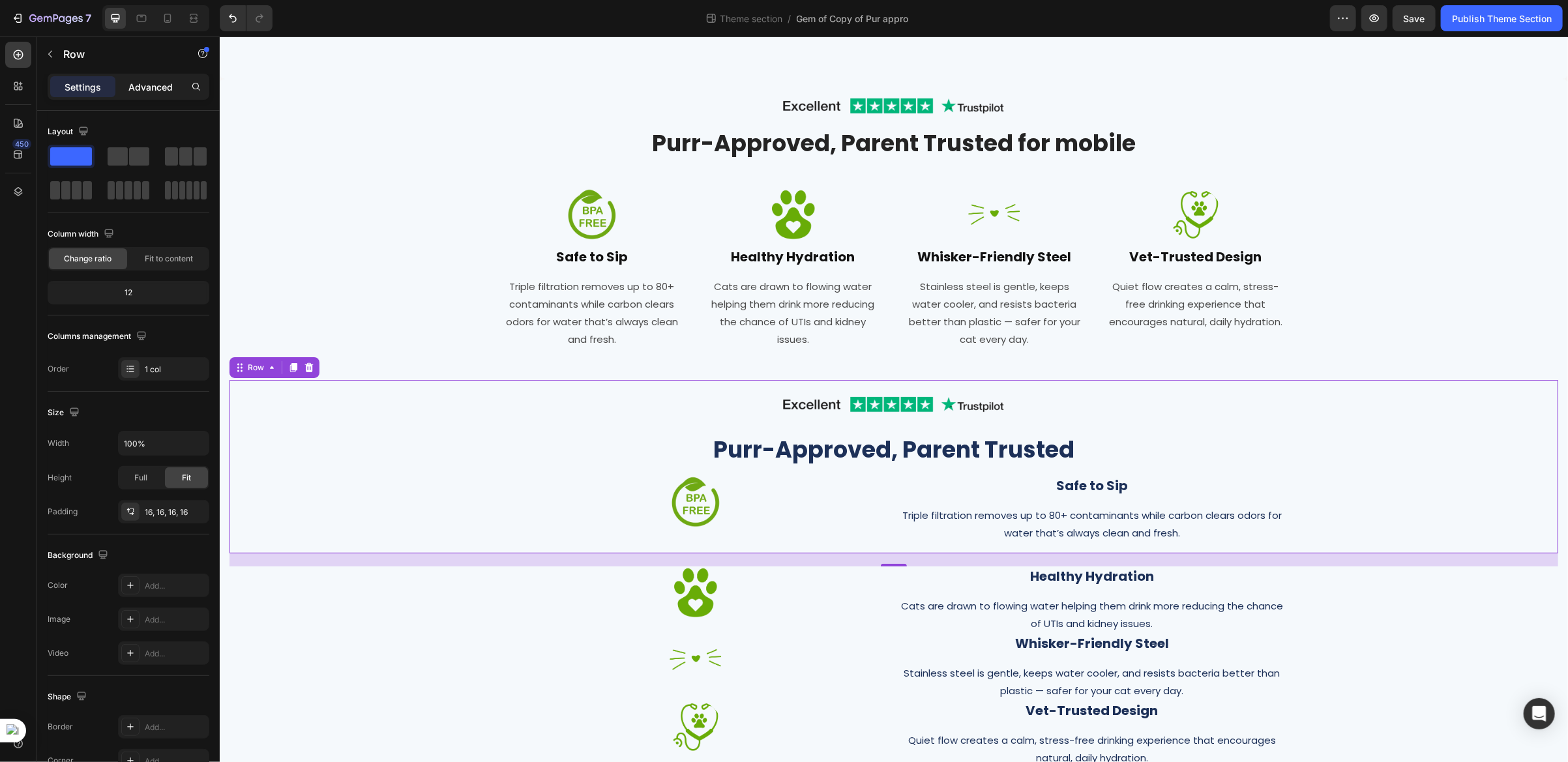
click at [146, 88] on p "Advanced" at bounding box center [151, 87] width 45 height 14
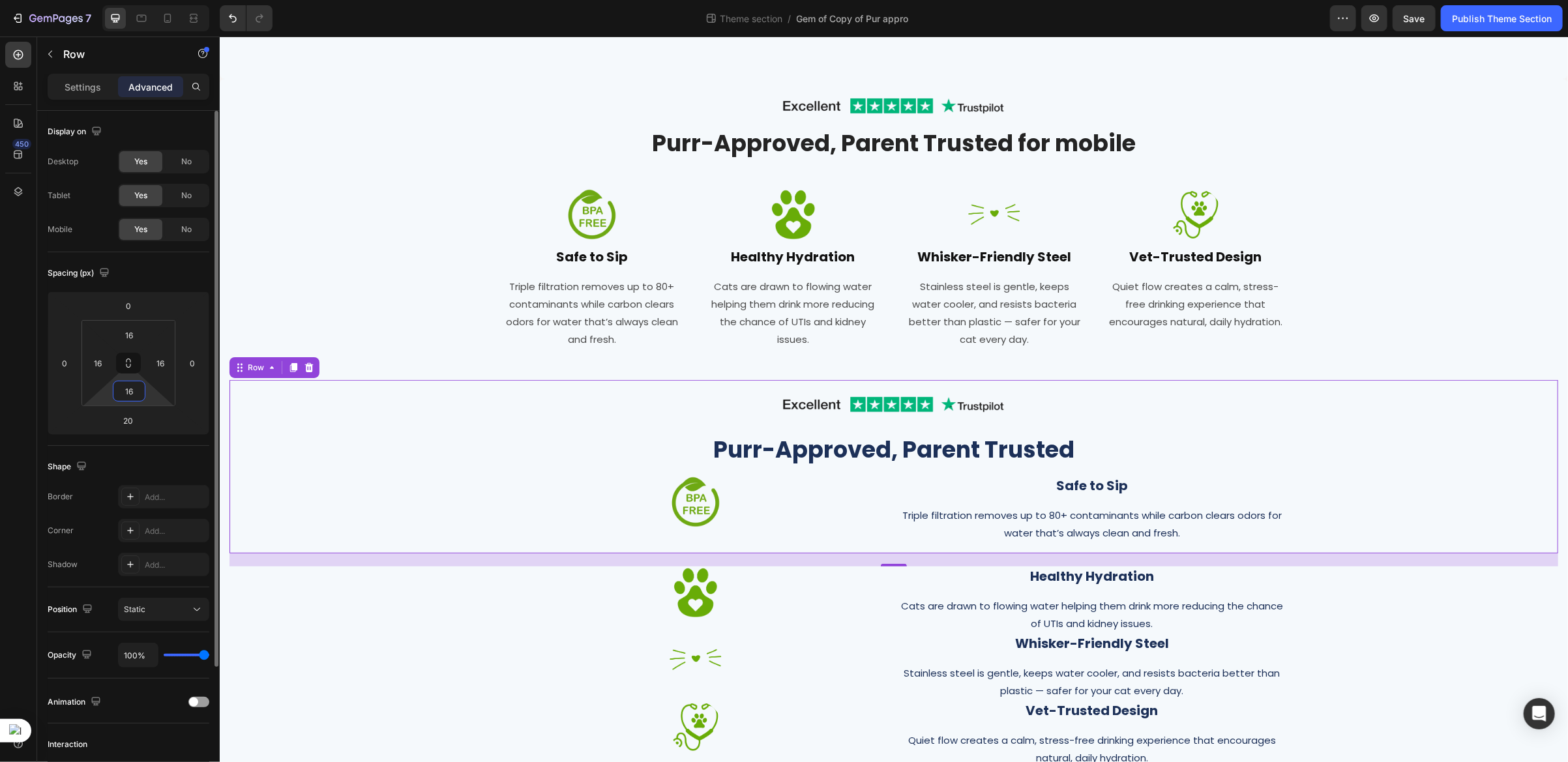
click at [133, 394] on input "16" at bounding box center [130, 390] width 26 height 20
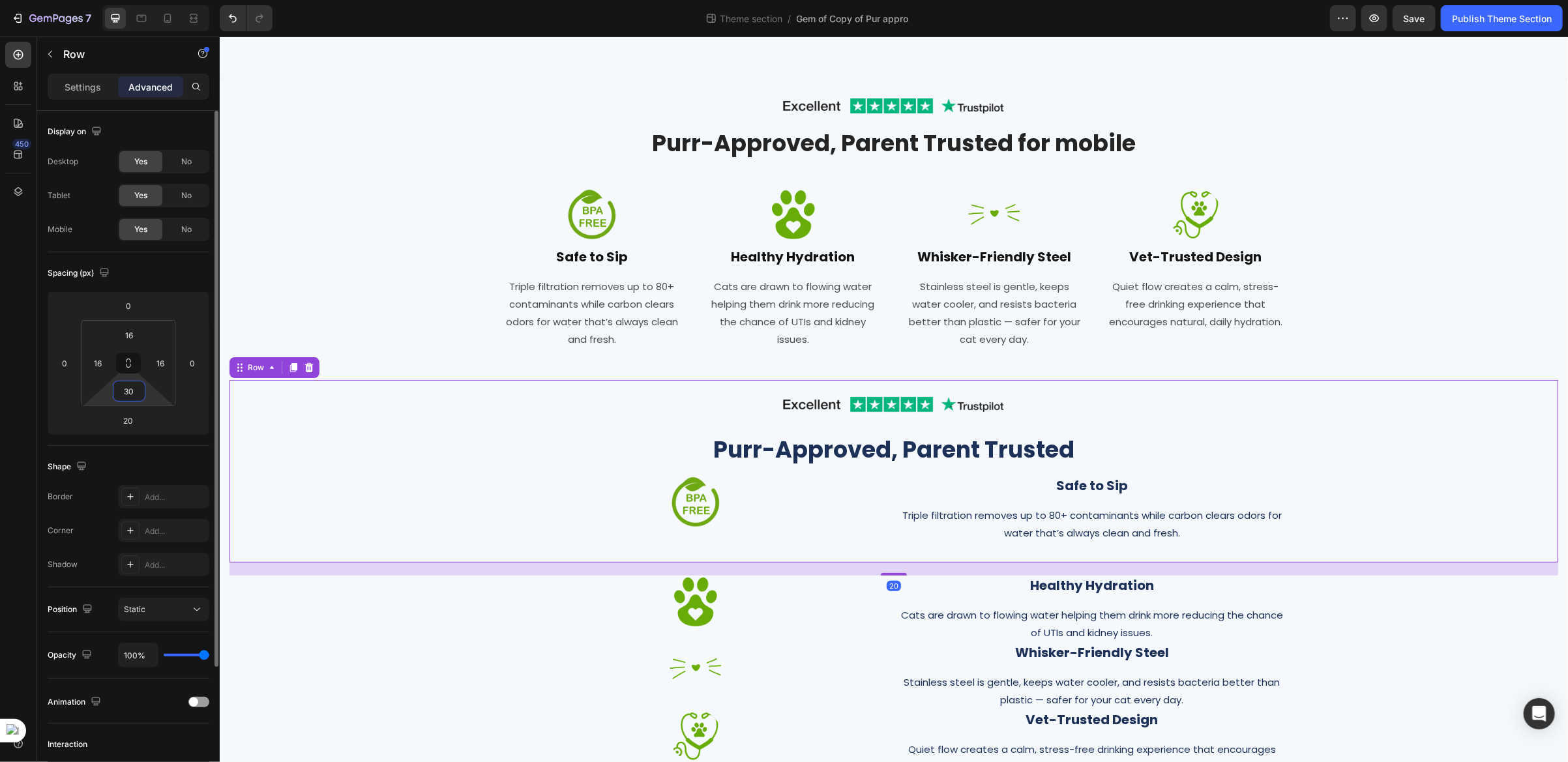
type input "300"
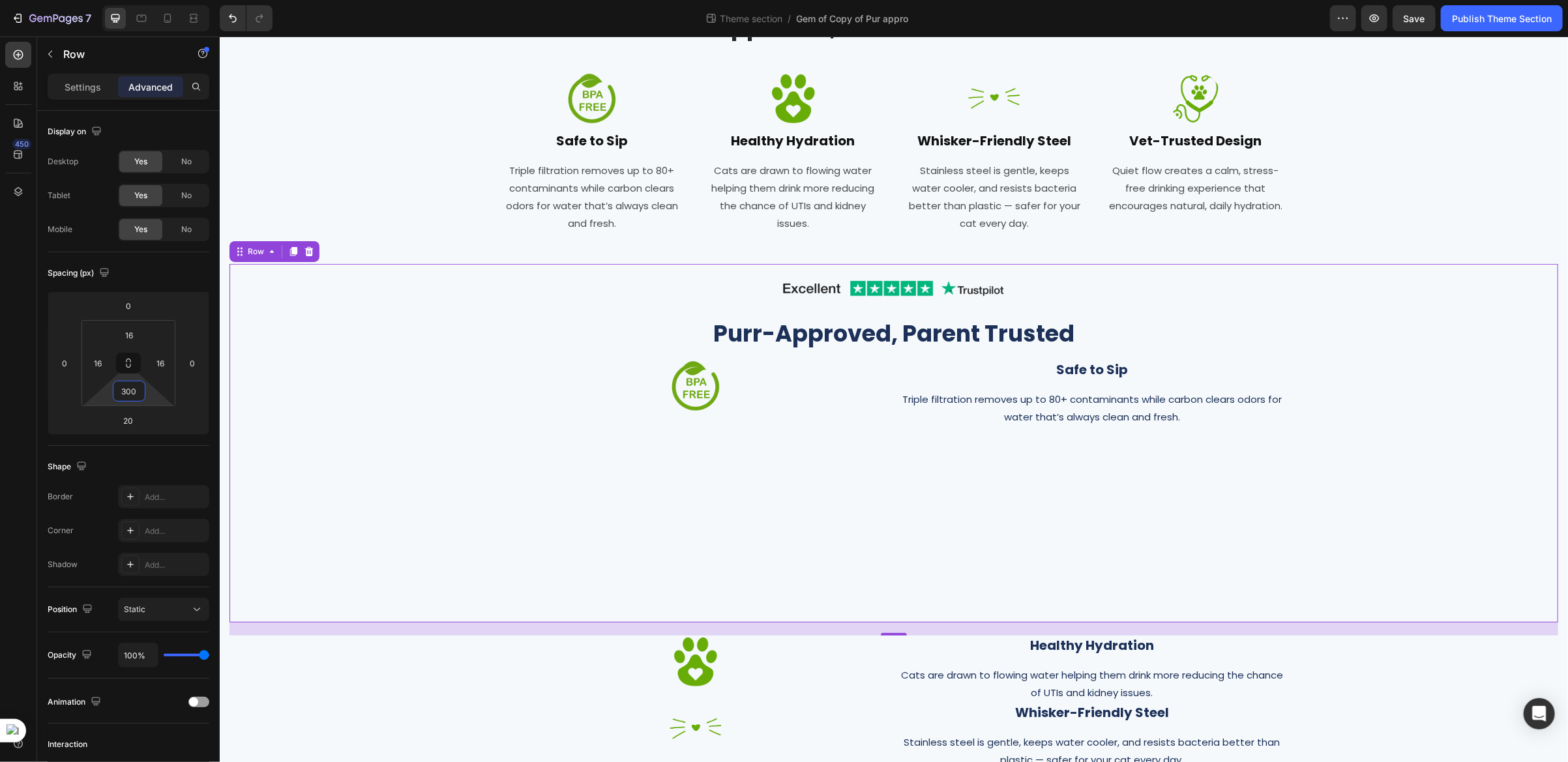
scroll to position [494, 0]
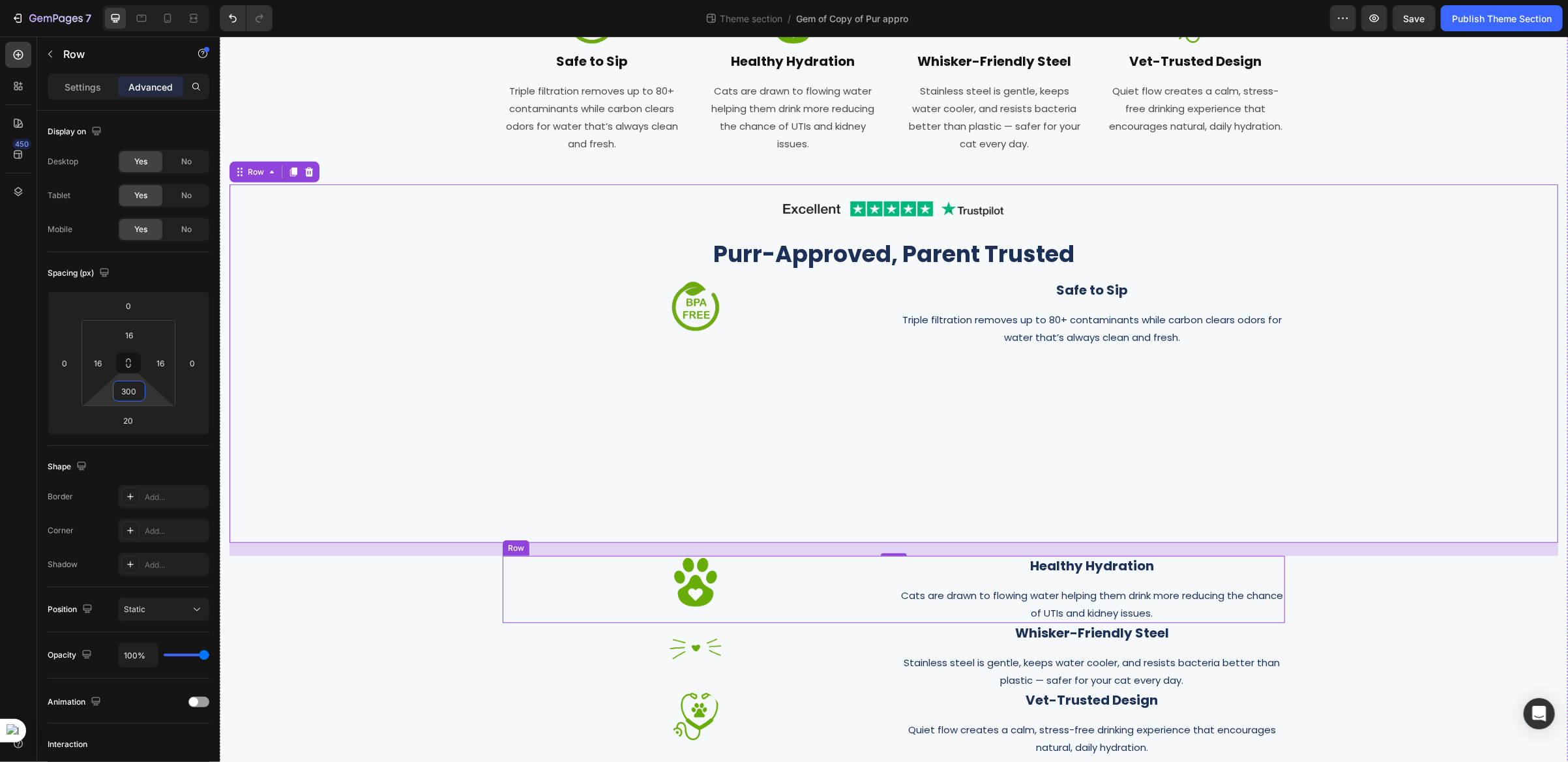
click at [884, 619] on div "Image Healthy Hydration Heading Cats are drawn to flowing water helping them dr…" at bounding box center [893, 589] width 783 height 67
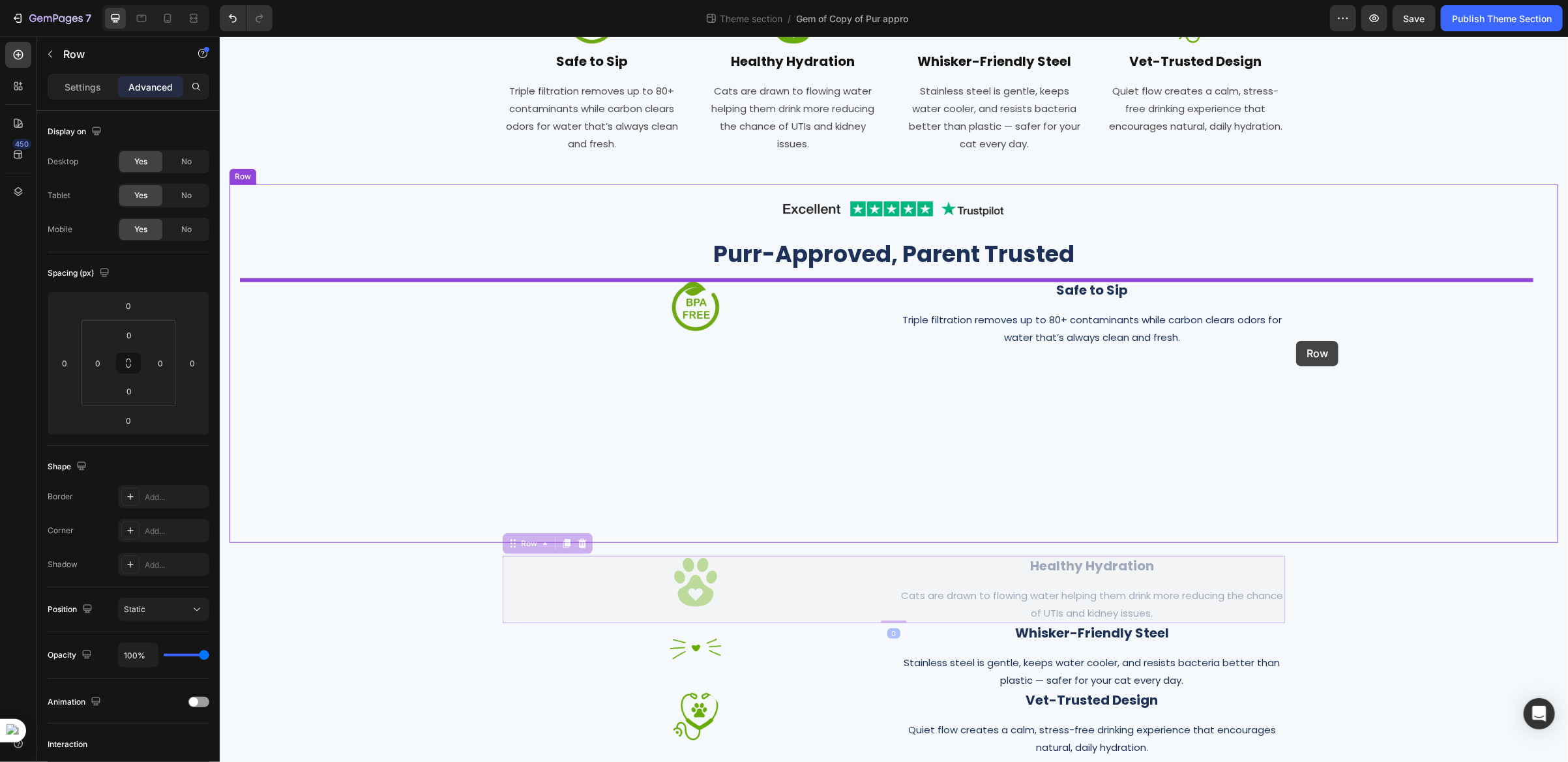
drag, startPoint x: 513, startPoint y: 543, endPoint x: 1295, endPoint y: 340, distance: 807.9
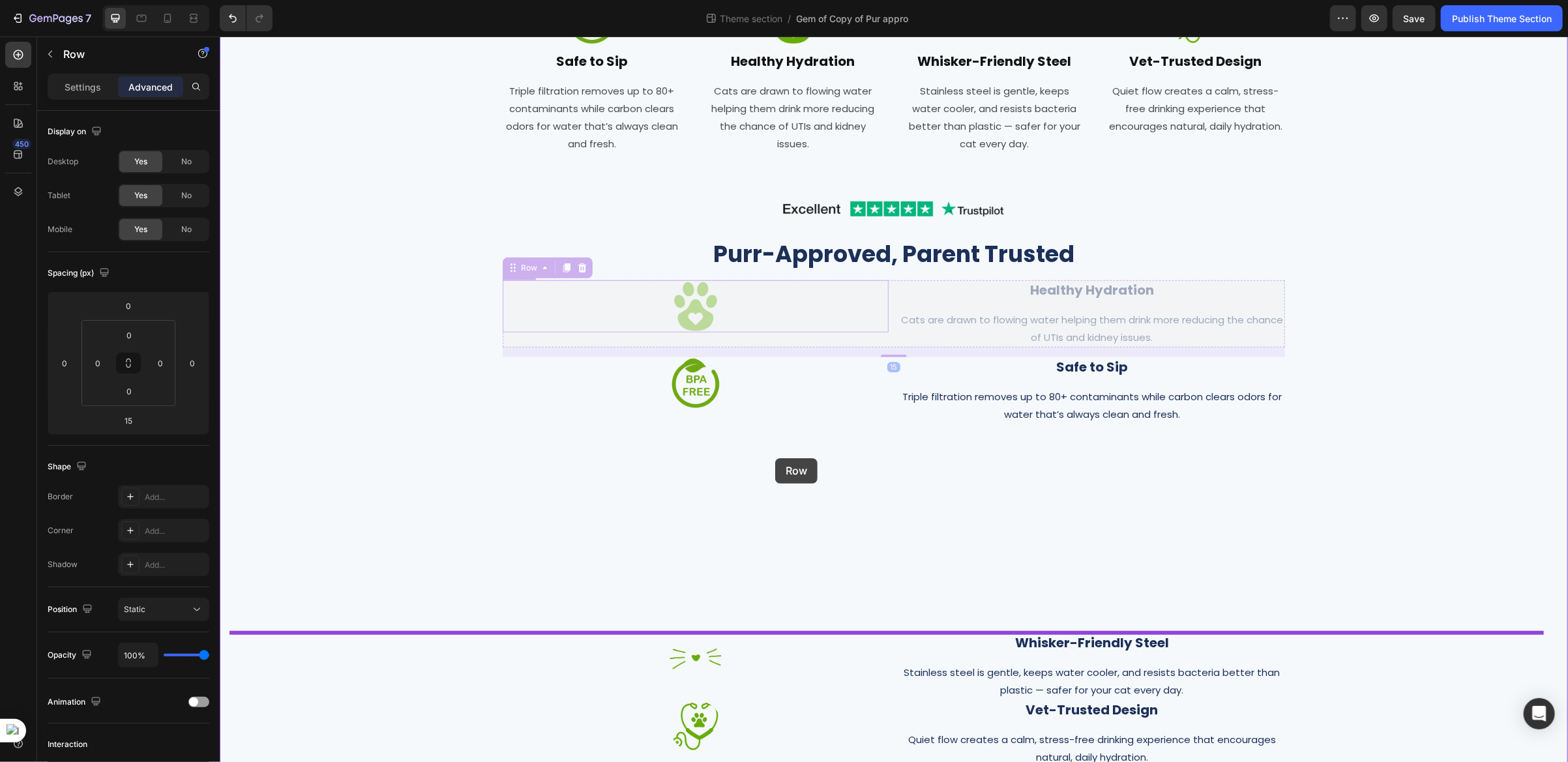
drag, startPoint x: 502, startPoint y: 262, endPoint x: 776, endPoint y: 450, distance: 332.3
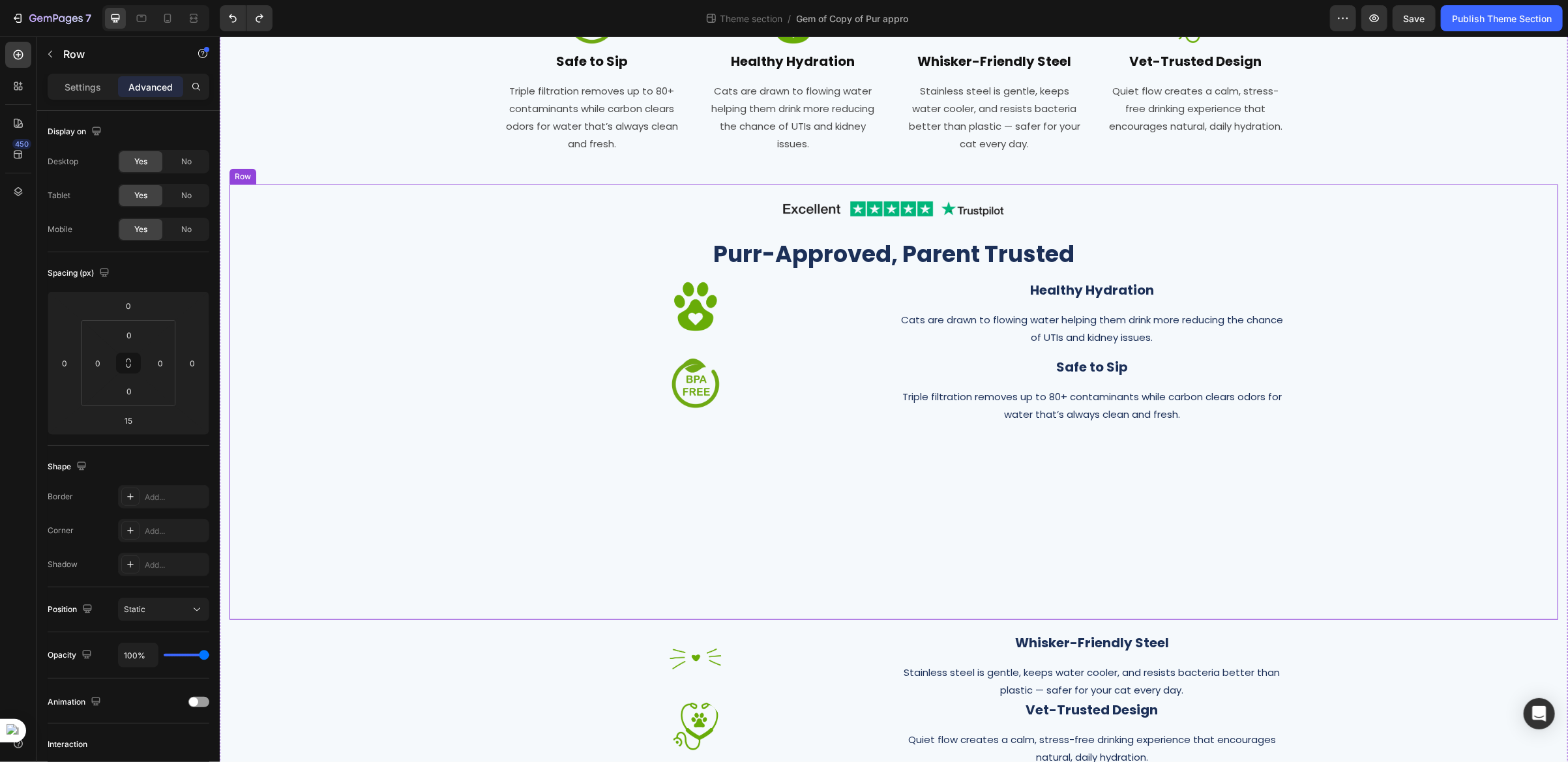
type input "0"
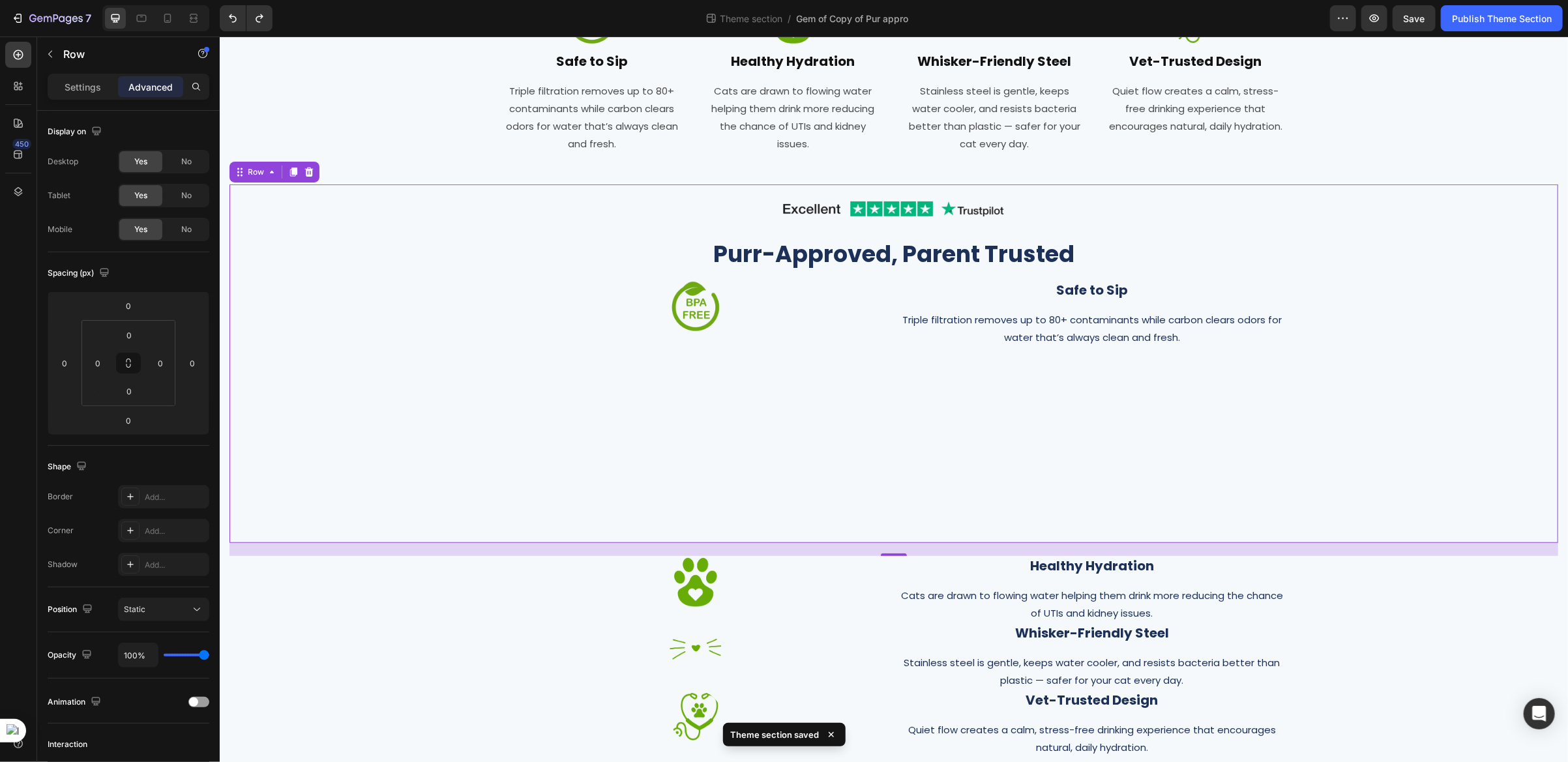
click at [834, 435] on div "Image Purr-Approved, Parent Trusted Heading Image Safe to Sip Heading Triple fi…" at bounding box center [893, 362] width 1329 height 359
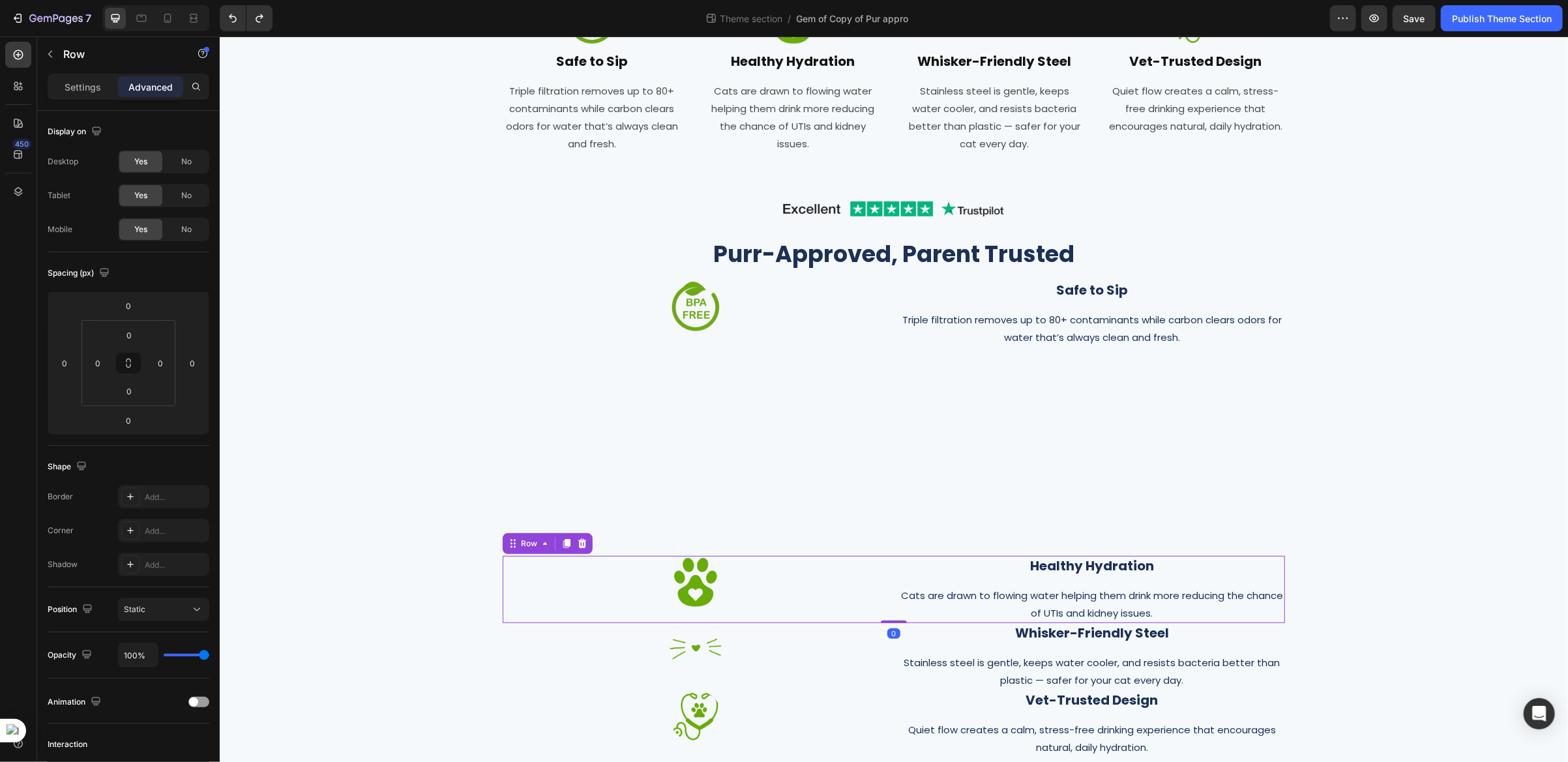
click at [513, 612] on div "Image" at bounding box center [695, 589] width 386 height 67
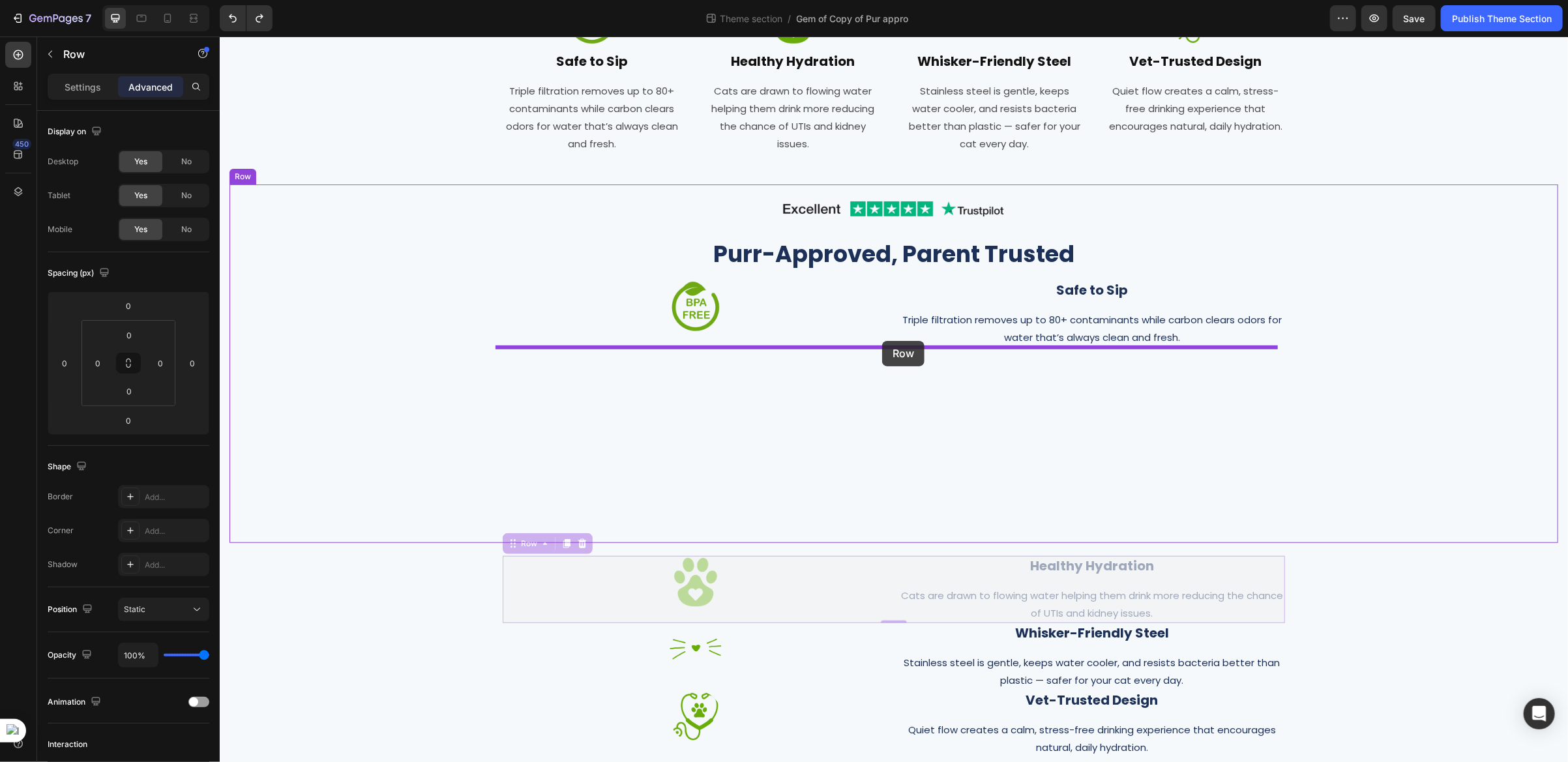
drag, startPoint x: 498, startPoint y: 545, endPoint x: 881, endPoint y: 340, distance: 434.4
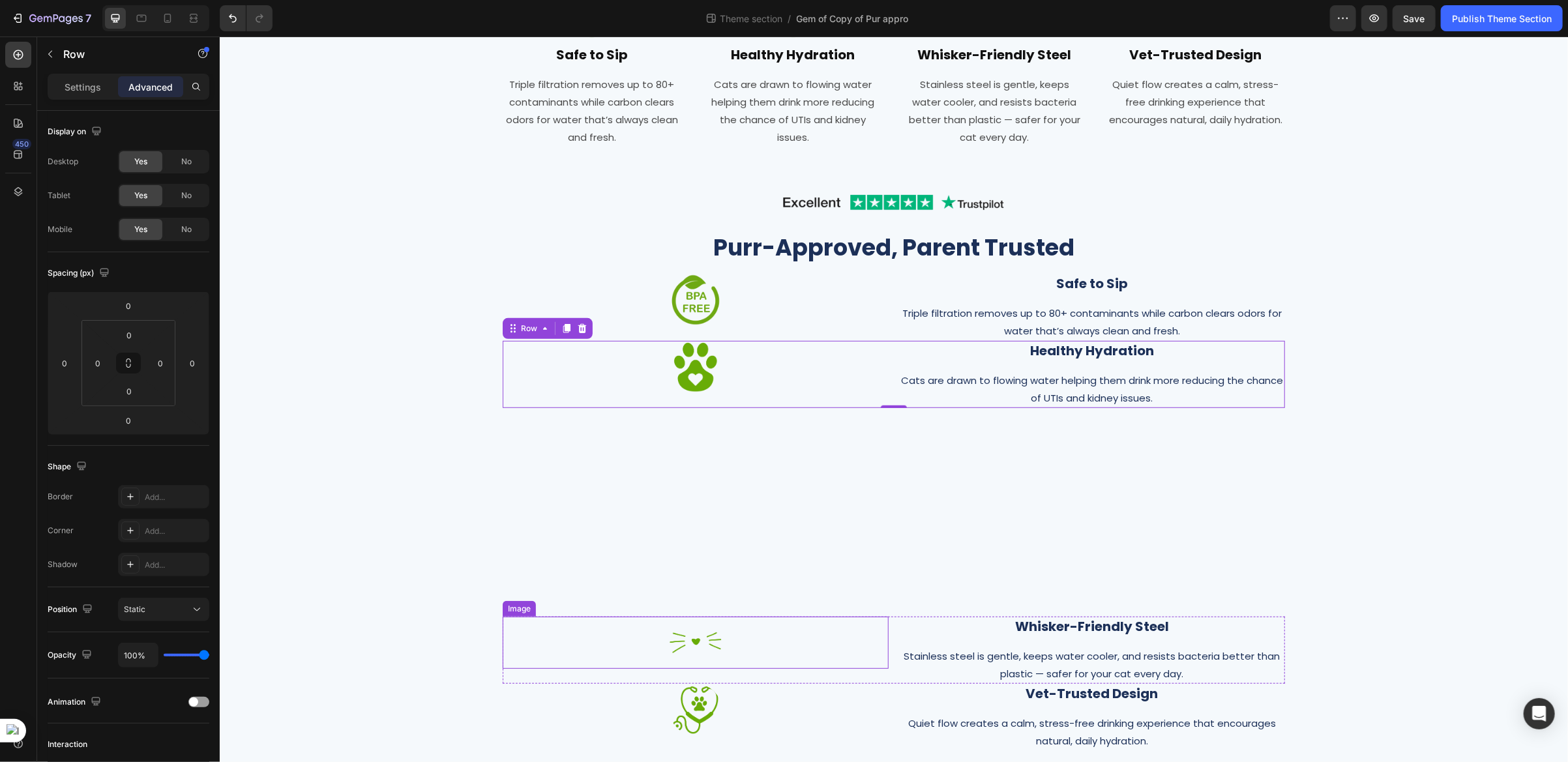
scroll to position [502, 0]
click at [884, 665] on div "Image Whisker-Friendly Steel Heading Stainless steel is gentle, keeps water coo…" at bounding box center [893, 648] width 783 height 67
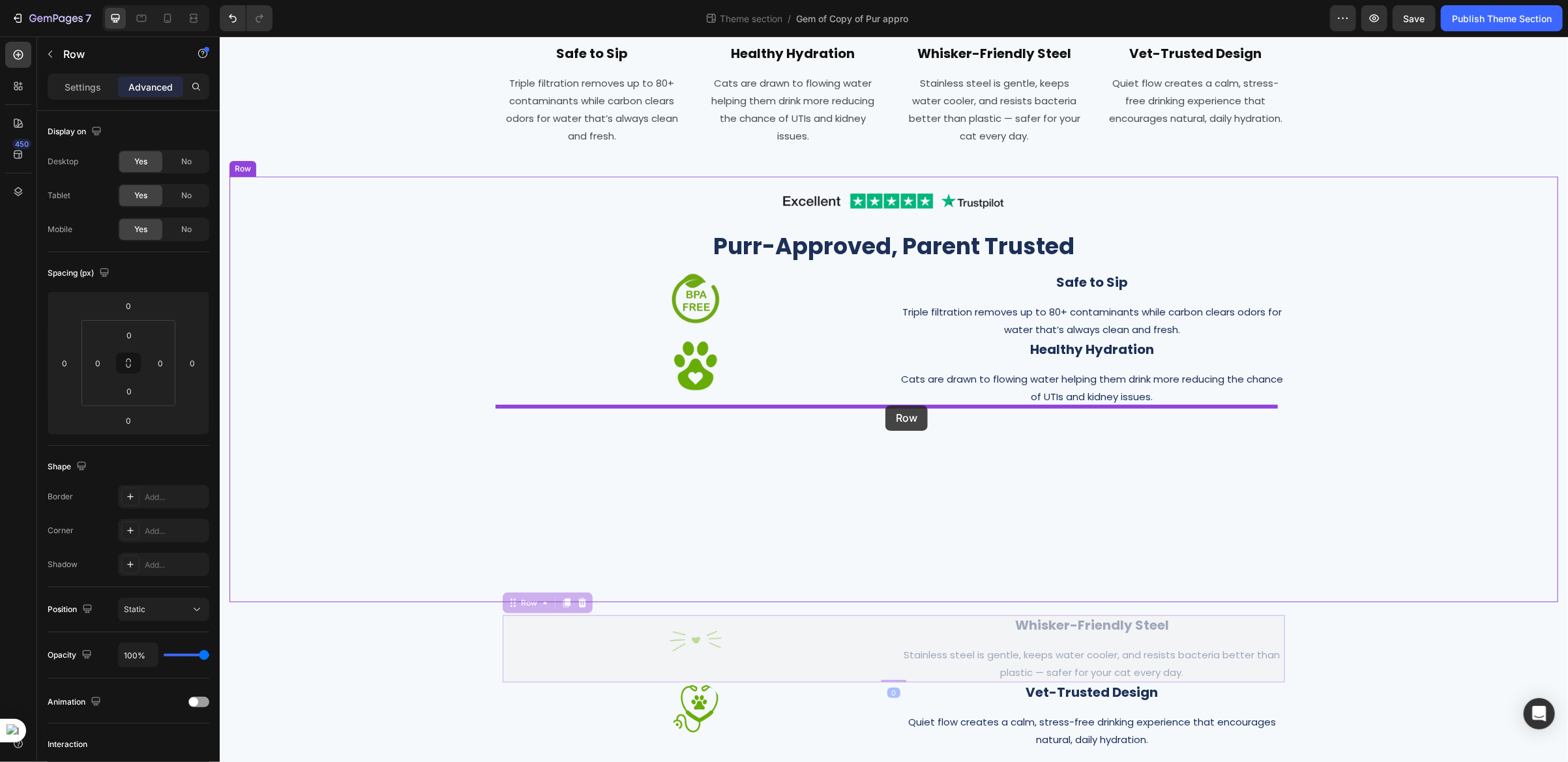
drag, startPoint x: 505, startPoint y: 603, endPoint x: 884, endPoint y: 405, distance: 427.6
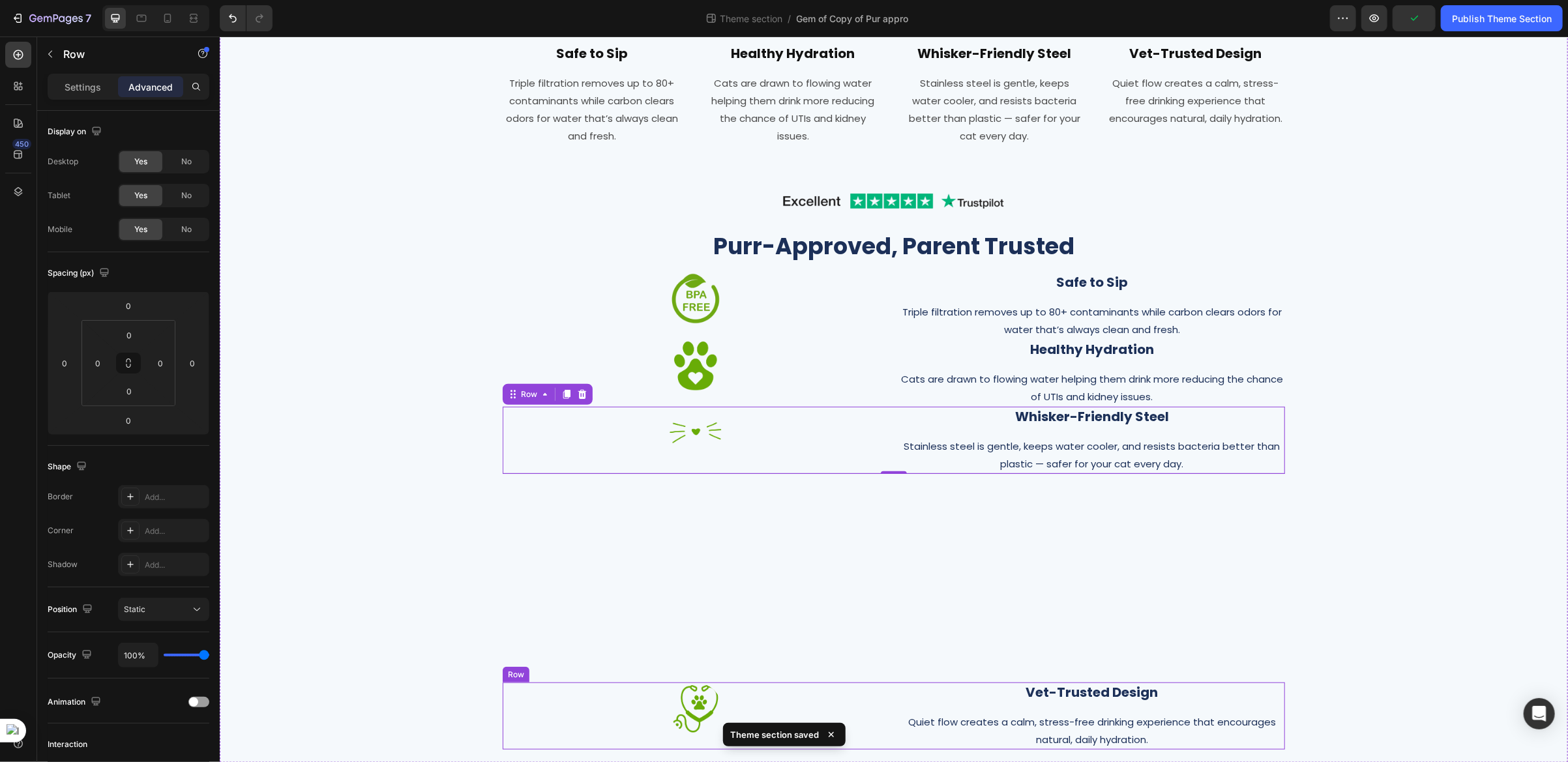
click at [889, 739] on div "Image Vet-Trusted Design Heading Quiet flow creates a calm, stress-free drinkin…" at bounding box center [893, 715] width 783 height 67
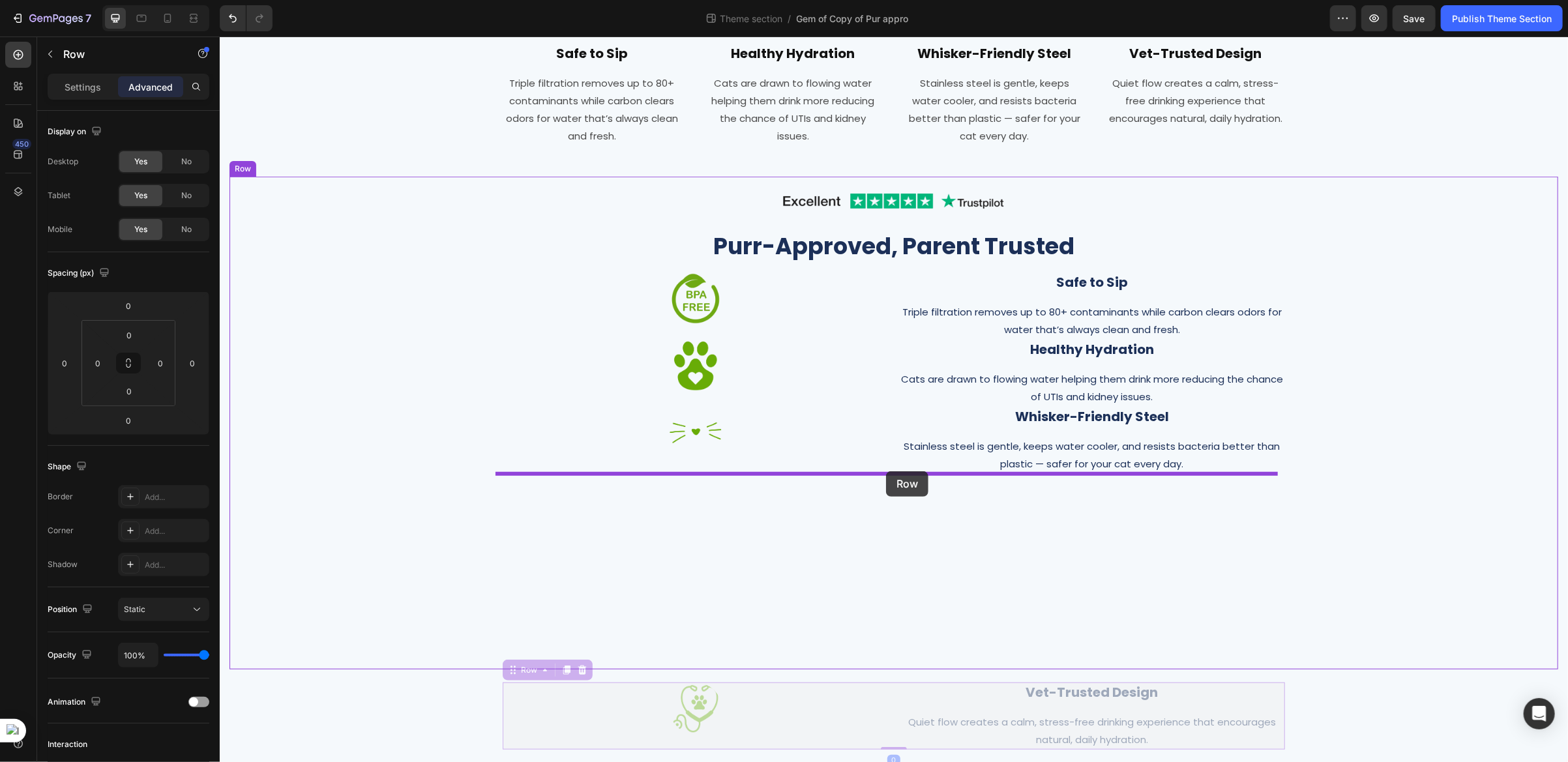
drag, startPoint x: 504, startPoint y: 667, endPoint x: 885, endPoint y: 470, distance: 428.9
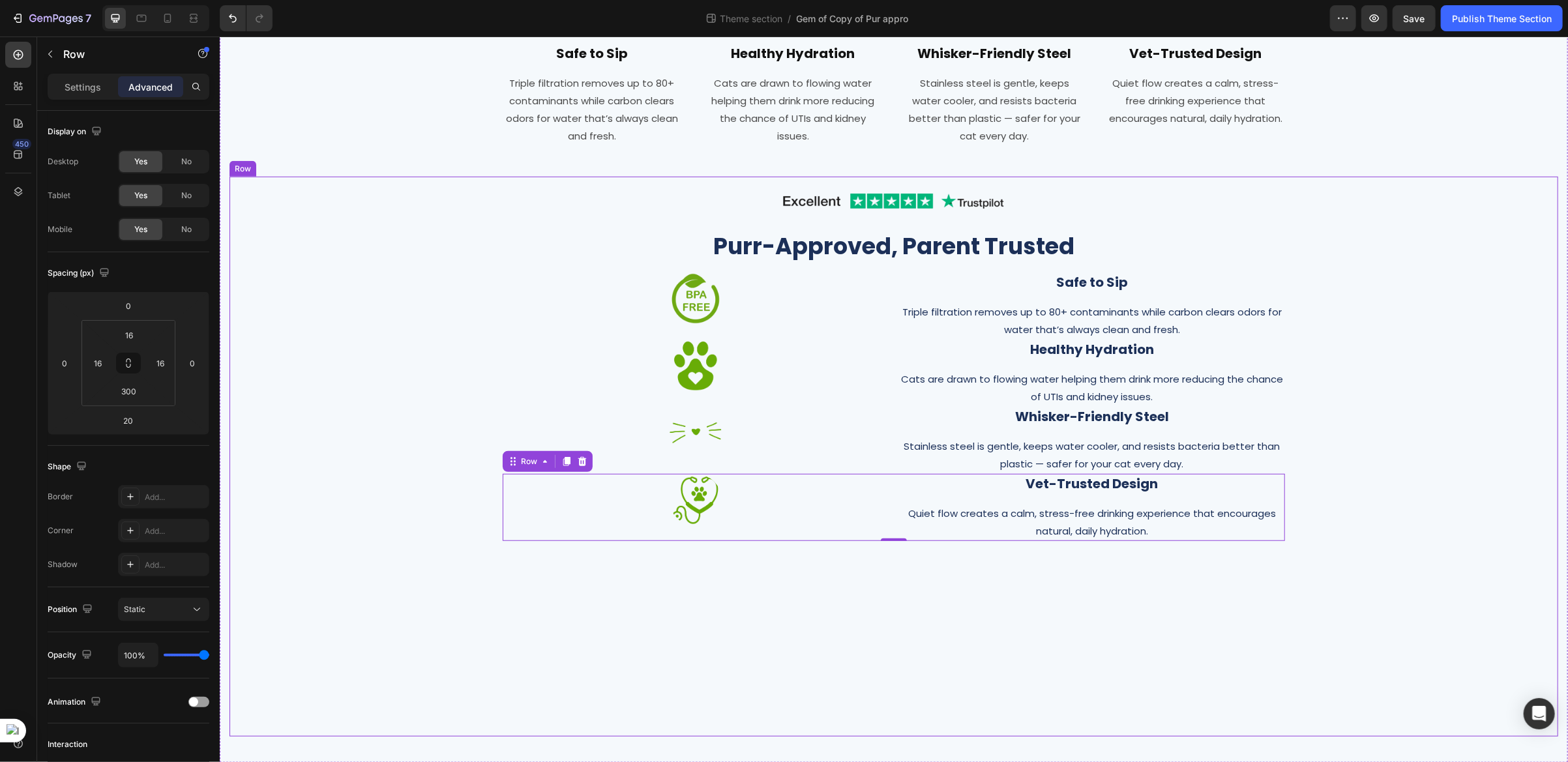
click at [416, 406] on div "Image Purr-Approved, Parent Trusted Heading Image Safe to Sip Heading Triple fi…" at bounding box center [893, 363] width 1308 height 354
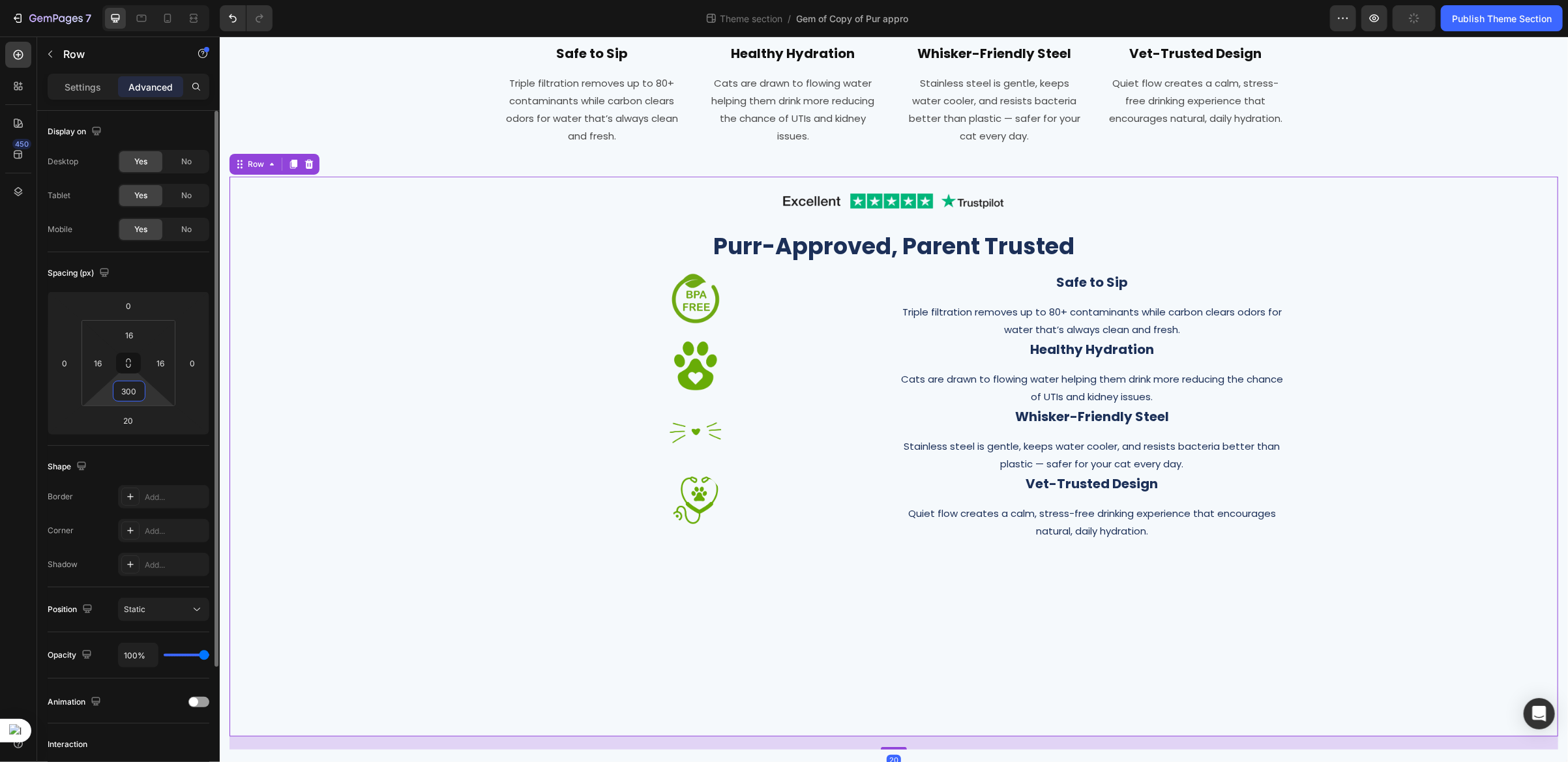
click at [136, 396] on input "300" at bounding box center [130, 390] width 26 height 20
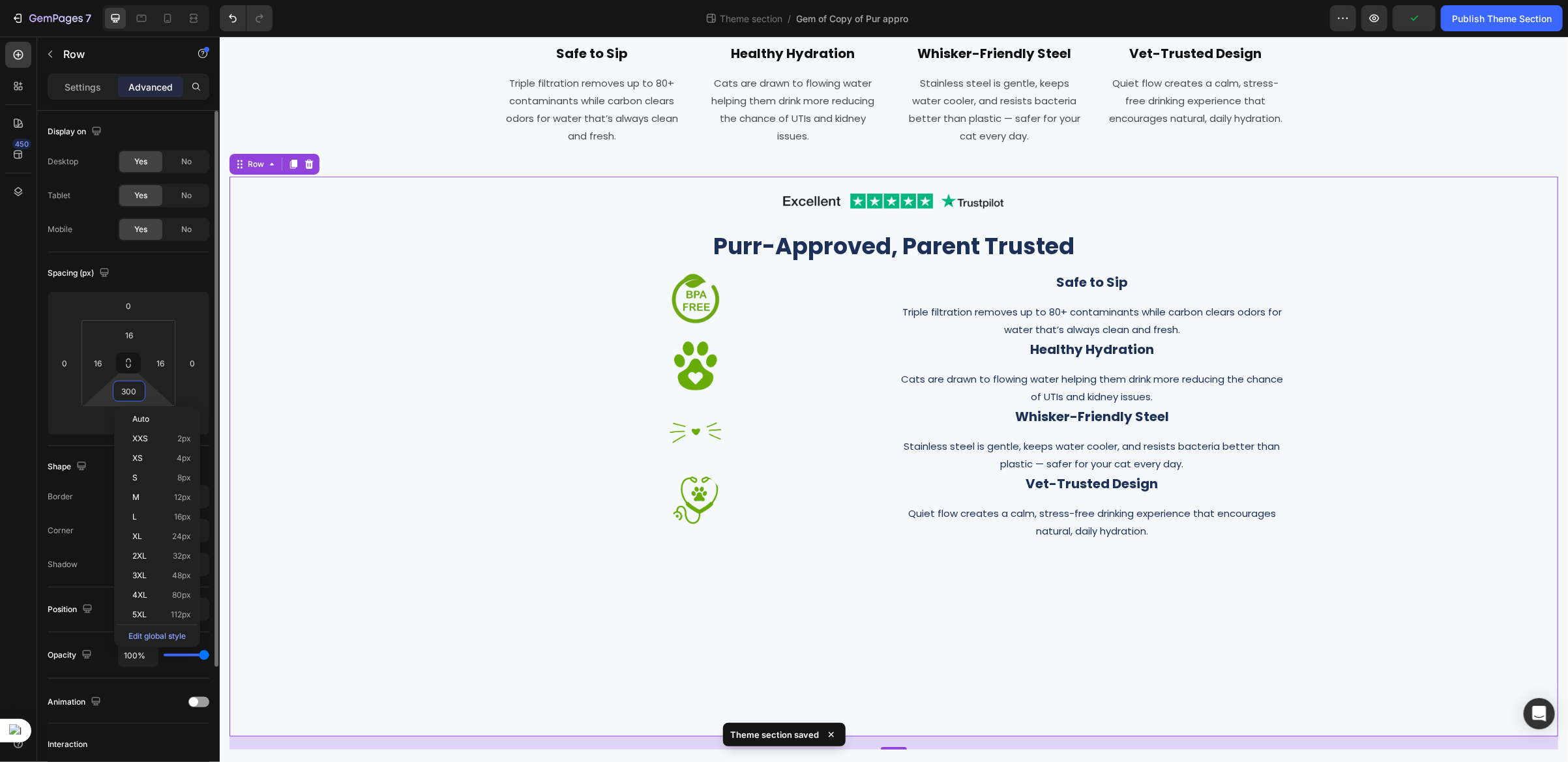
type input "0"
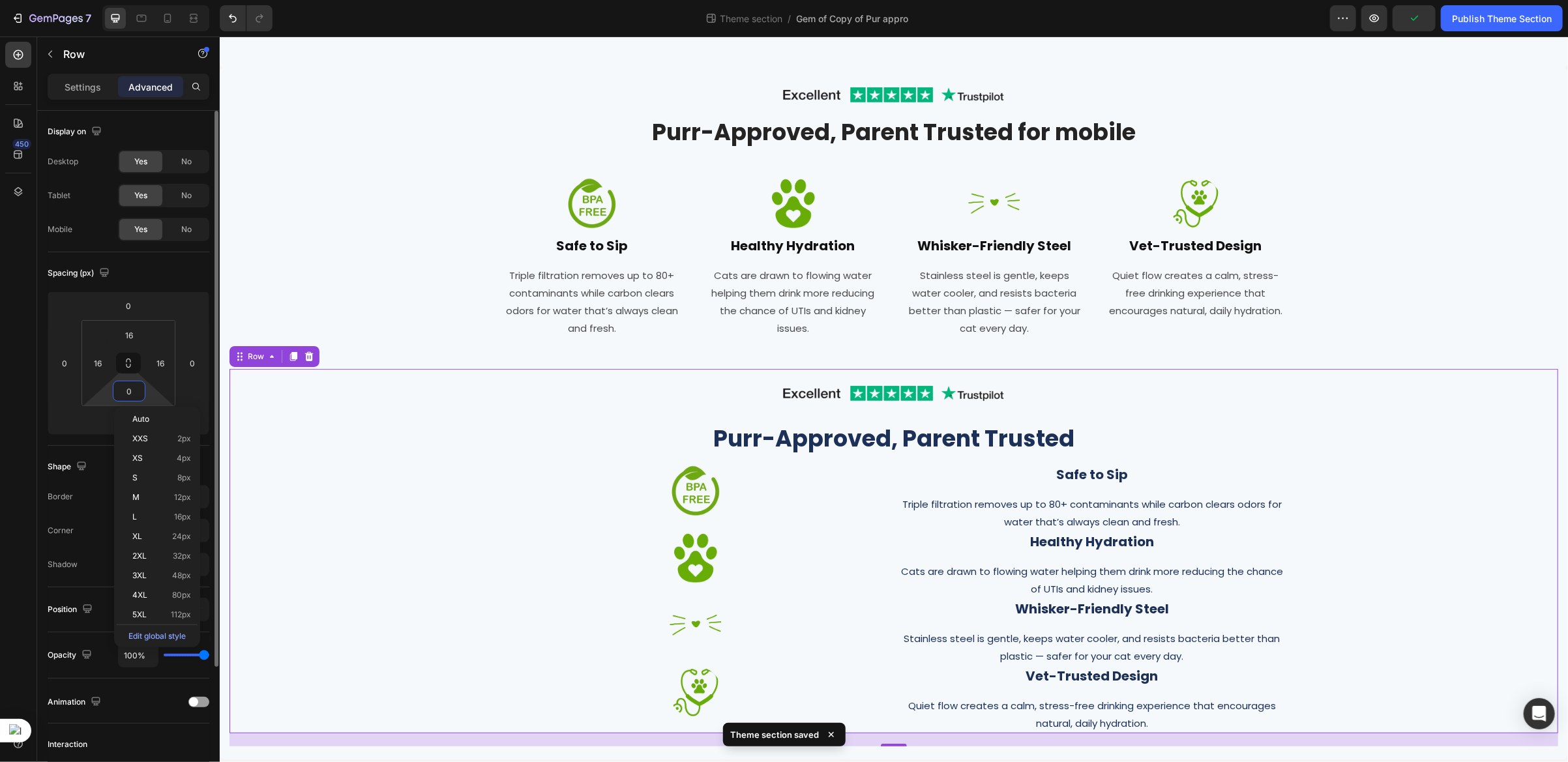
scroll to position [309, 0]
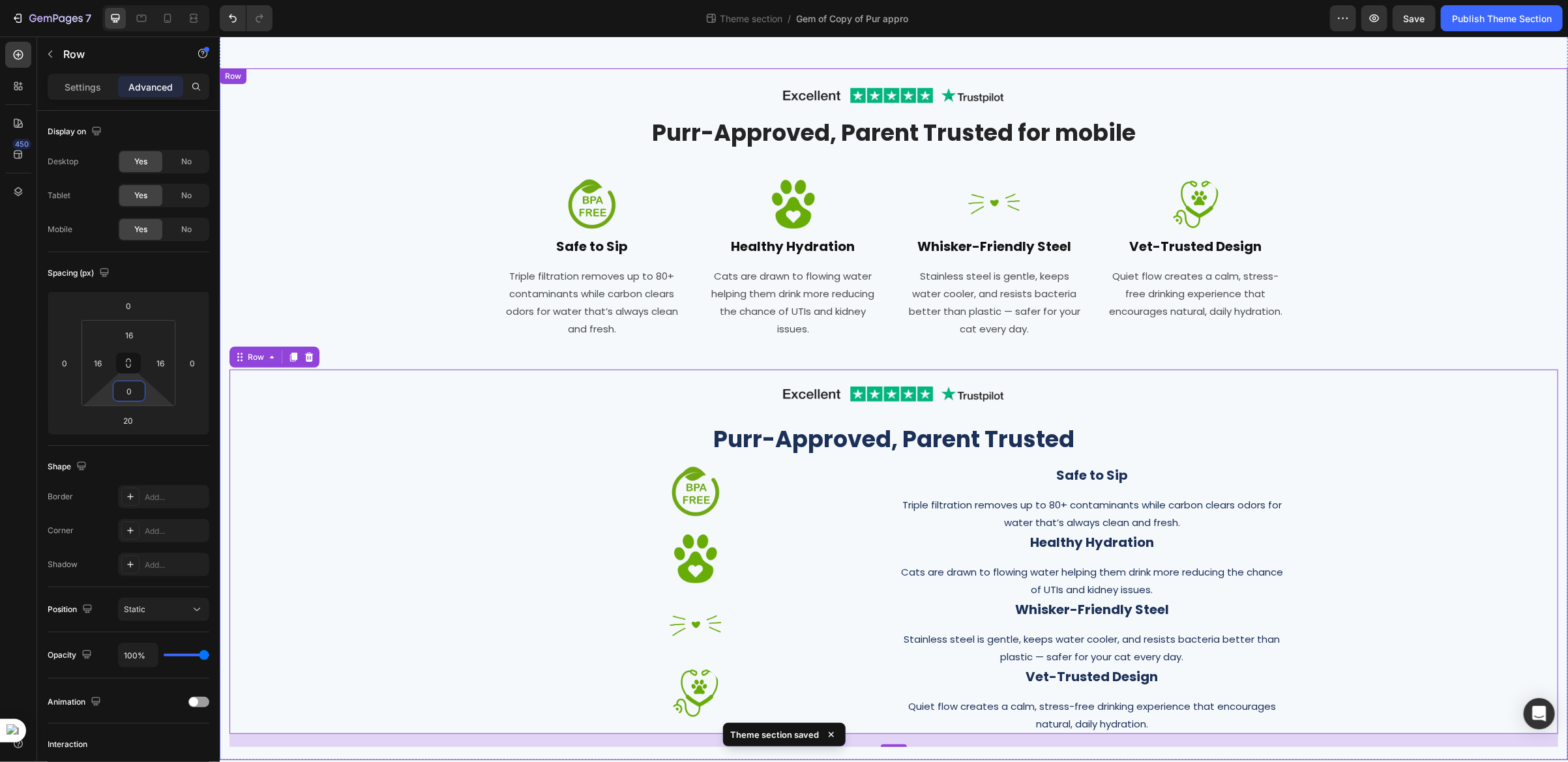
click at [428, 185] on div "Image Row Purr-Approved, Parent Trusted for mobile Heading Row Image Safe to Si…" at bounding box center [893, 414] width 1329 height 665
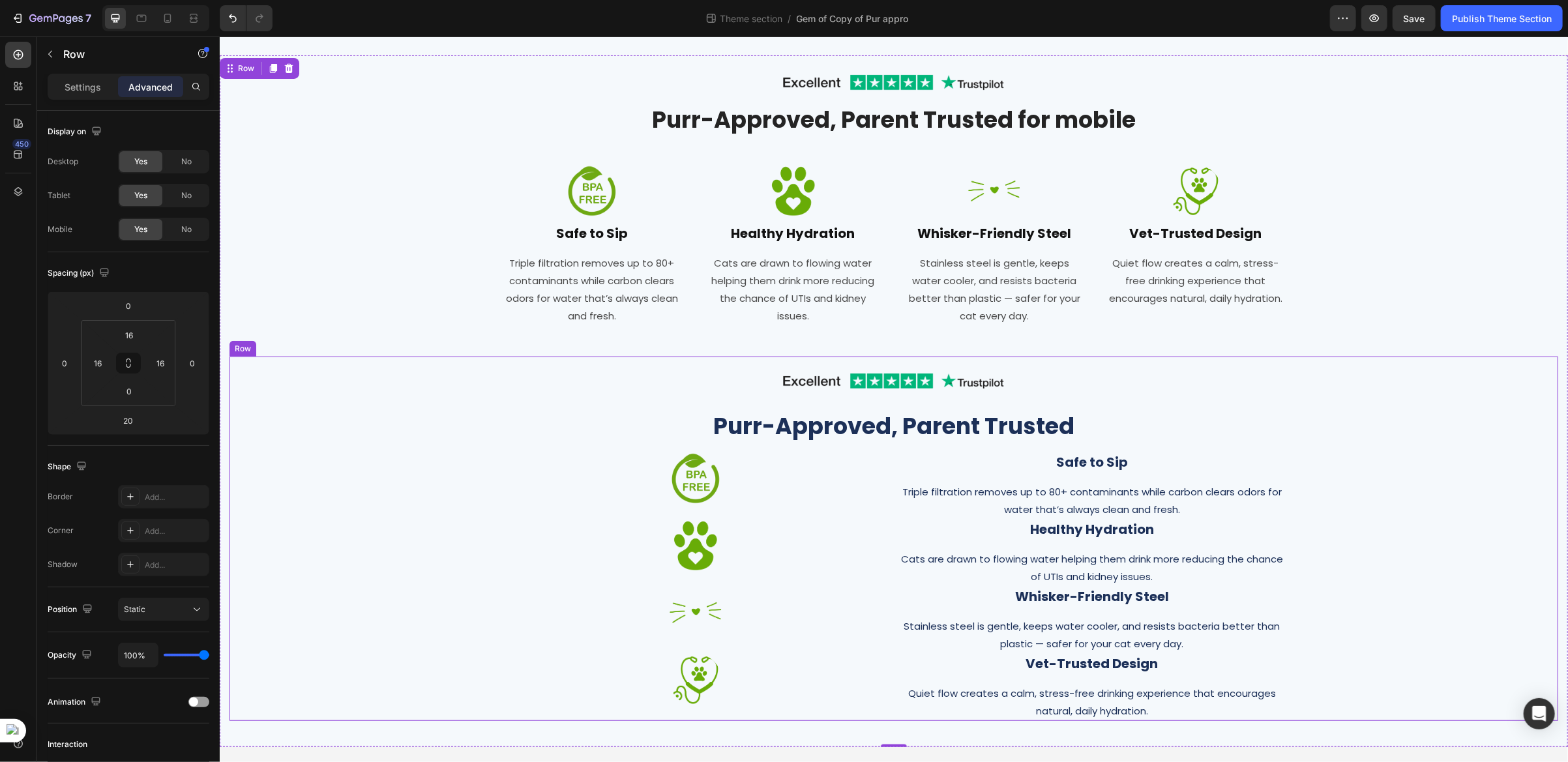
click at [237, 396] on div "Image Purr-Approved, Parent Trusted Heading Image Safe to Sip Heading Triple fi…" at bounding box center [893, 537] width 1329 height 364
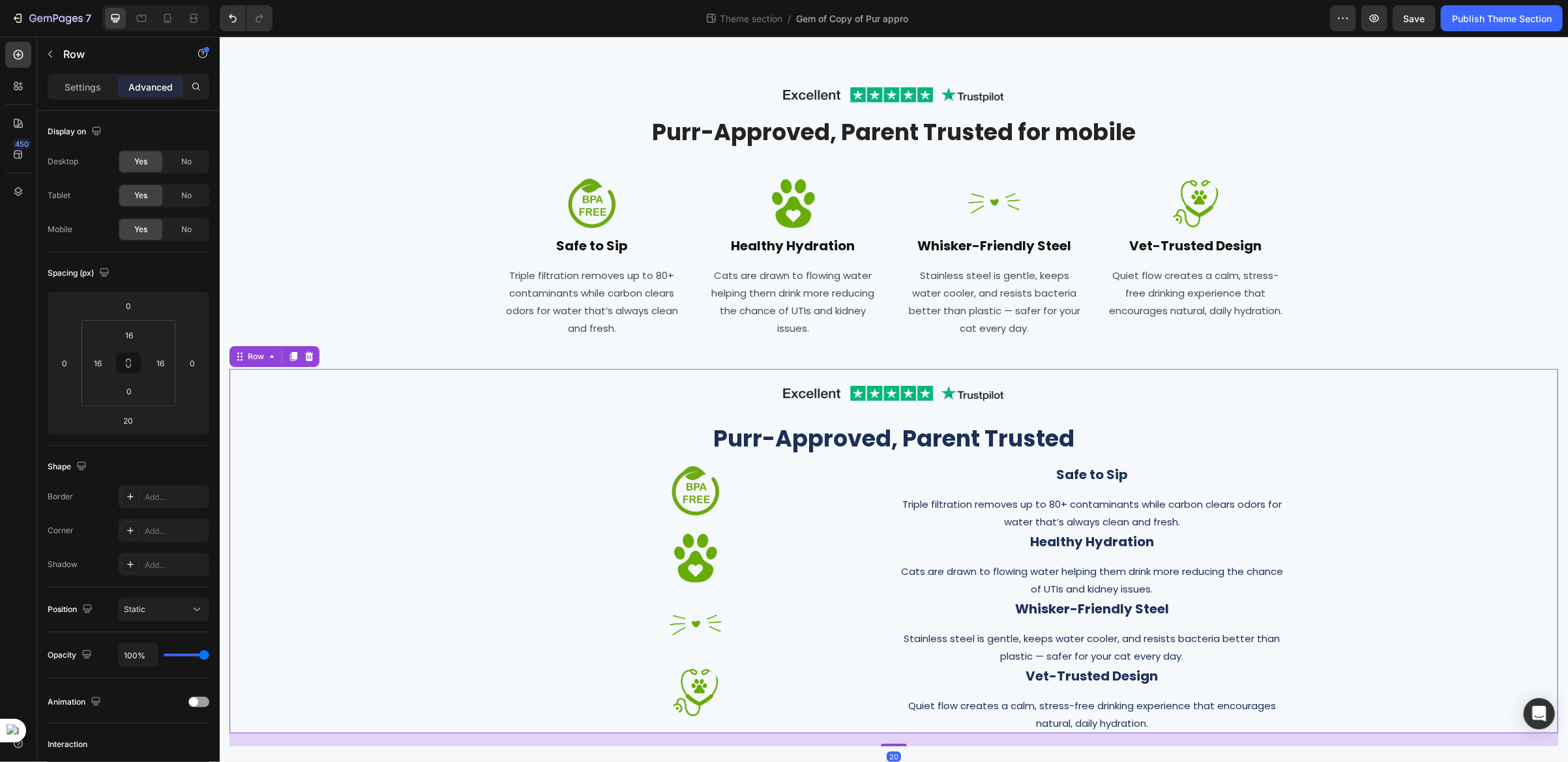
scroll to position [309, 0]
click at [176, 159] on div "No" at bounding box center [186, 161] width 43 height 20
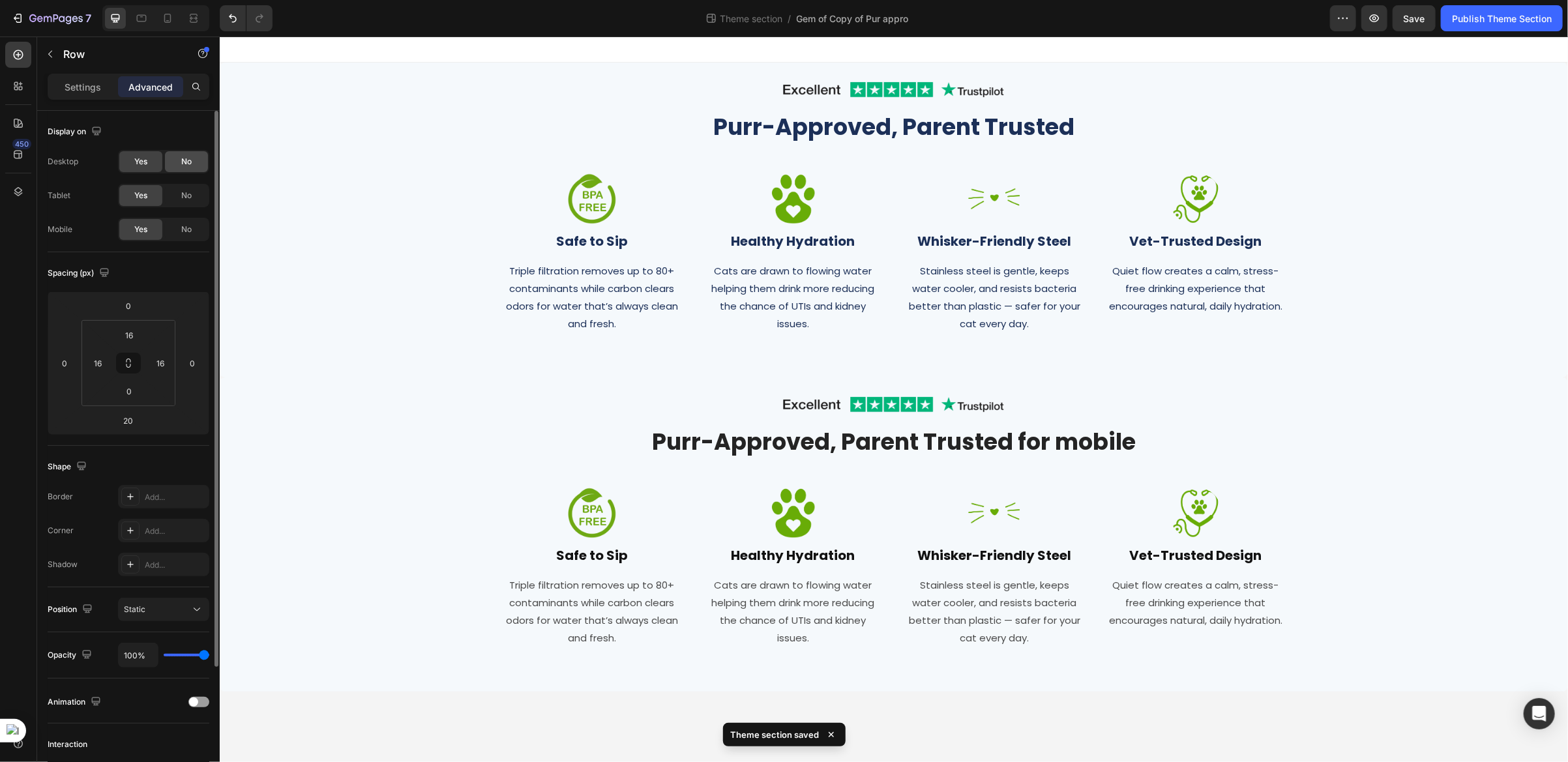
scroll to position [0, 0]
click at [141, 159] on span "Yes" at bounding box center [141, 161] width 13 height 12
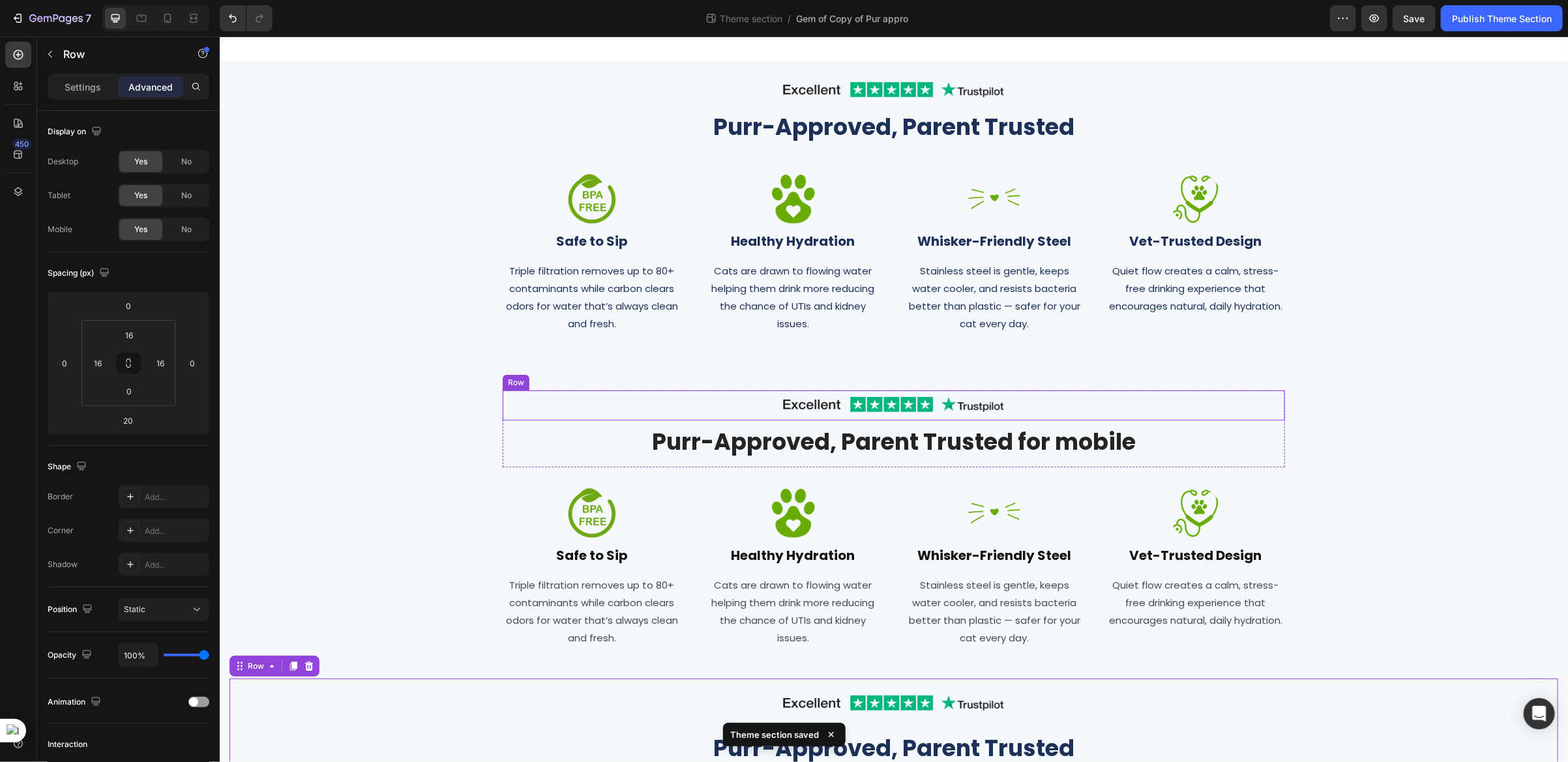
scroll to position [98, 0]
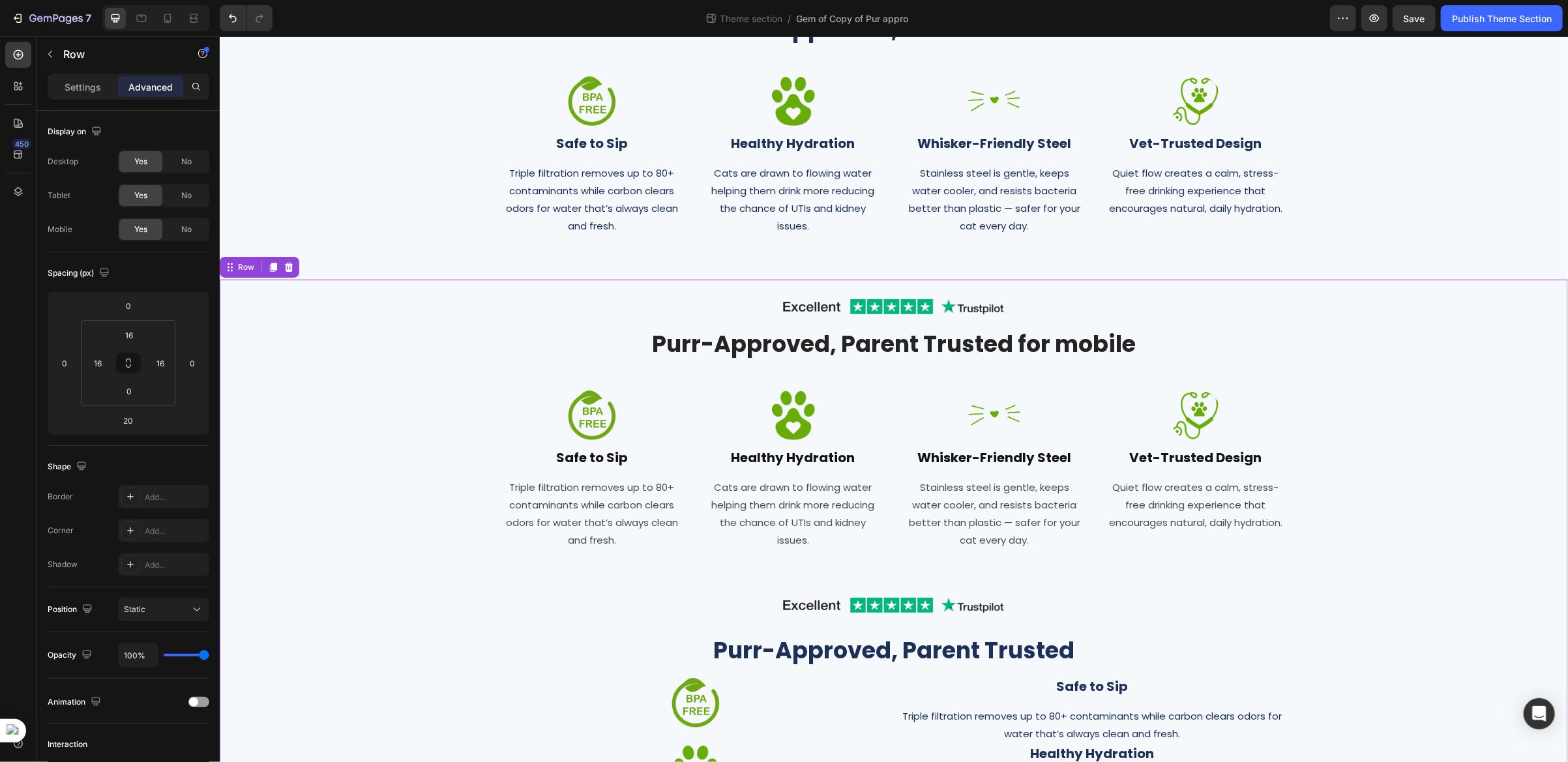
click at [483, 363] on div "Image Row Purr-Approved, Parent Trusted for mobile Heading Row Image Safe to Si…" at bounding box center [893, 624] width 1329 height 665
click at [678, 460] on div "Image Safe to Sip Heading Triple filtration removes up to 80+ contaminants whil…" at bounding box center [893, 478] width 783 height 179
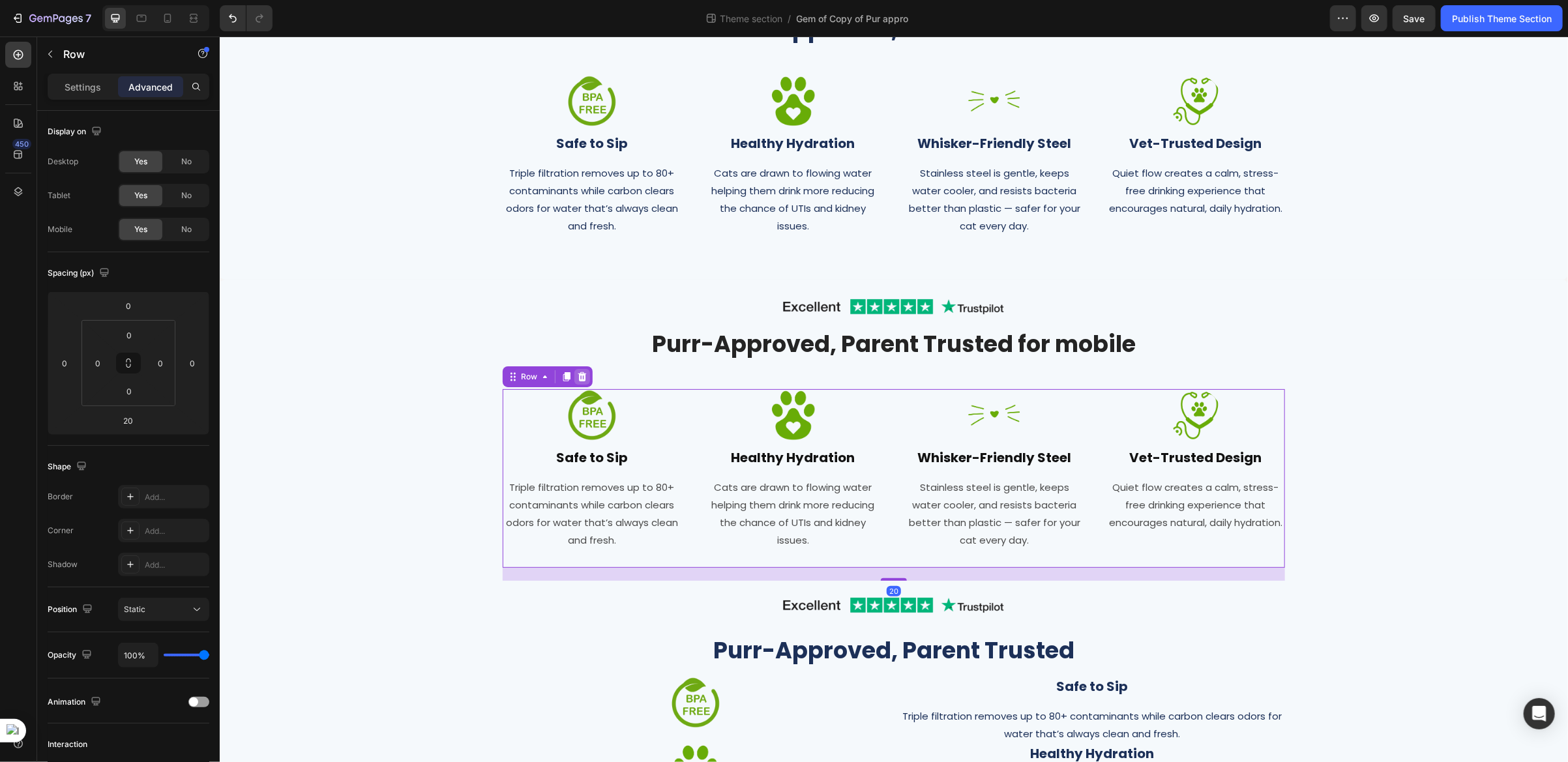
click at [578, 376] on icon at bounding box center [581, 376] width 8 height 9
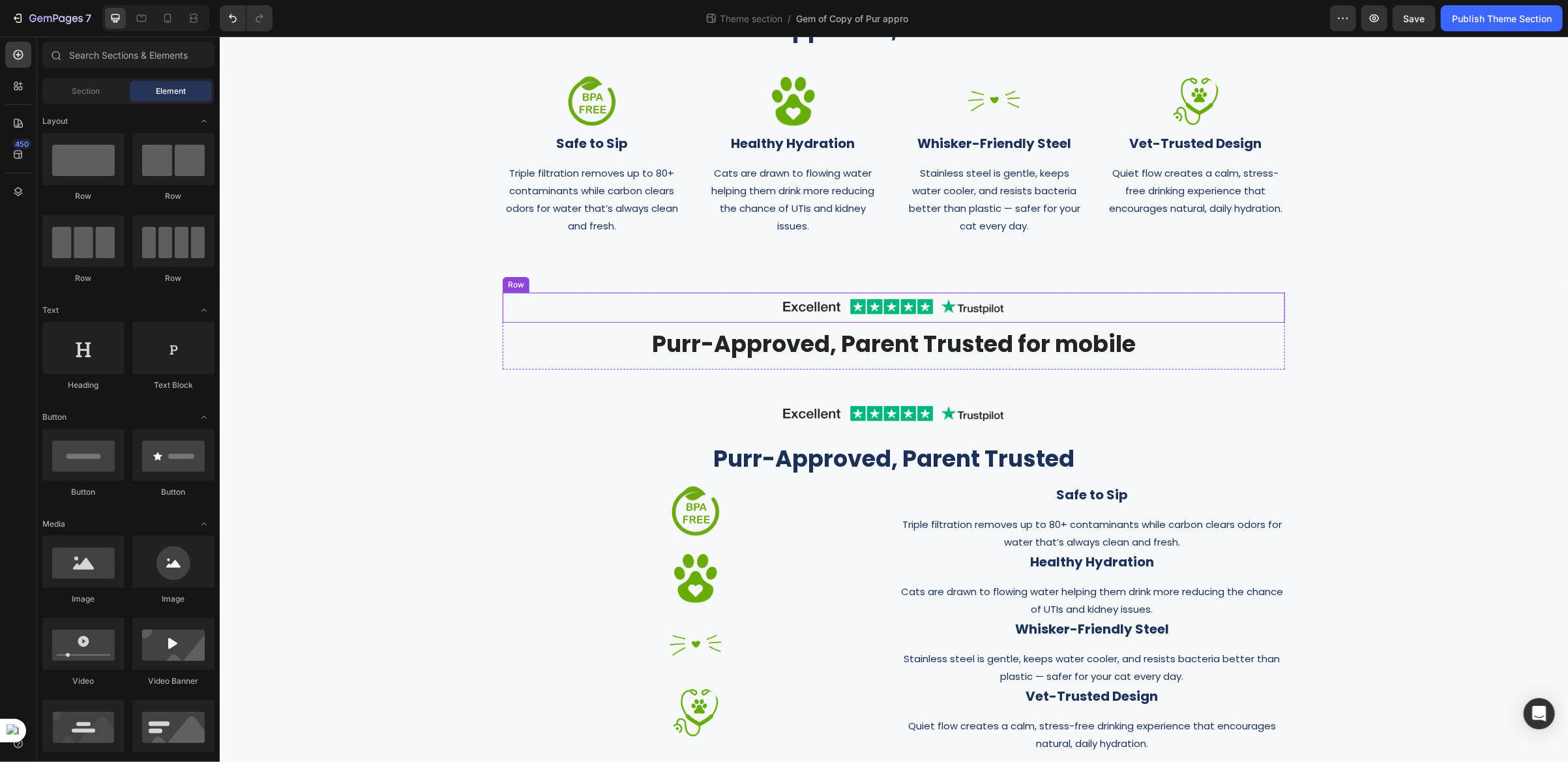
click at [566, 314] on div "Image Row" at bounding box center [893, 306] width 783 height 30
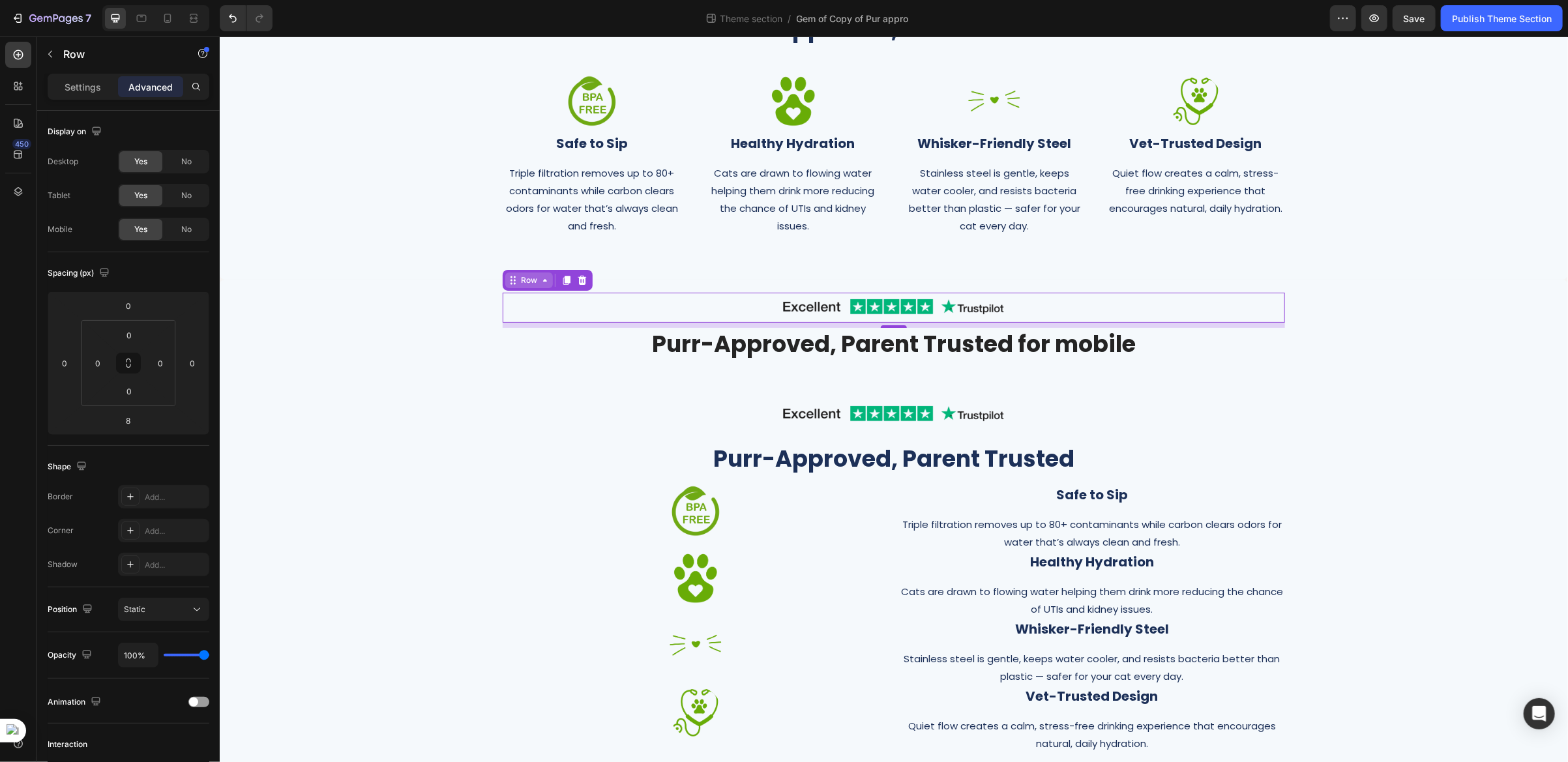
click at [526, 279] on div "Row" at bounding box center [528, 279] width 21 height 12
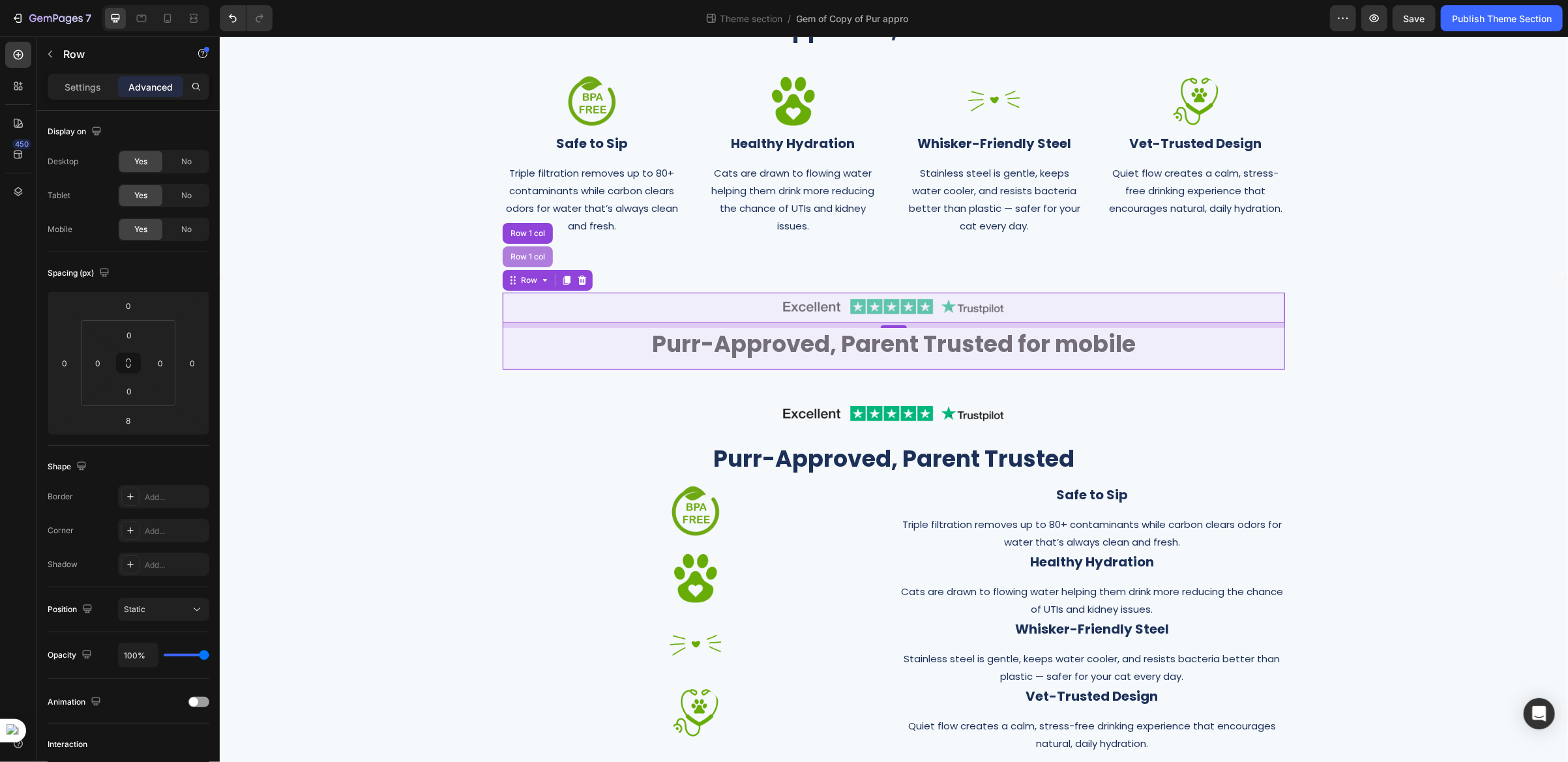
click at [523, 258] on div "Row 1 col" at bounding box center [526, 256] width 40 height 7
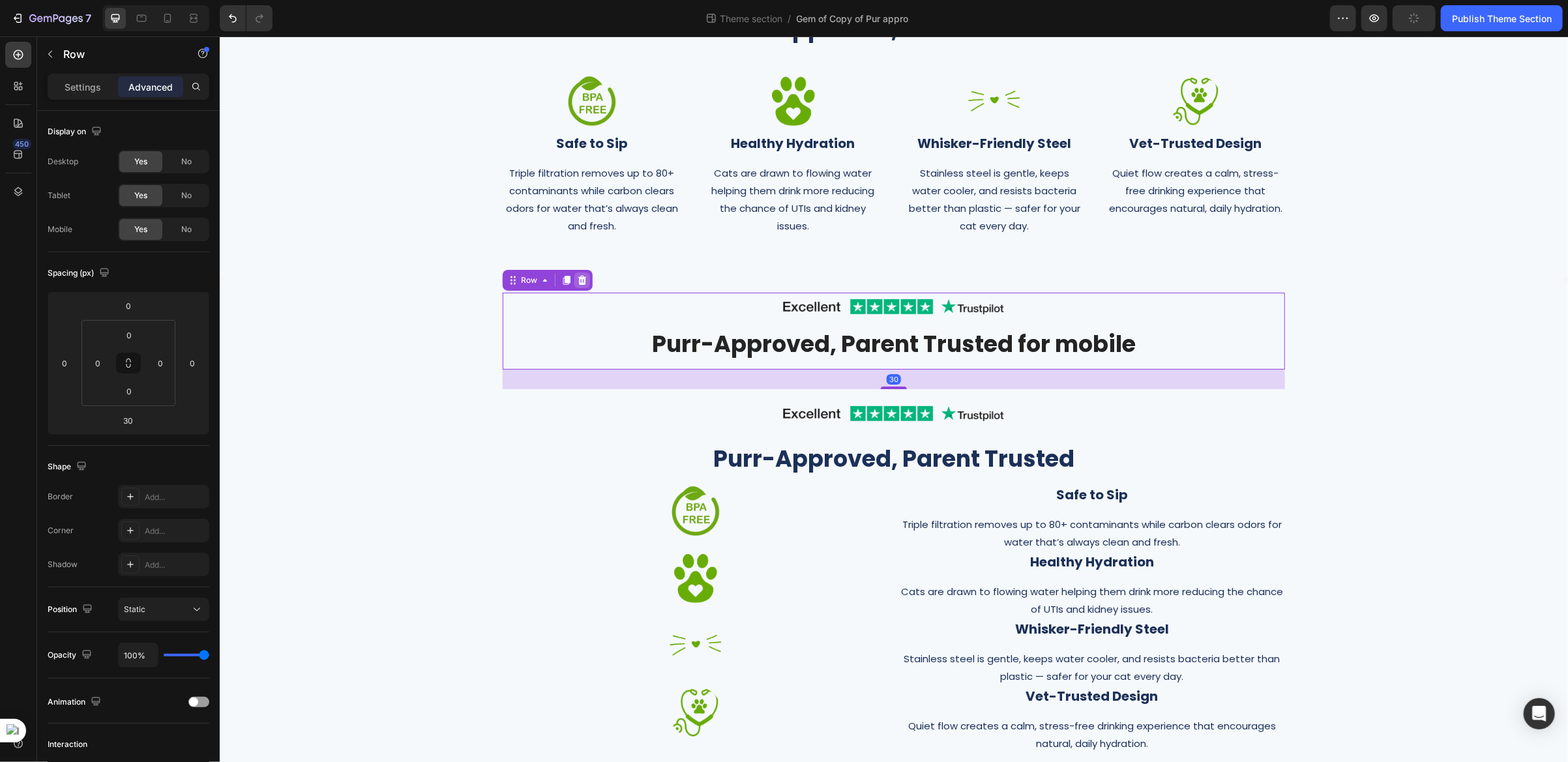
click at [577, 281] on icon at bounding box center [581, 279] width 10 height 10
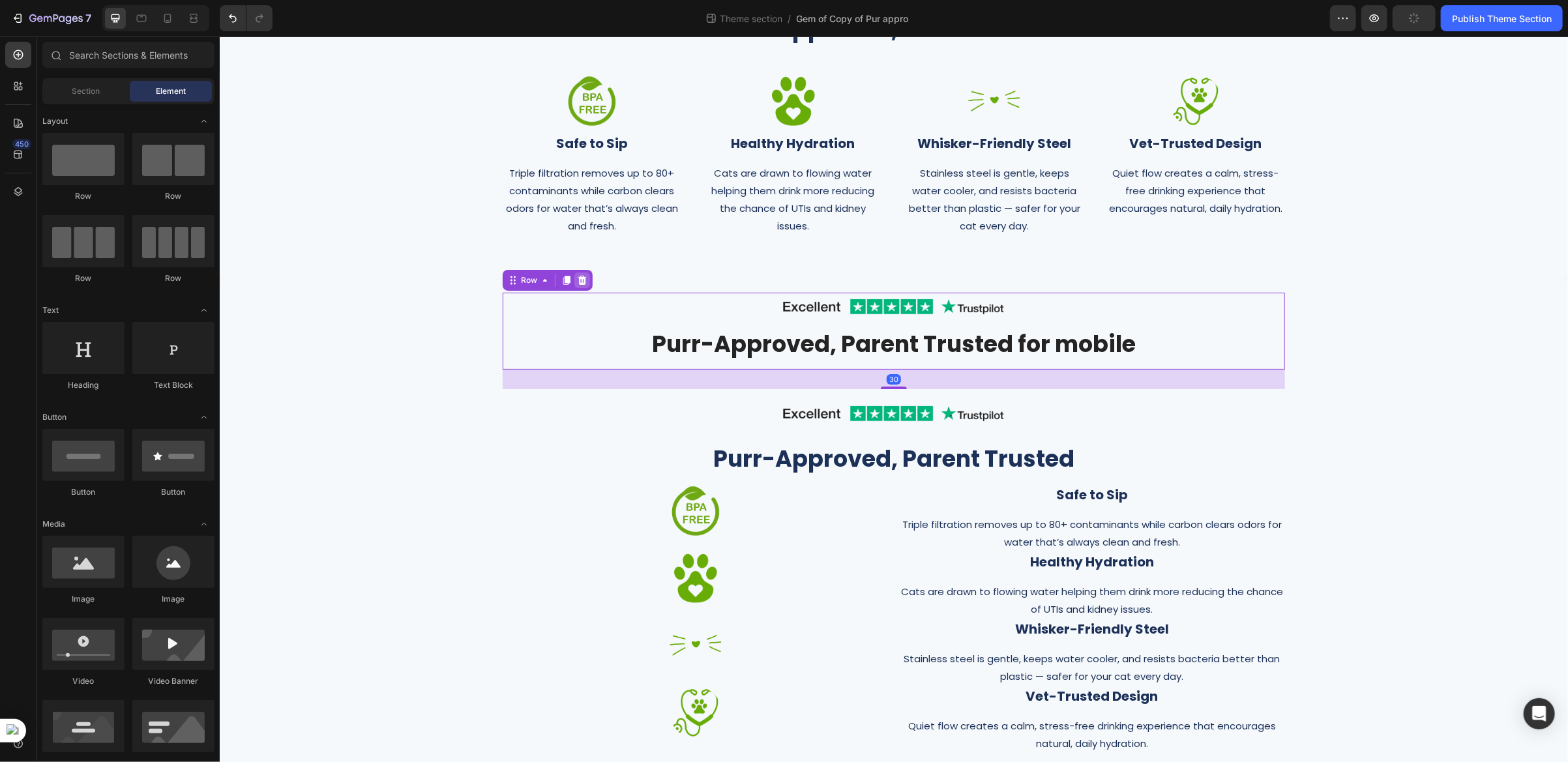
scroll to position [18, 0]
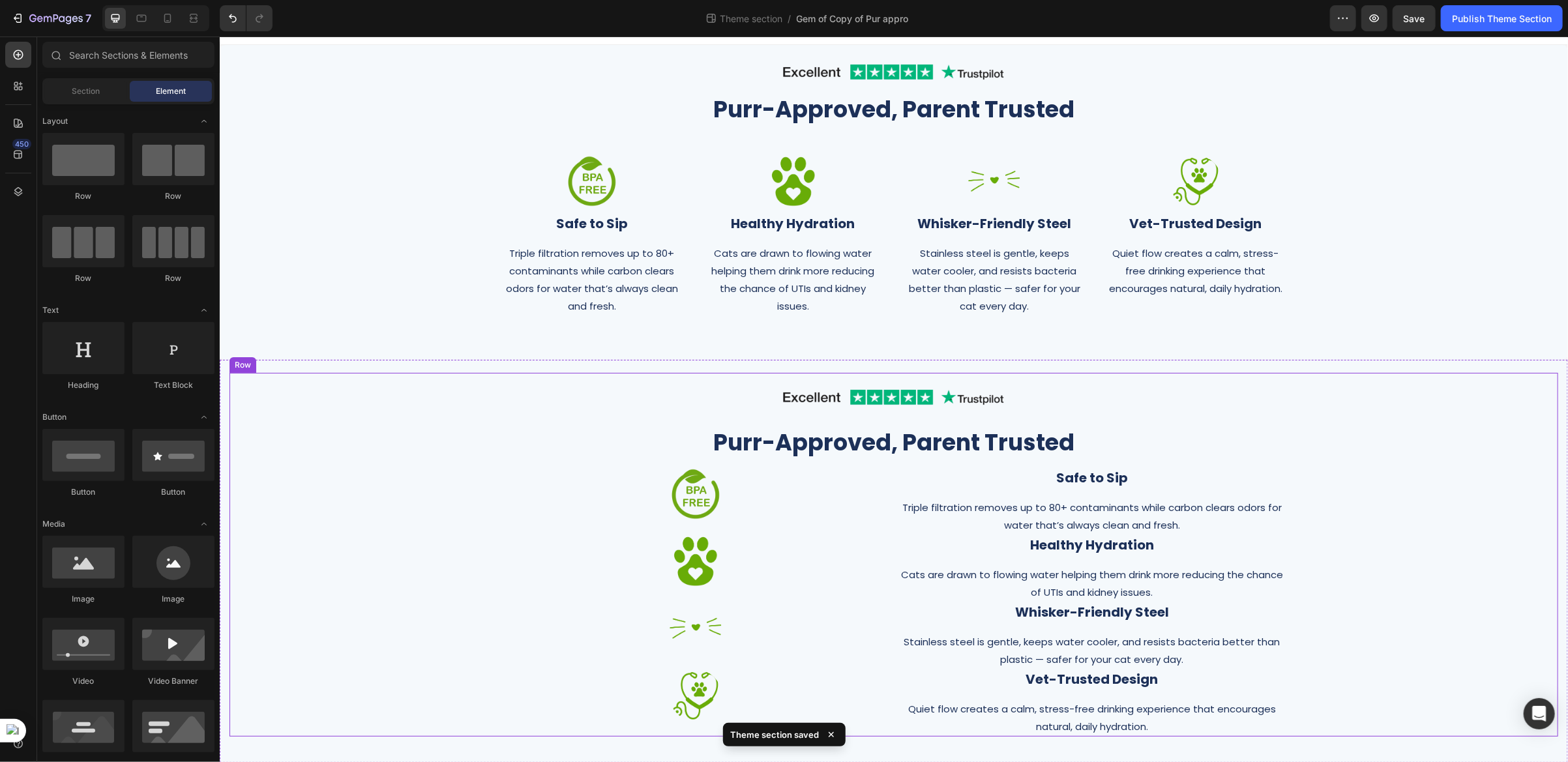
click at [232, 418] on div "Image Purr-Approved, Parent Trusted Heading Image Safe to Sip Heading Triple fi…" at bounding box center [893, 554] width 1329 height 364
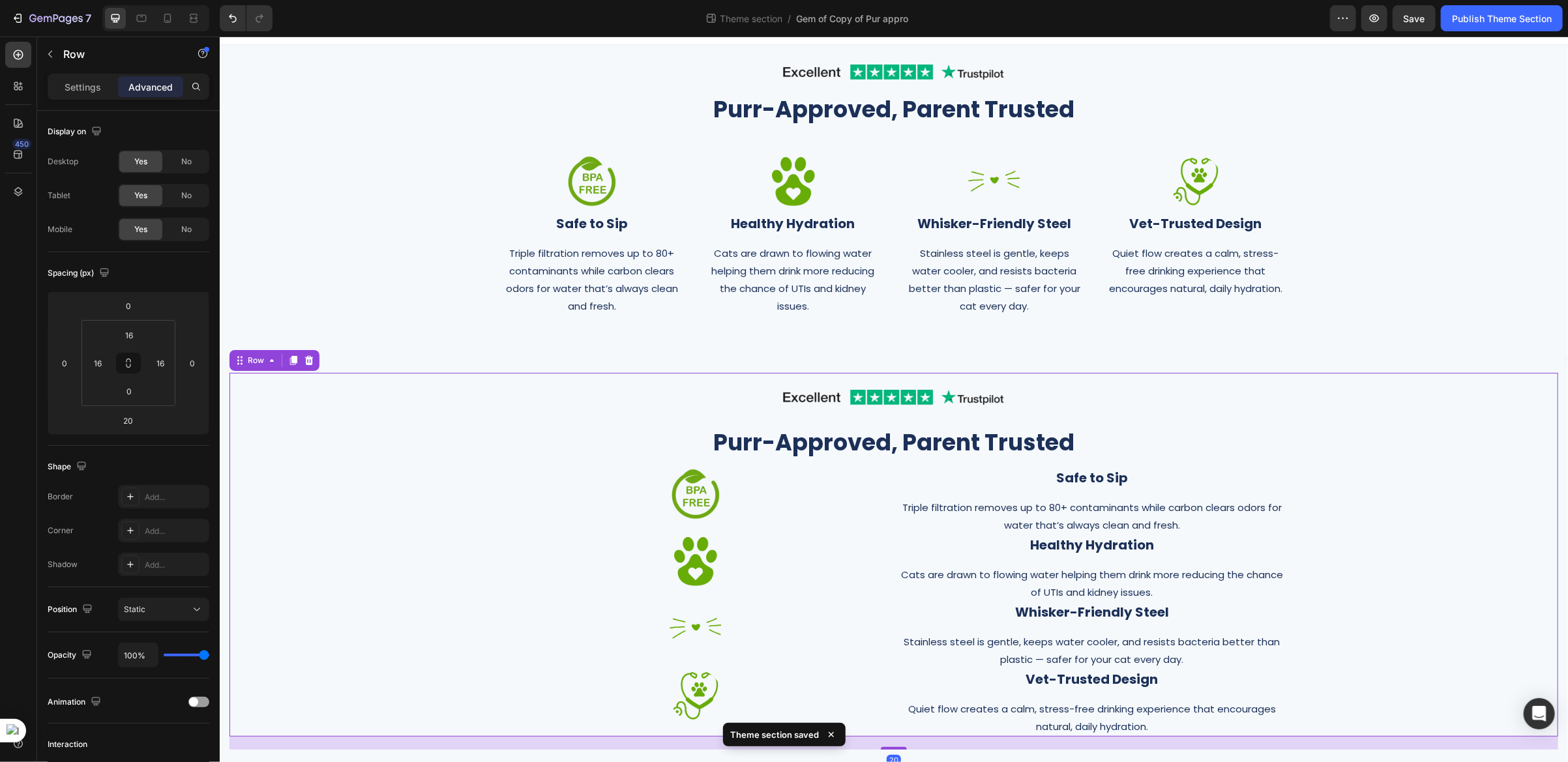
scroll to position [20, 0]
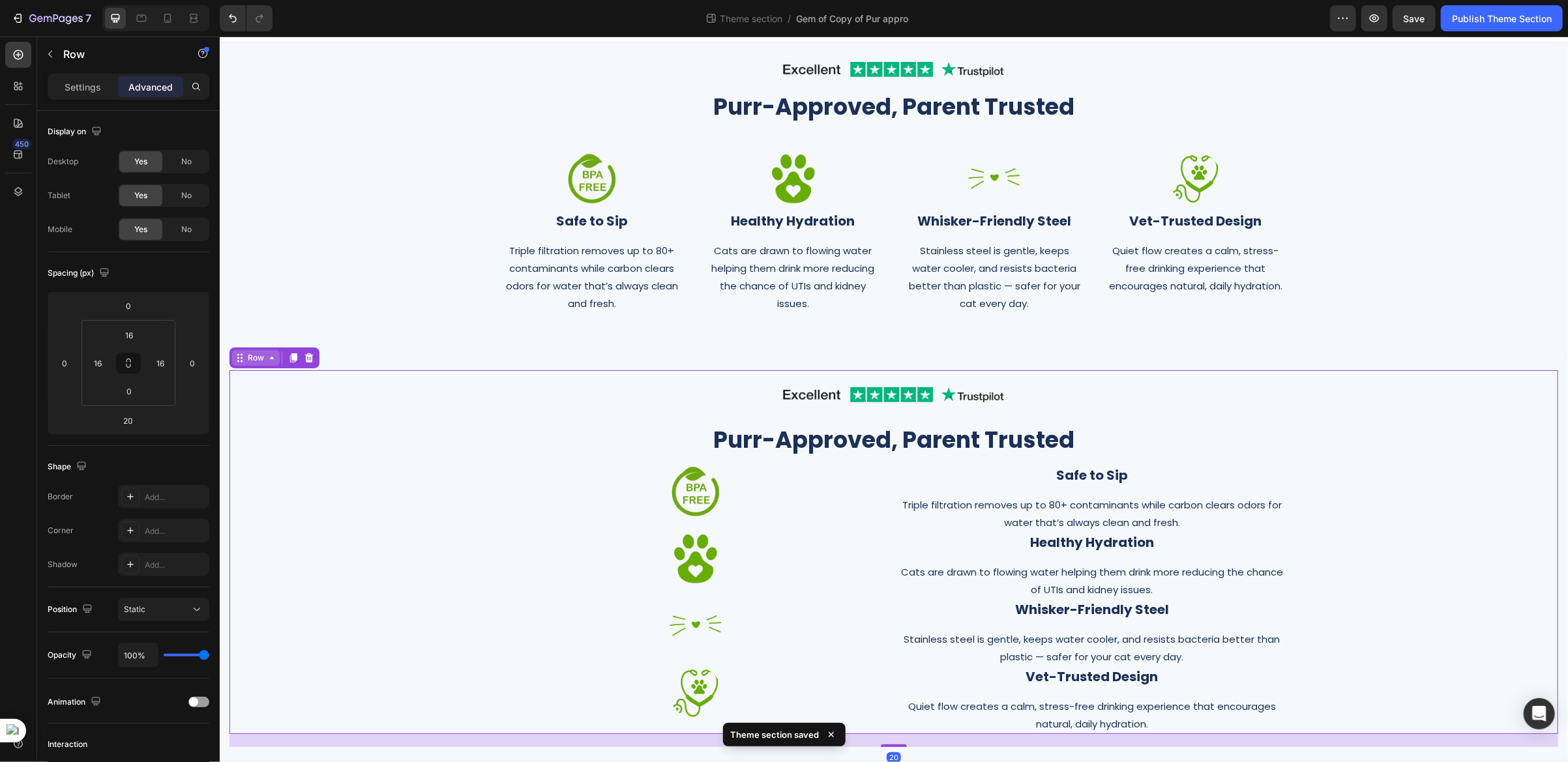
click at [266, 353] on icon at bounding box center [270, 357] width 10 height 10
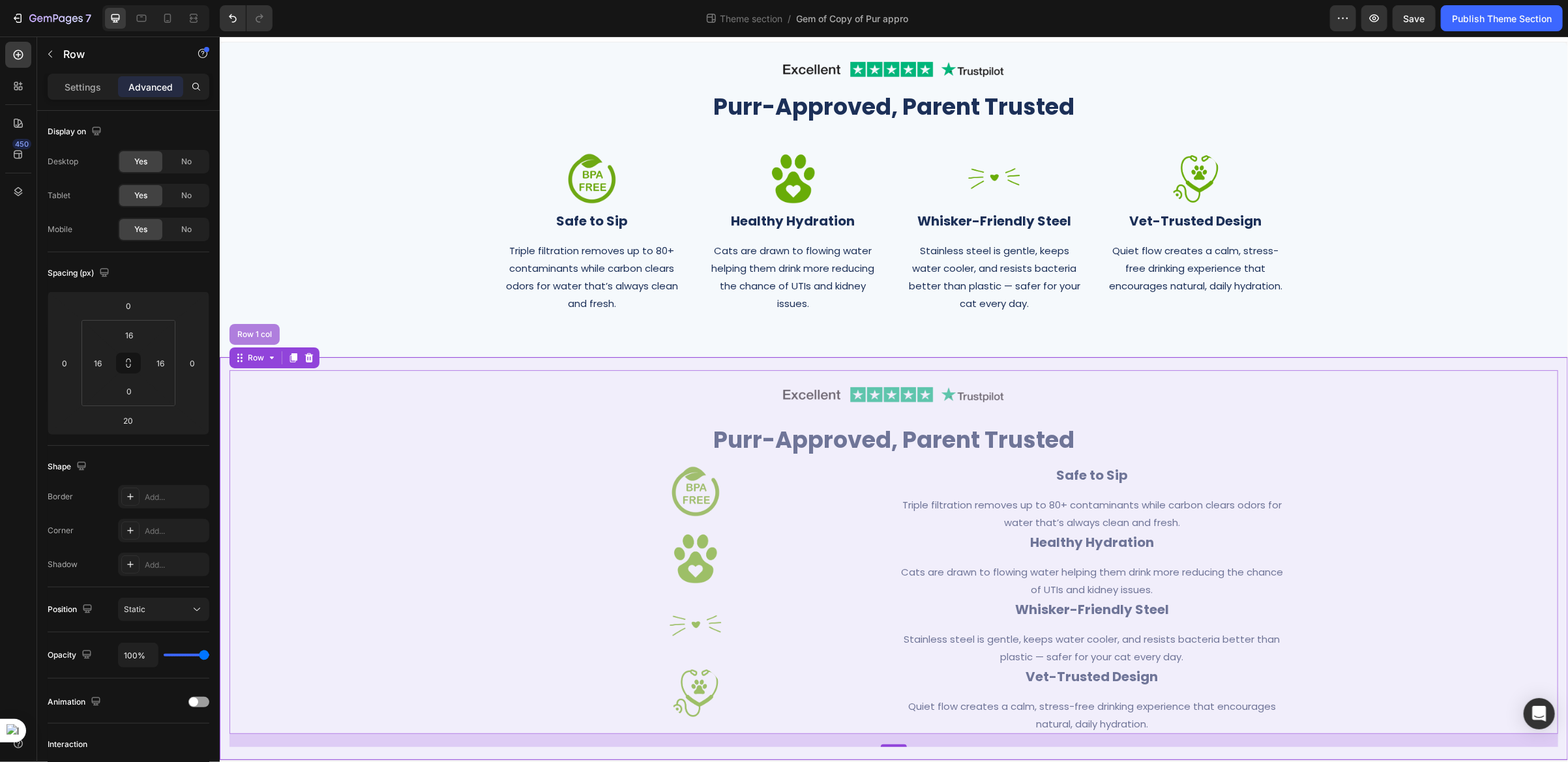
click at [257, 330] on div "Row 1 col" at bounding box center [253, 333] width 40 height 7
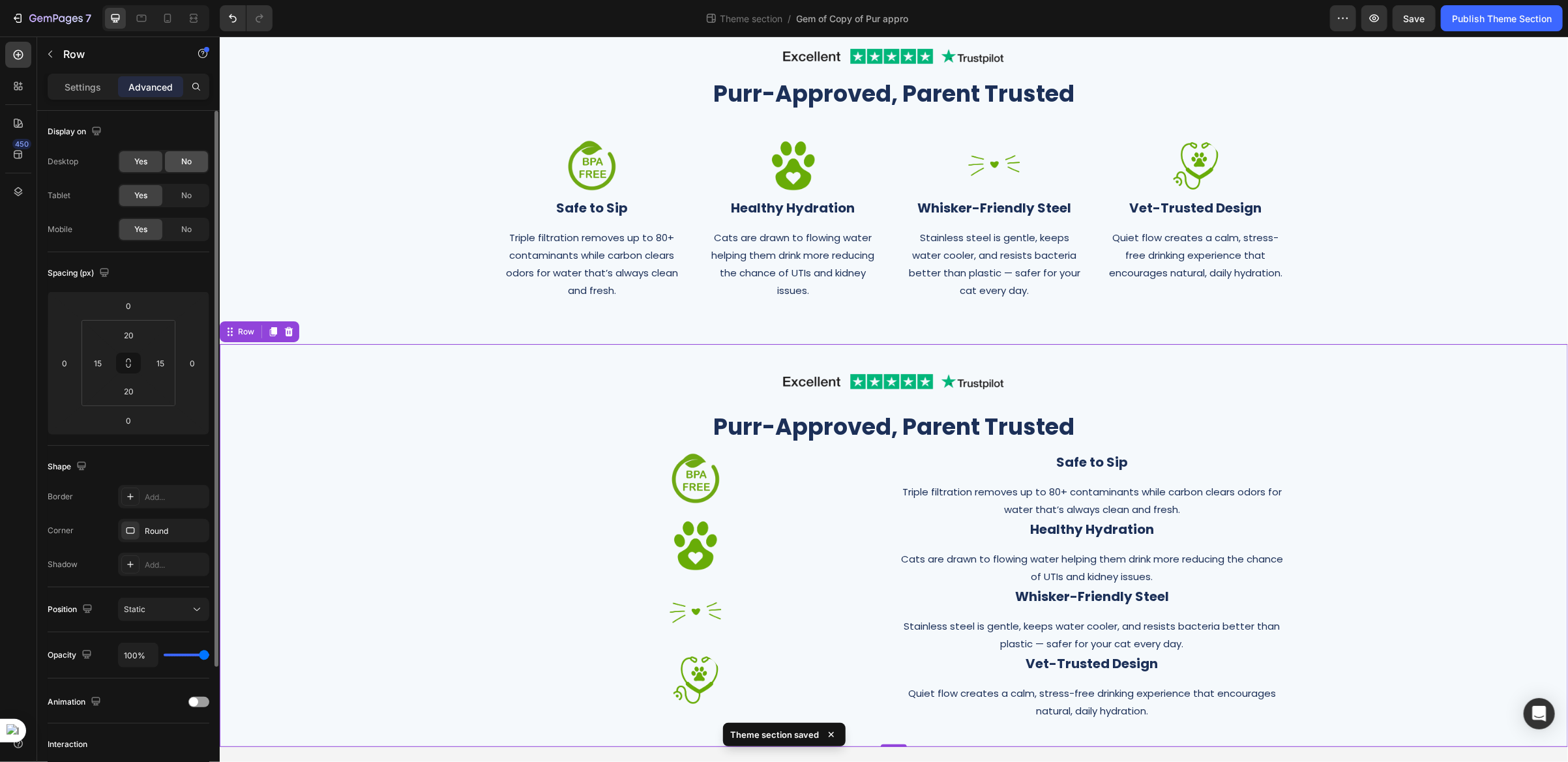
click at [186, 155] on div "No" at bounding box center [186, 161] width 43 height 20
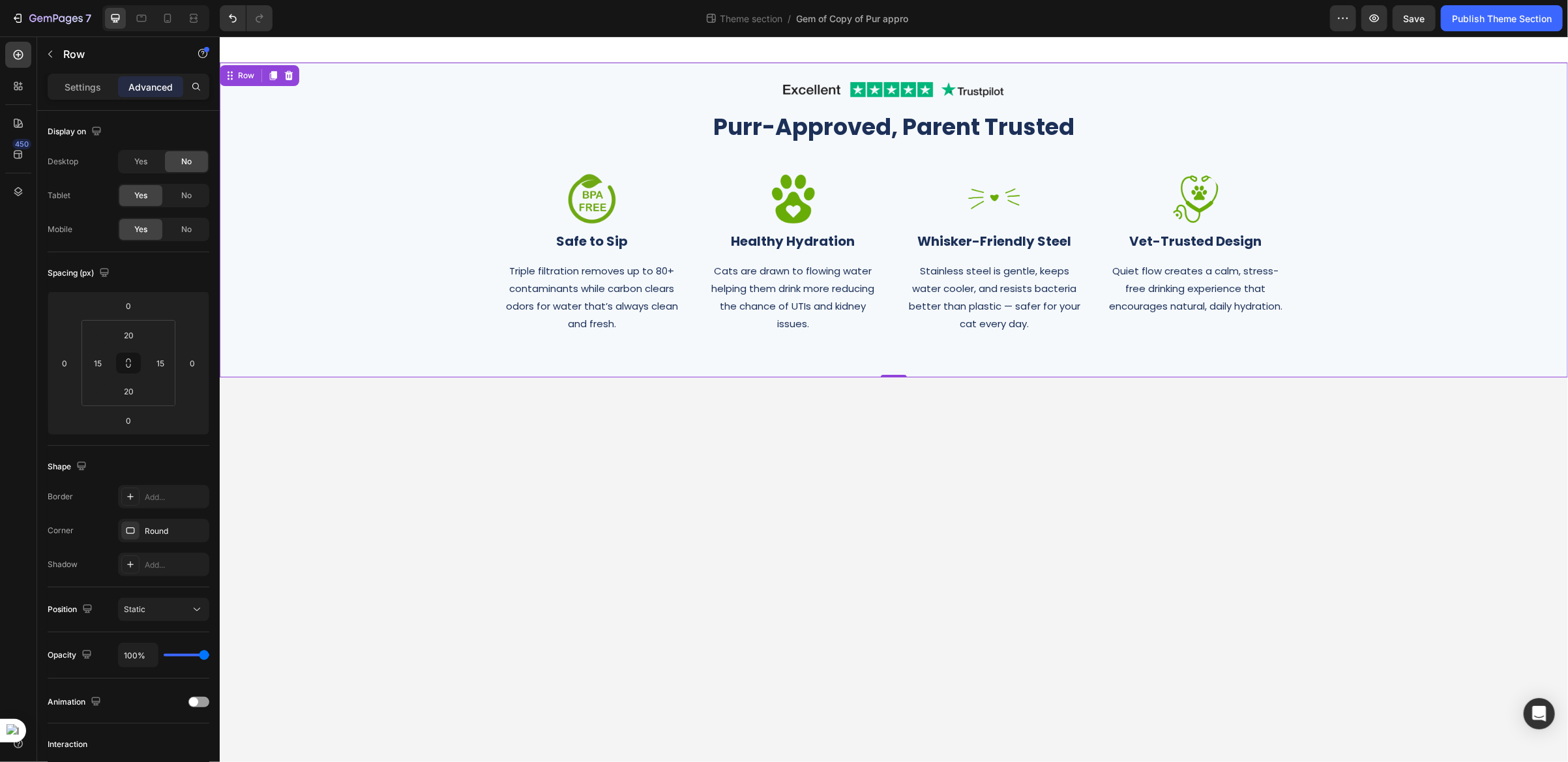
click at [268, 101] on div "Image Row Purr-Approved, Parent Trusted Heading Row Image Safe to Sip Heading T…" at bounding box center [893, 219] width 1329 height 289
click at [161, 16] on icon at bounding box center [168, 19] width 13 height 13
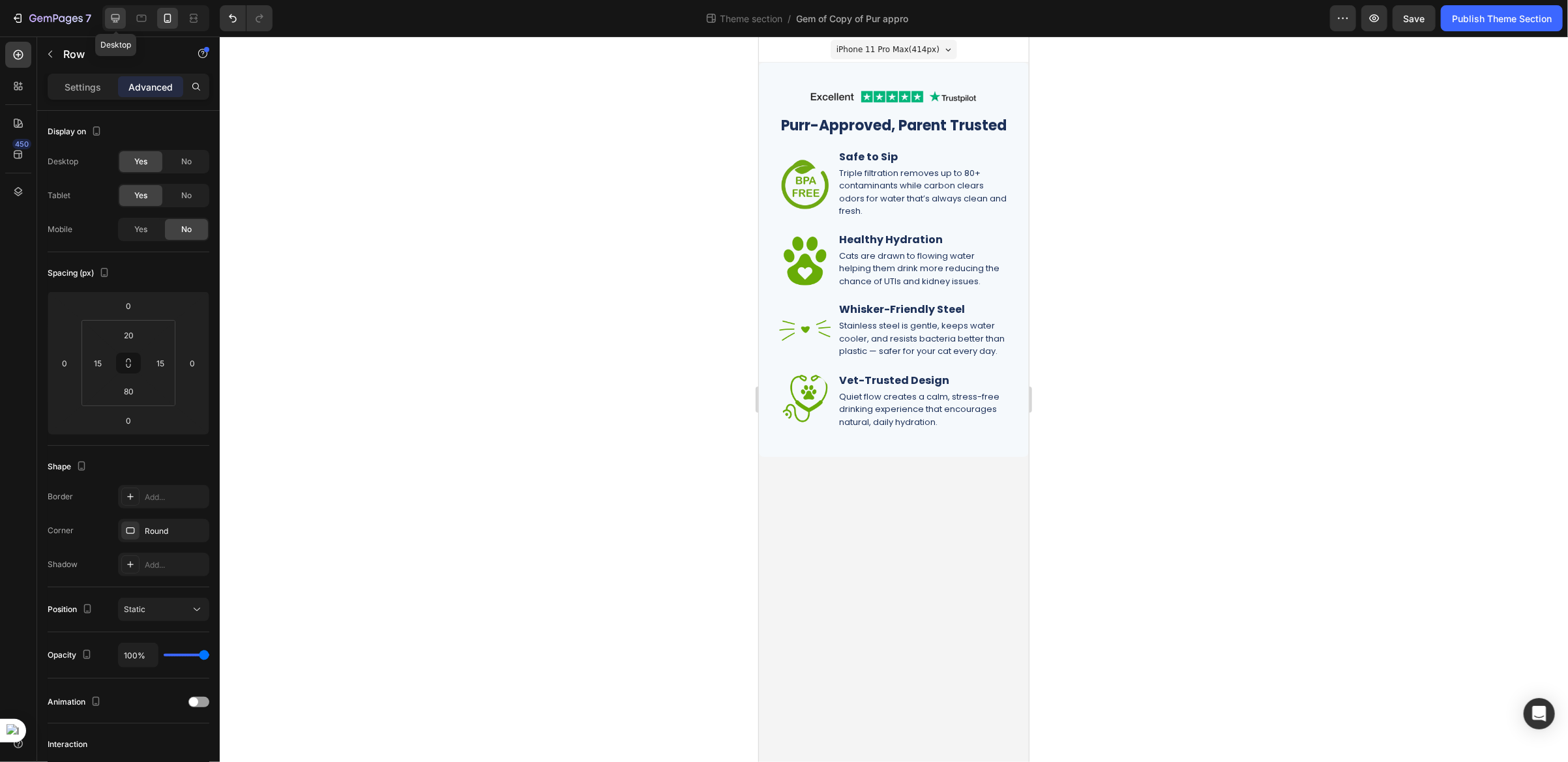
click at [116, 17] on icon at bounding box center [116, 19] width 13 height 13
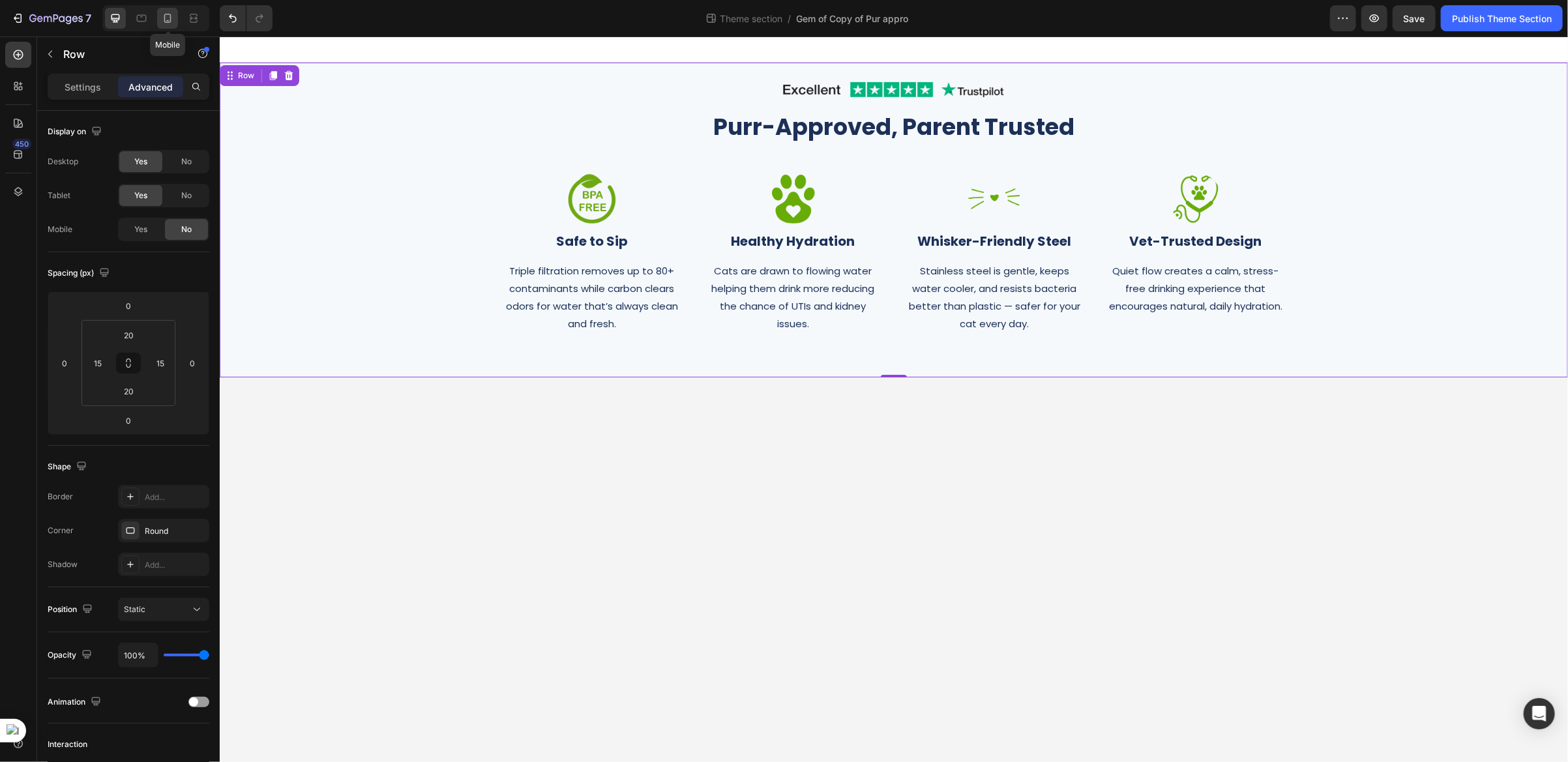
click at [164, 27] on div at bounding box center [168, 18] width 20 height 20
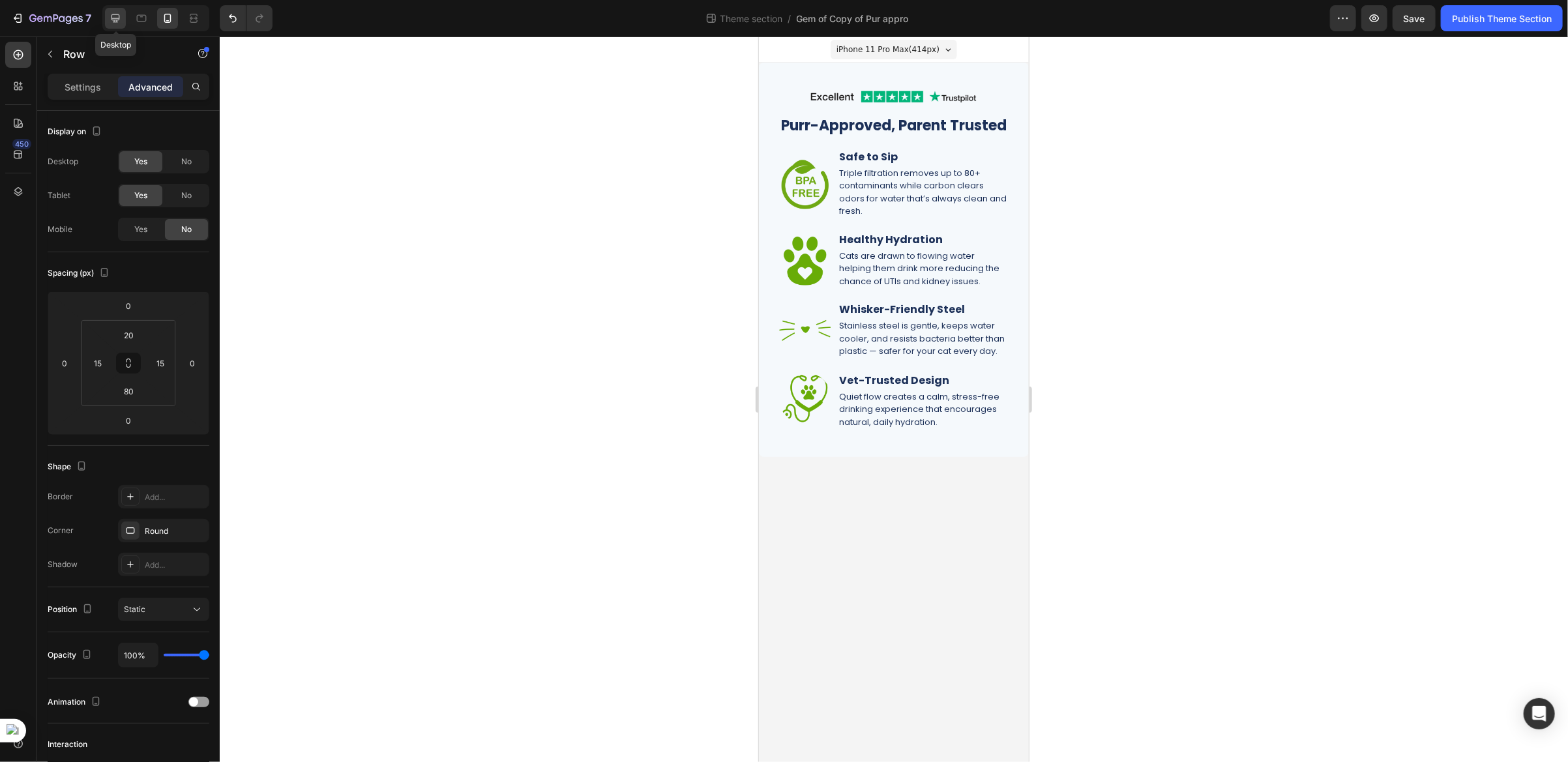
click at [122, 26] on div at bounding box center [116, 18] width 20 height 20
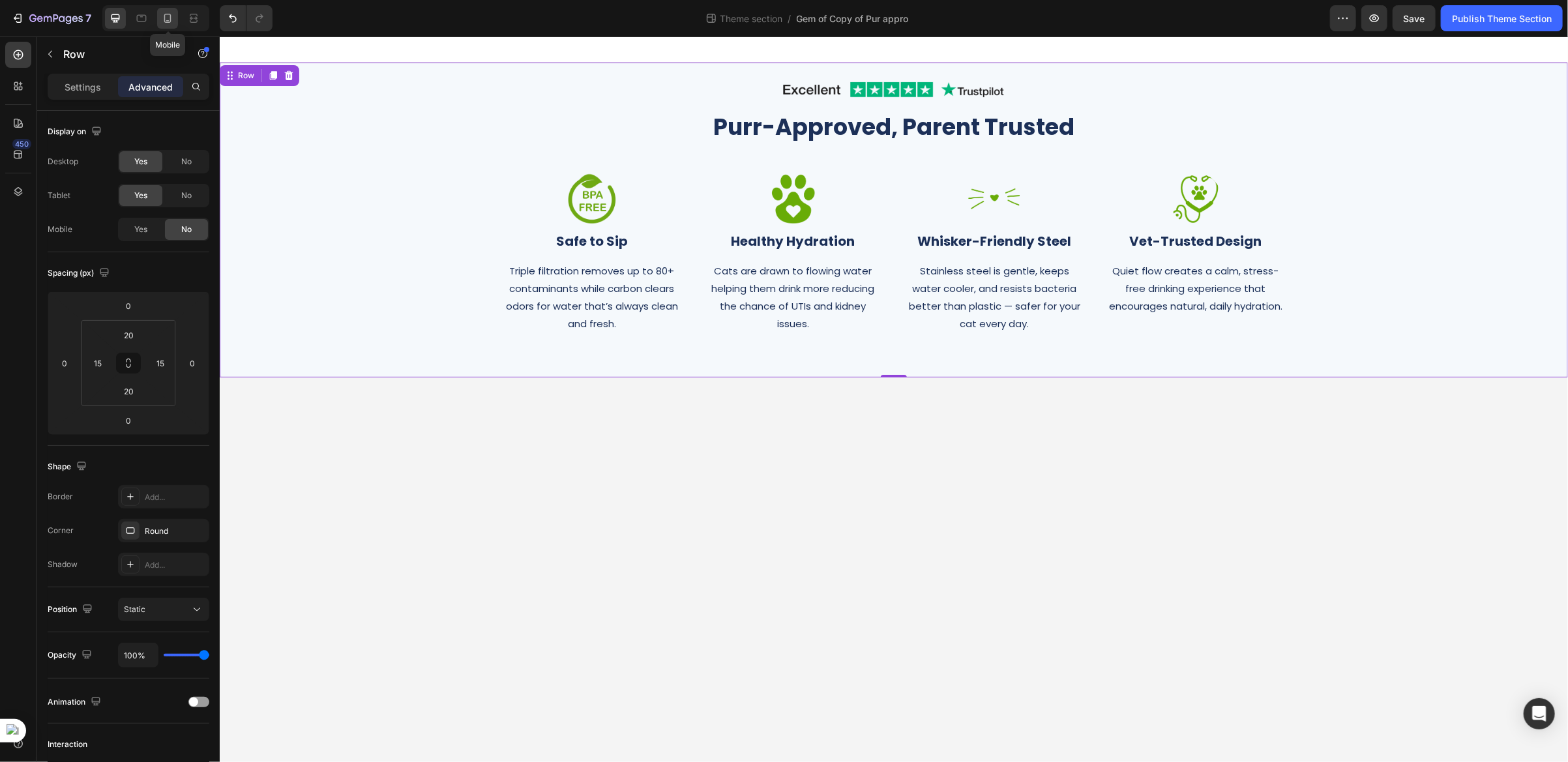
click at [164, 23] on icon at bounding box center [168, 19] width 13 height 13
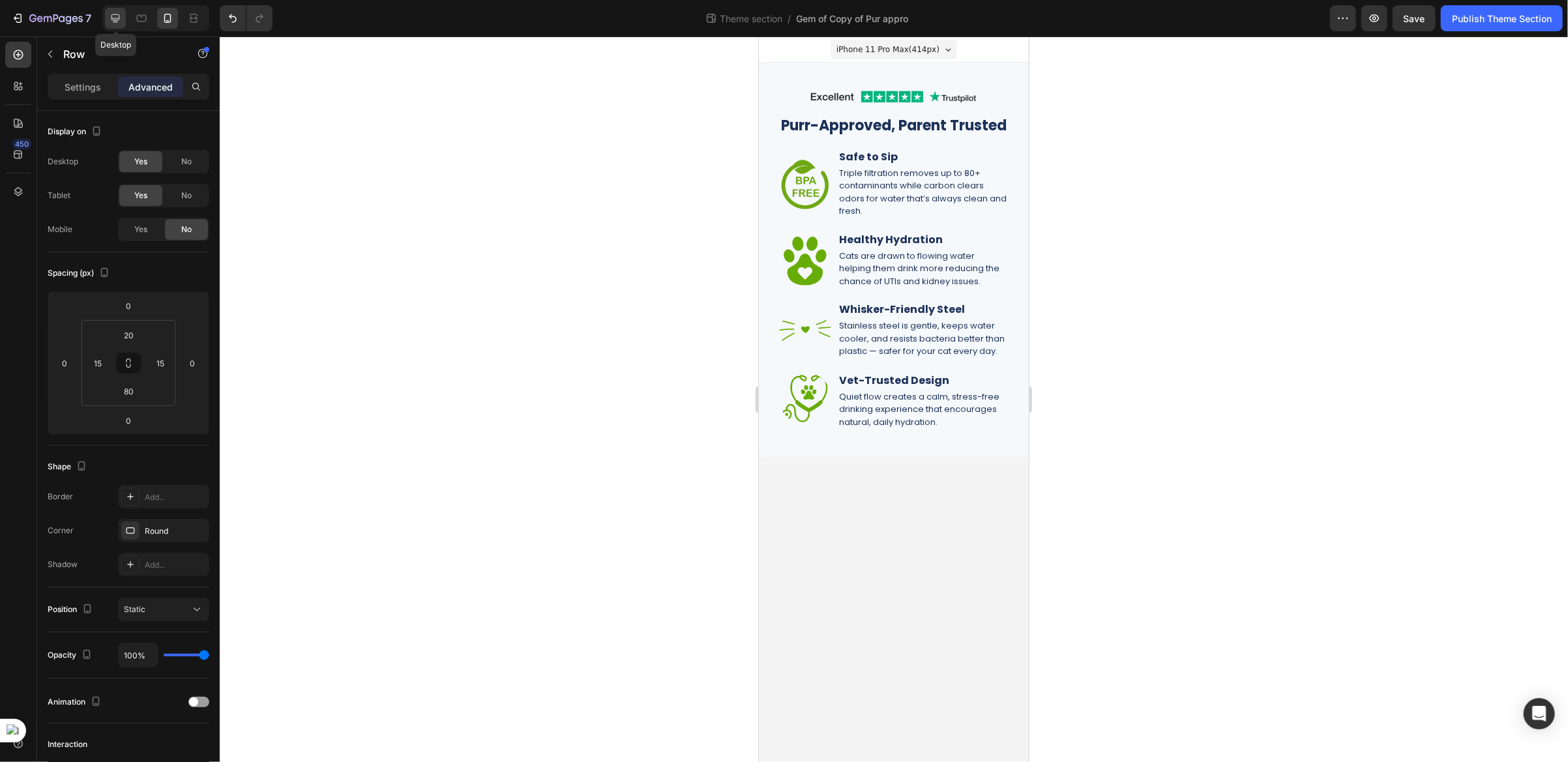
click at [116, 19] on icon at bounding box center [116, 19] width 13 height 13
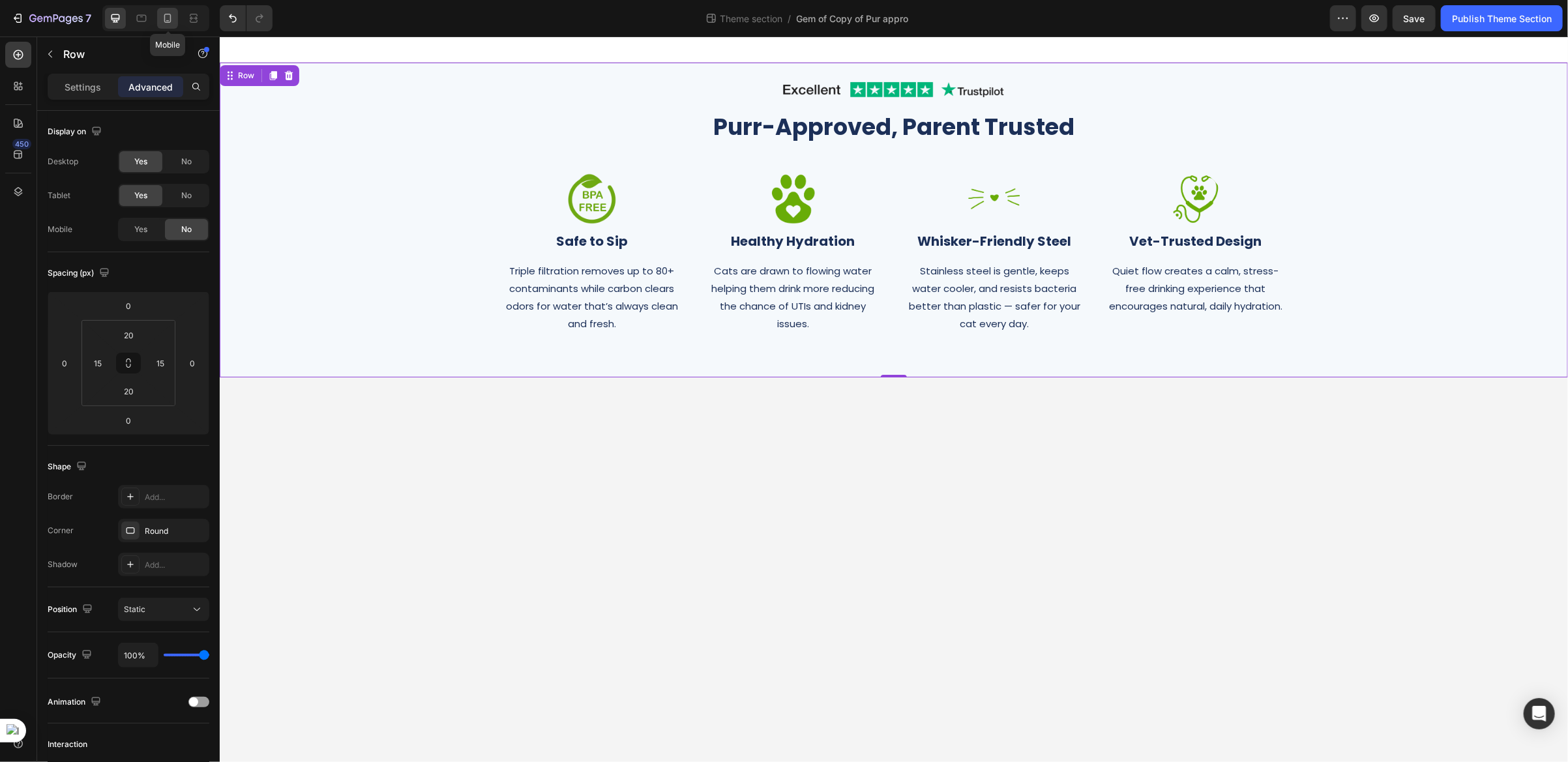
click at [166, 20] on icon at bounding box center [168, 19] width 13 height 13
type input "80"
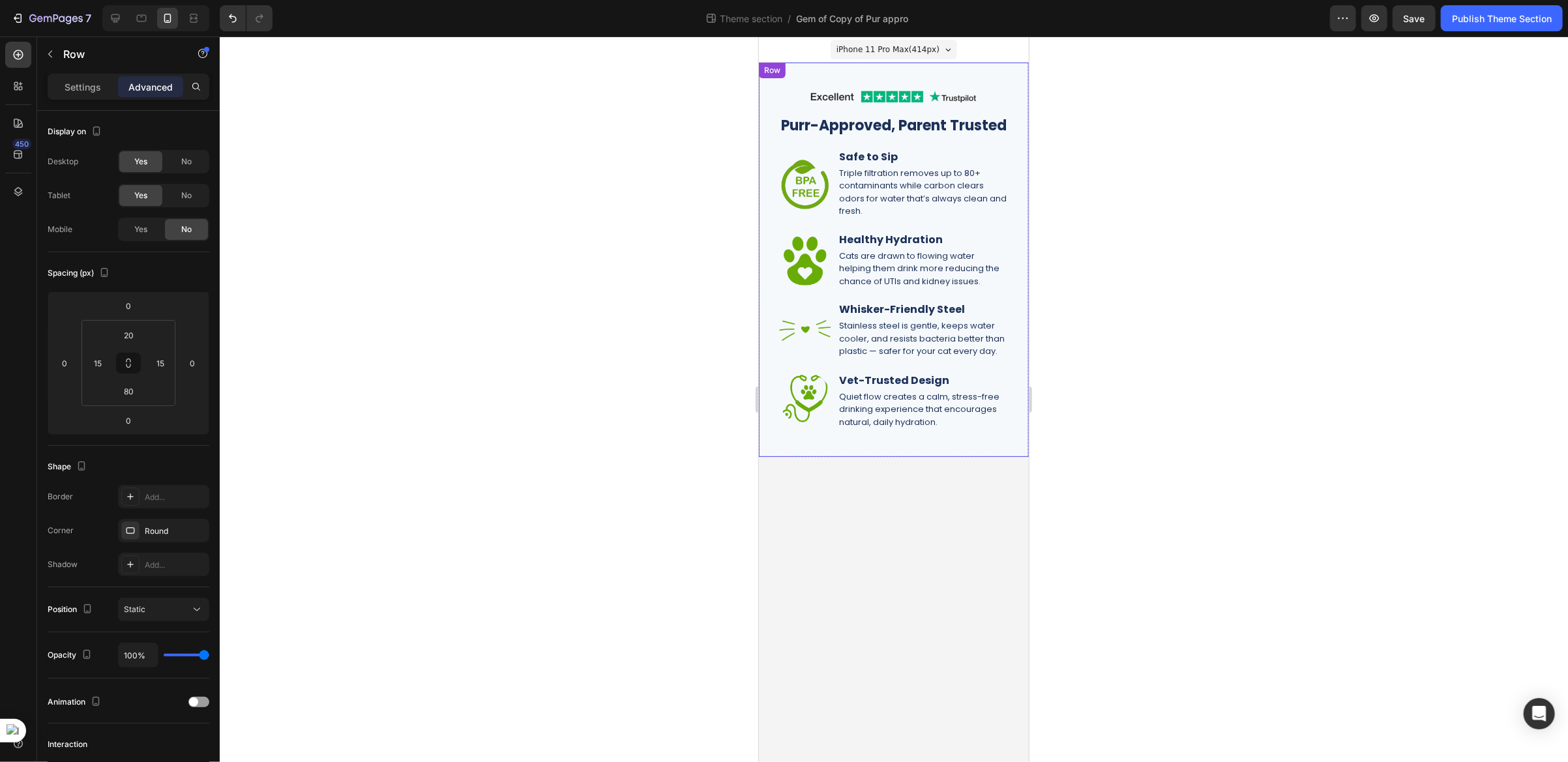
click at [830, 443] on div "Image Purr-Approved, Parent Trusted Heading Image Safe to Sip Heading Triple fi…" at bounding box center [893, 258] width 251 height 368
click at [116, 28] on div at bounding box center [156, 19] width 107 height 26
click at [116, 19] on icon at bounding box center [116, 19] width 13 height 13
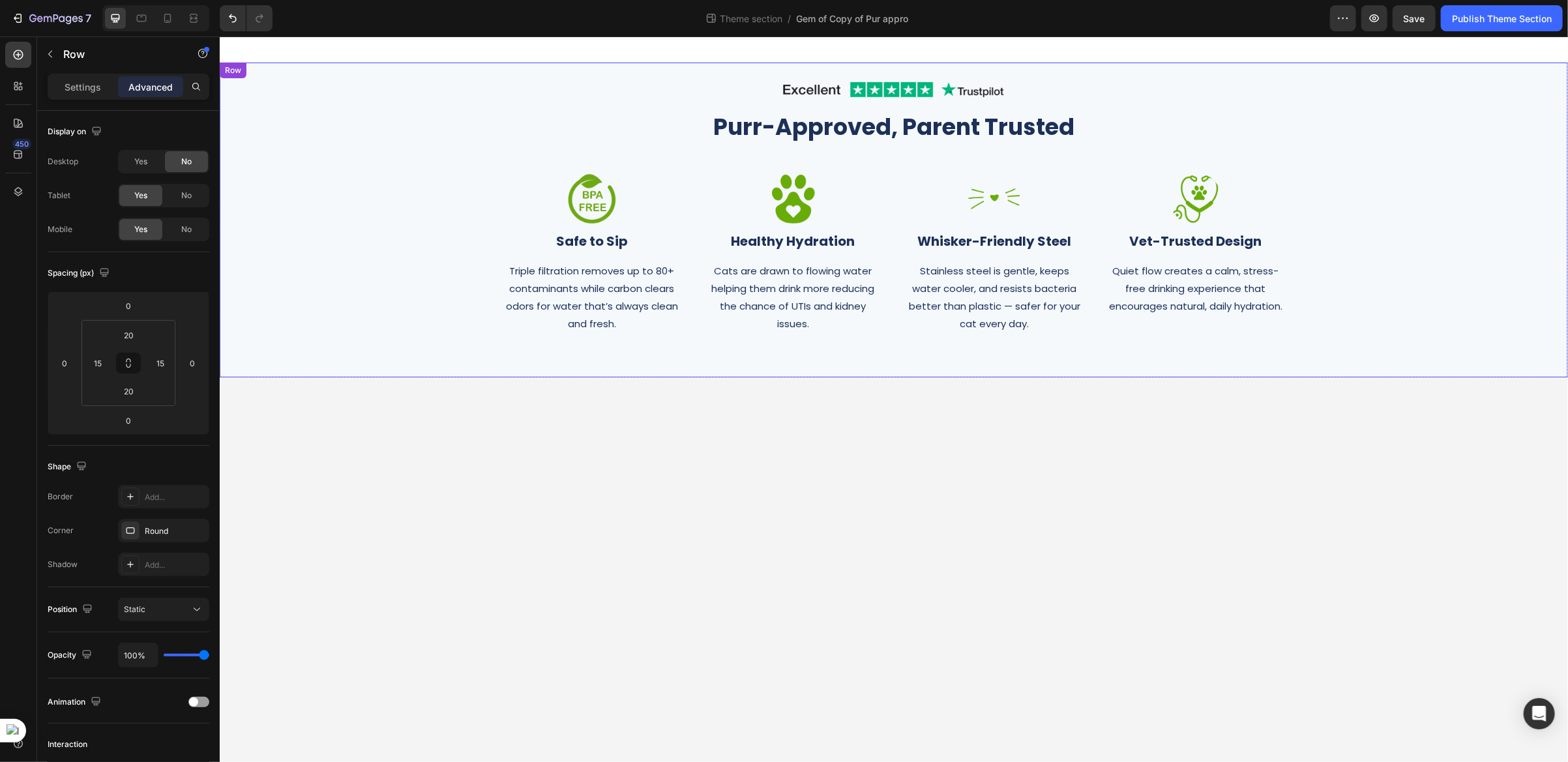
click at [1410, 350] on div "Image Row Purr-Approved, Parent Trusted Heading Row Image Safe to Sip Heading T…" at bounding box center [893, 219] width 1329 height 289
click at [143, 16] on icon at bounding box center [142, 19] width 9 height 7
type input "80"
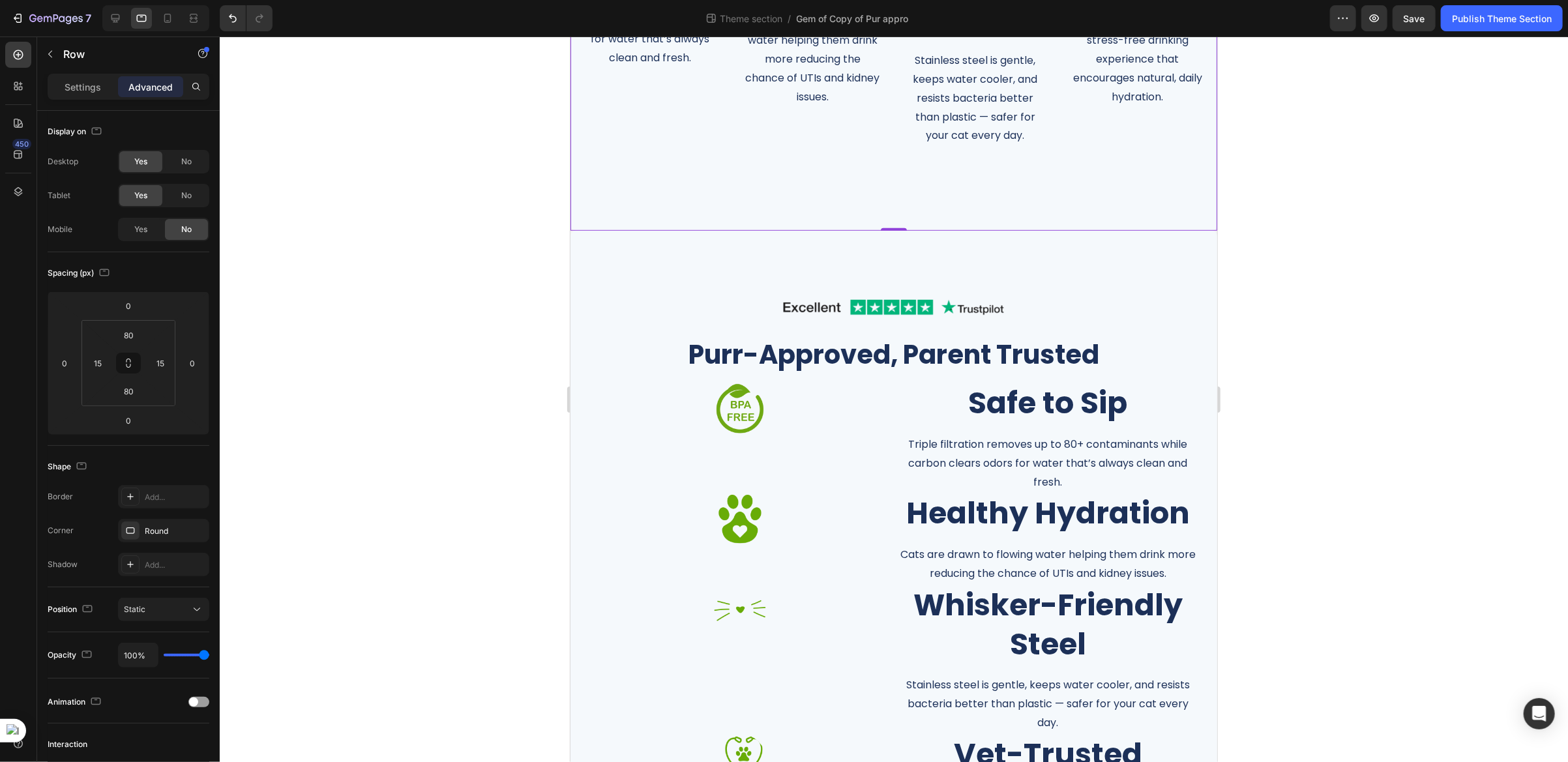
scroll to position [559, 0]
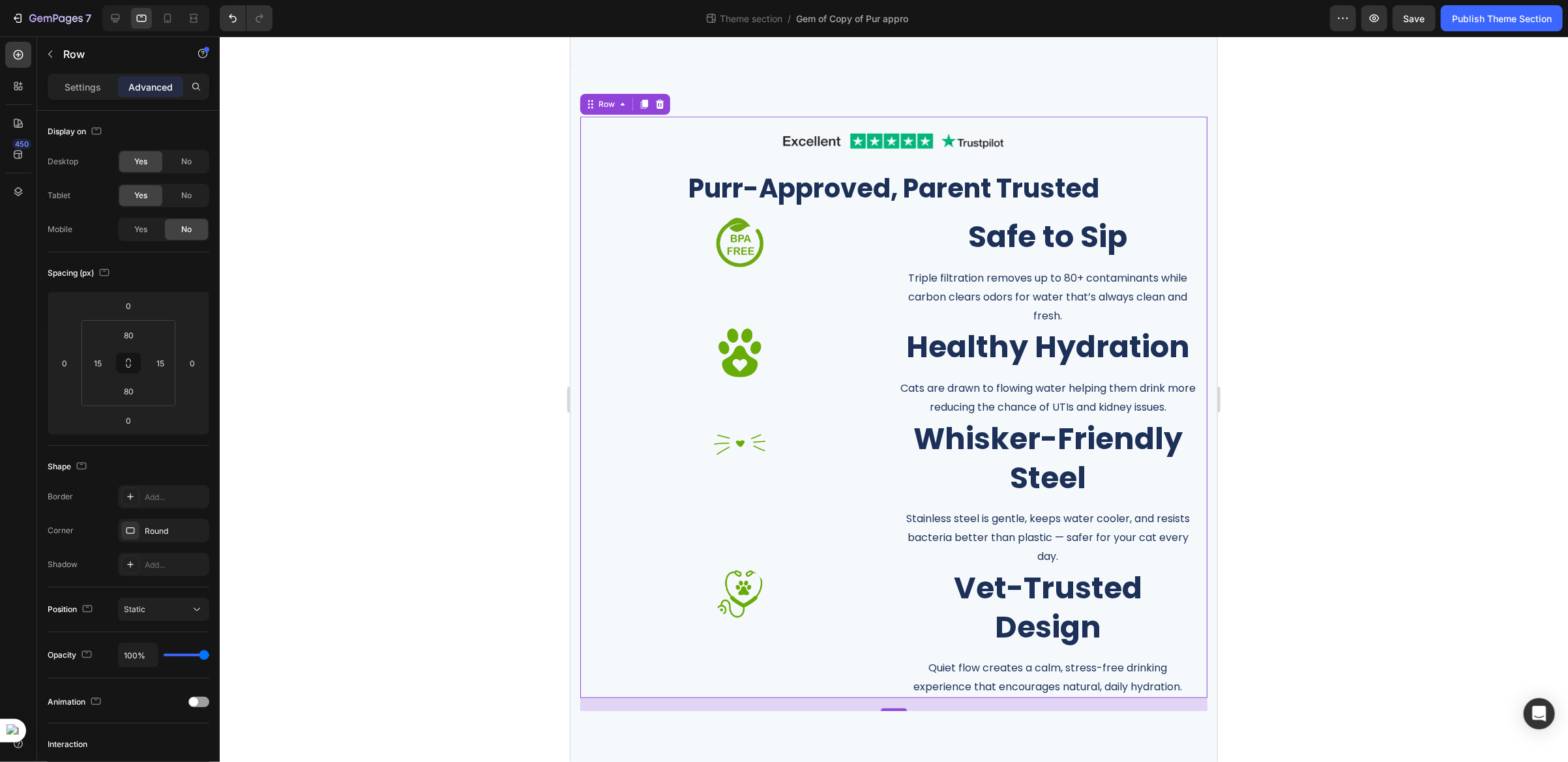
click at [580, 126] on div "Image Purr-Approved, Parent Trusted Heading Image Safe to Sip Heading Triple fi…" at bounding box center [893, 407] width 627 height 581
click at [183, 199] on span "No" at bounding box center [186, 196] width 10 height 12
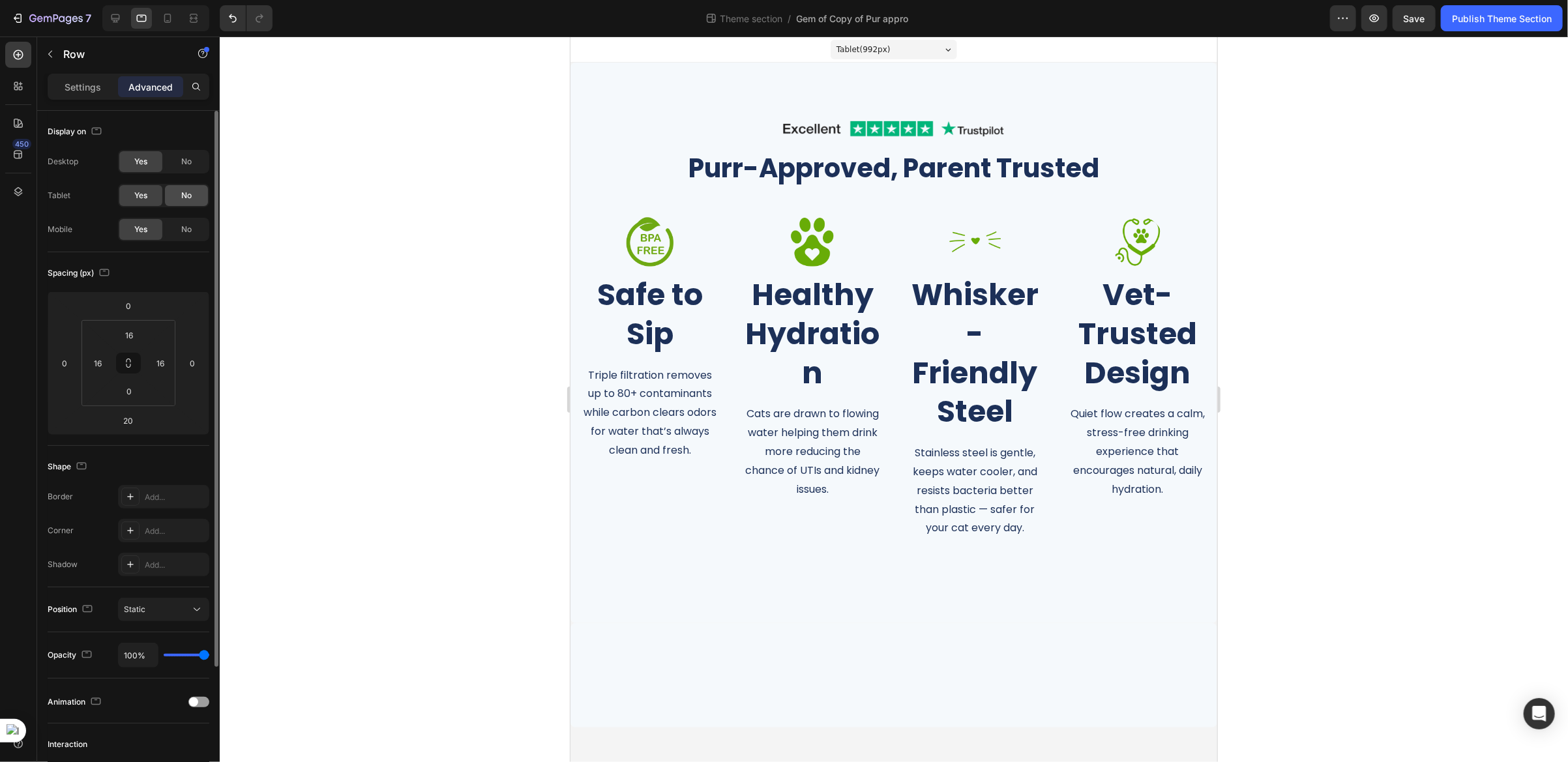
scroll to position [0, 0]
click at [724, 686] on div "Image Purr-Approved, Parent Trusted Heading Image Safe to Sip Heading Triple fi…" at bounding box center [893, 674] width 647 height 104
click at [184, 198] on span "No" at bounding box center [186, 196] width 10 height 12
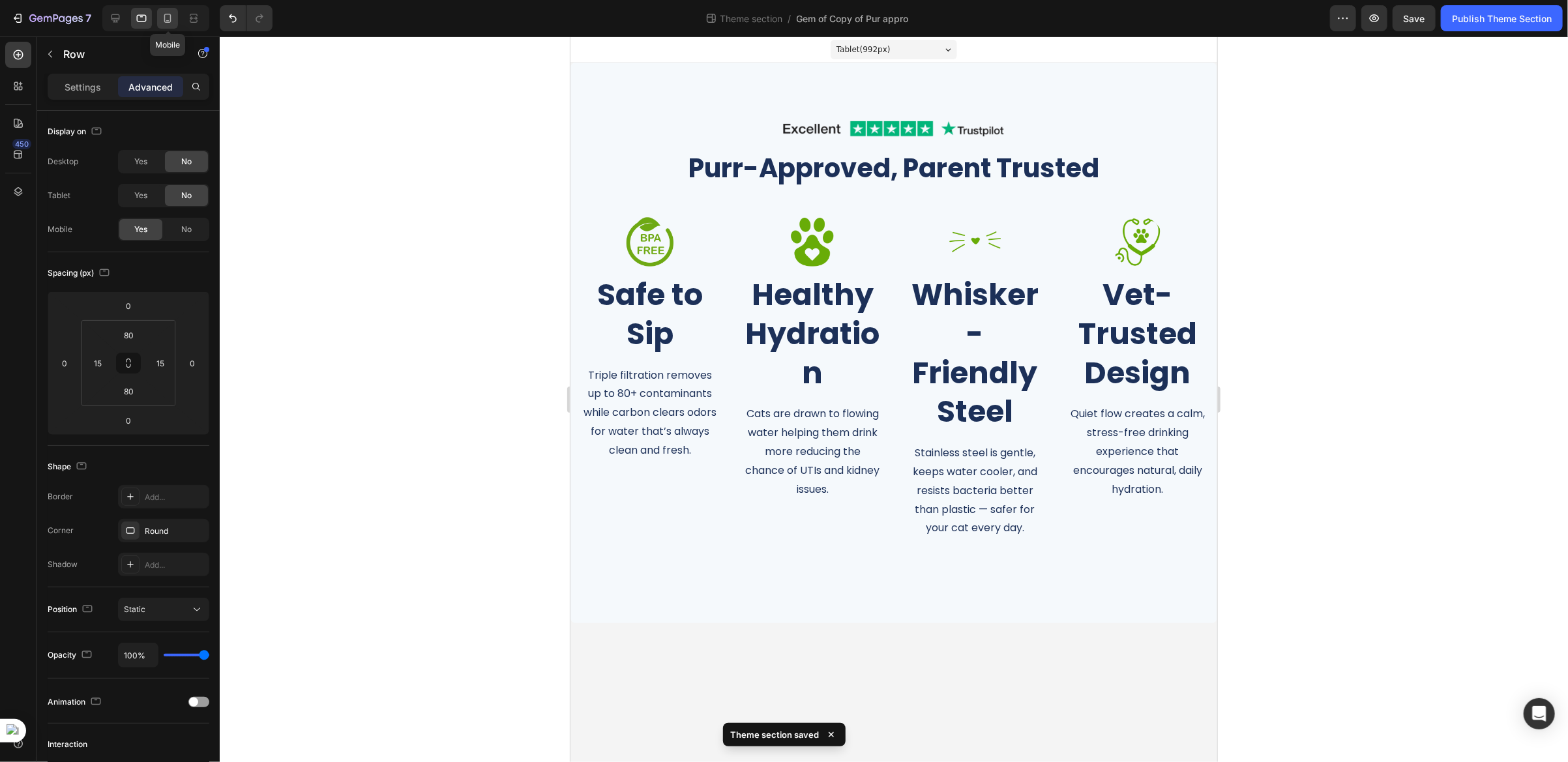
click at [167, 20] on icon at bounding box center [168, 19] width 13 height 13
type input "20"
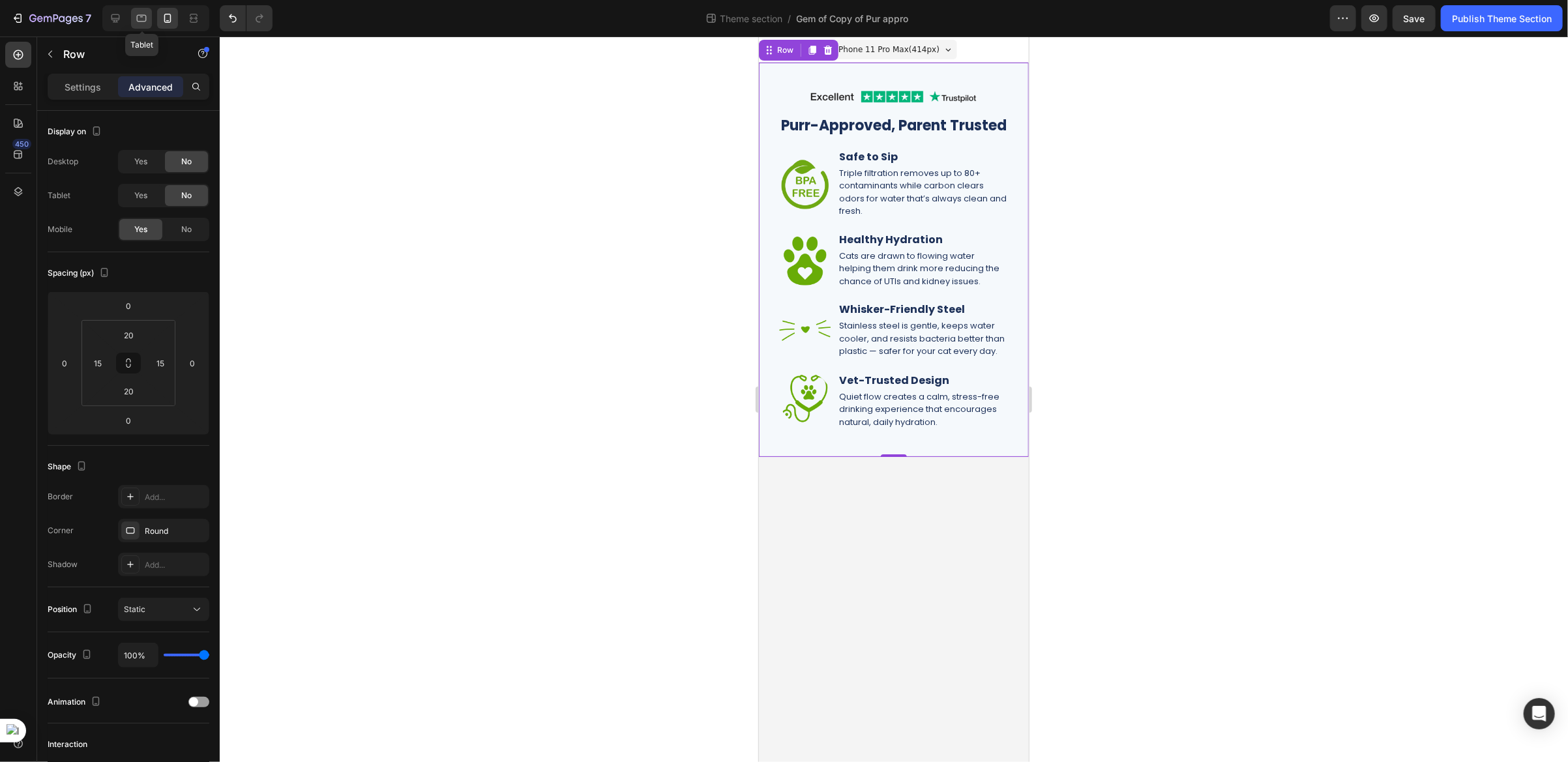
click at [143, 26] on div at bounding box center [142, 18] width 20 height 20
type input "80"
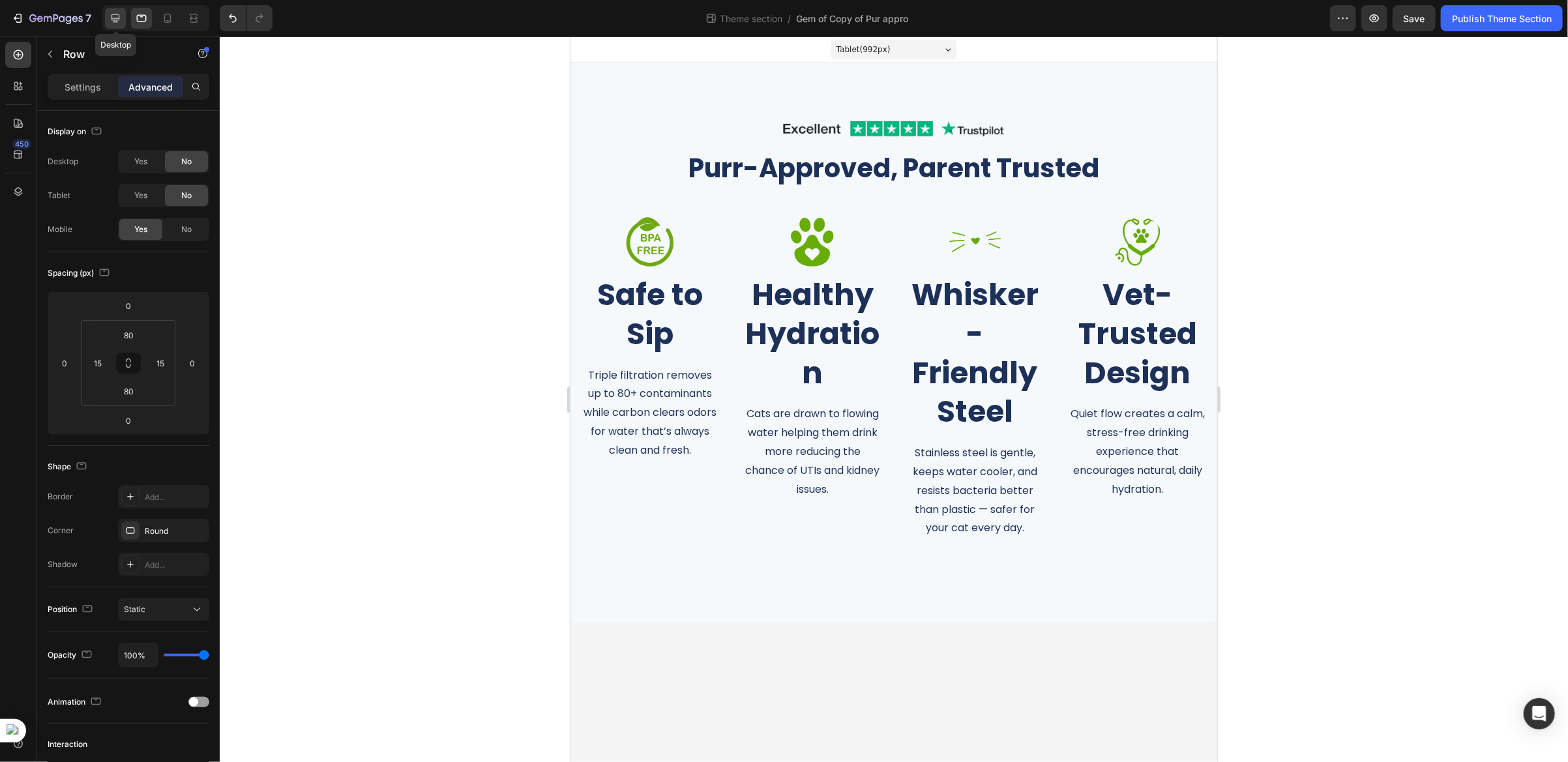
click at [116, 17] on icon at bounding box center [116, 19] width 13 height 13
type input "20"
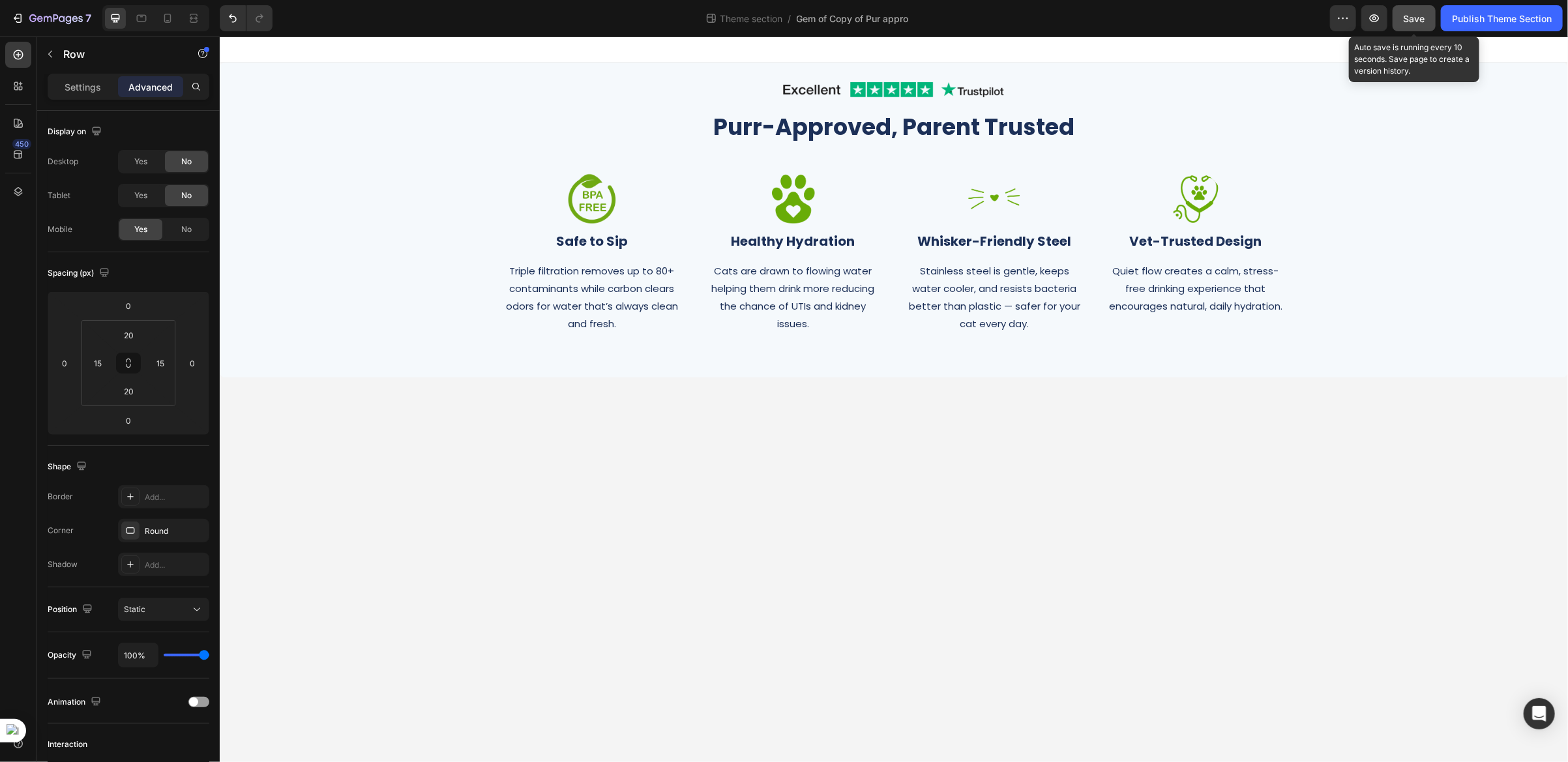
click at [1419, 17] on span "Save" at bounding box center [1413, 19] width 21 height 11
click at [1494, 15] on div "Publish Theme Section" at bounding box center [1501, 19] width 100 height 14
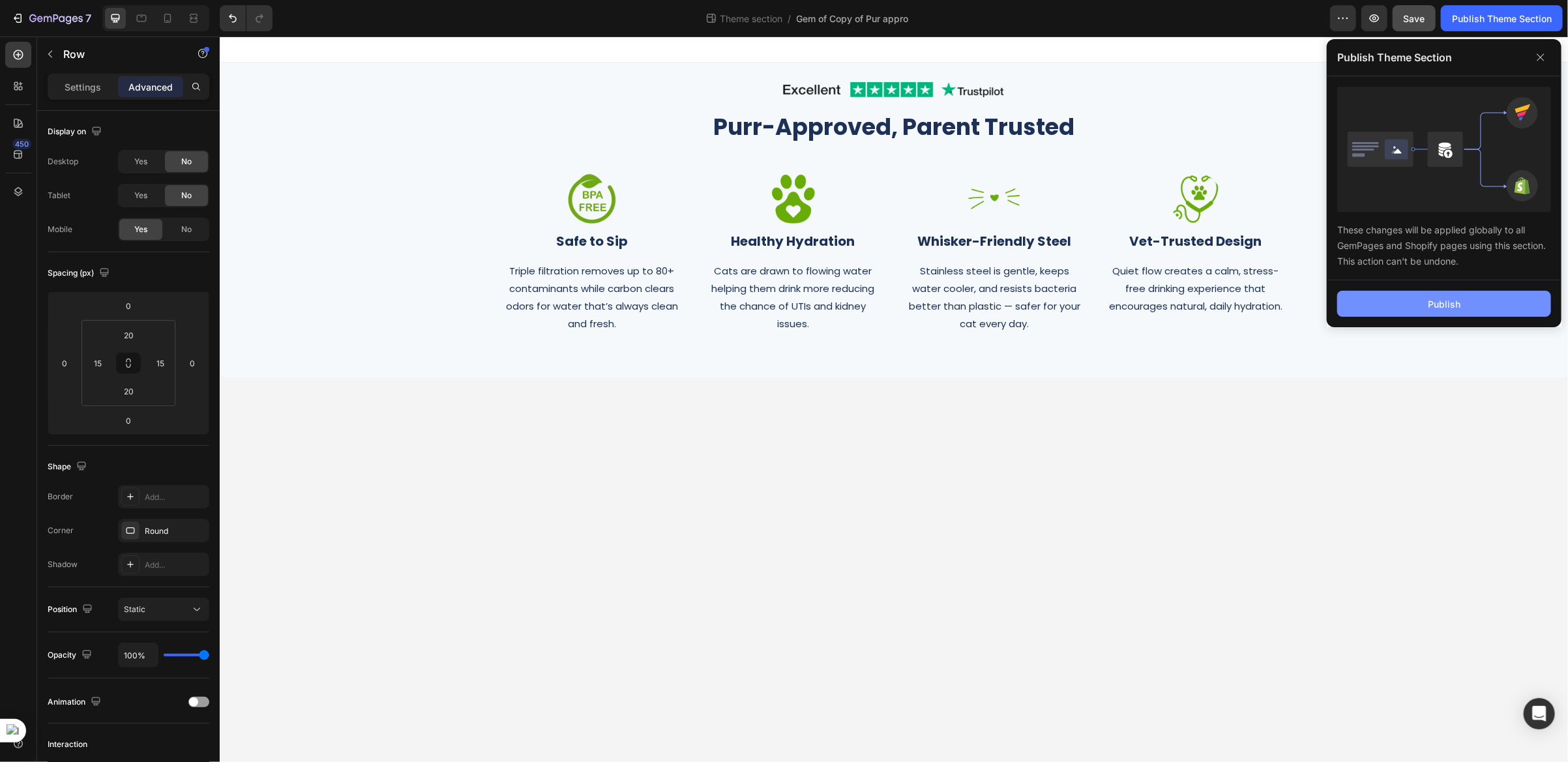
click at [1438, 307] on div "Publish" at bounding box center [1443, 304] width 33 height 14
